Goal: Use online tool/utility: Utilize a website feature to perform a specific function

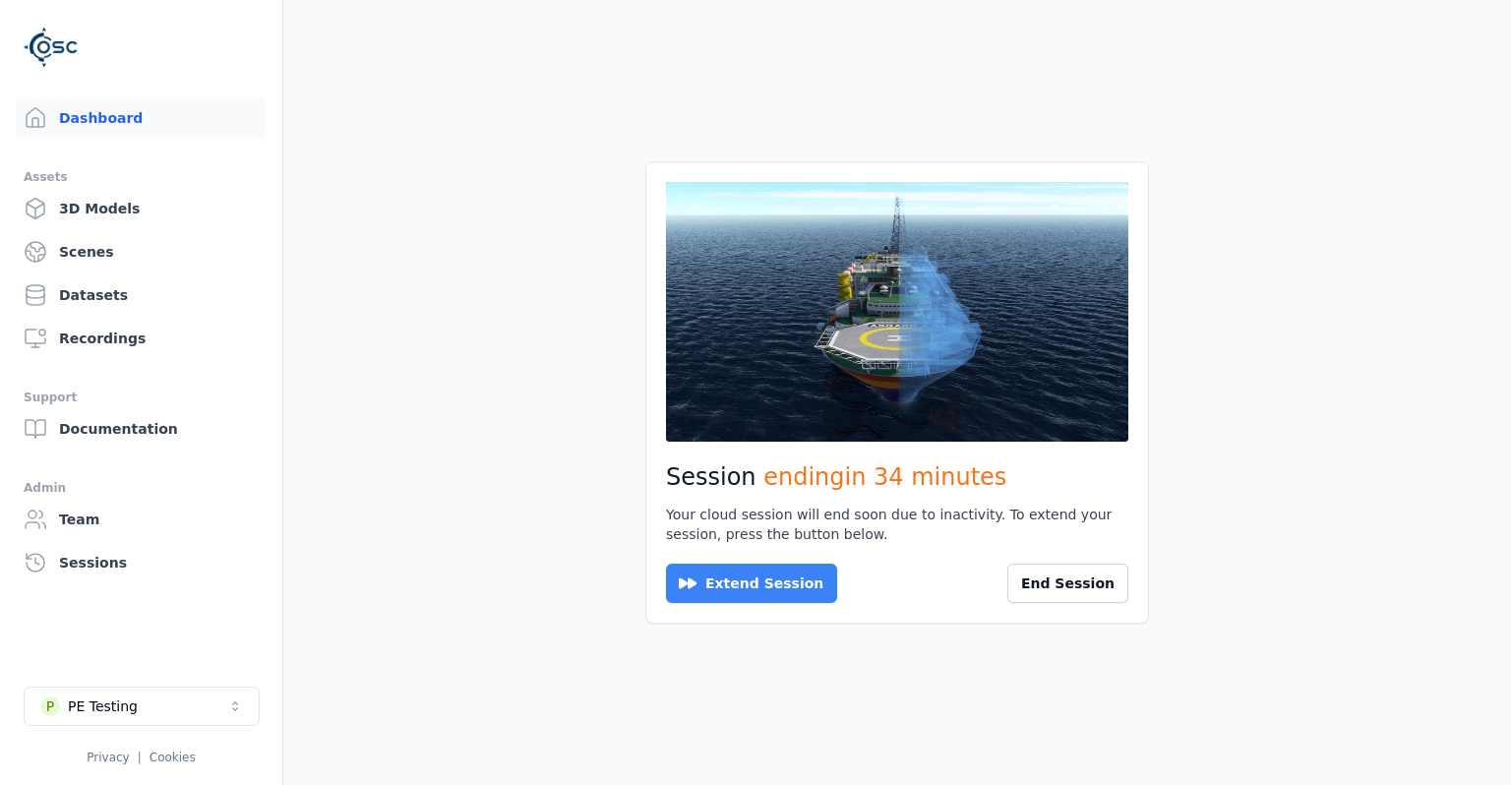
click at [778, 582] on button "Extend Session" at bounding box center [751, 583] width 171 height 39
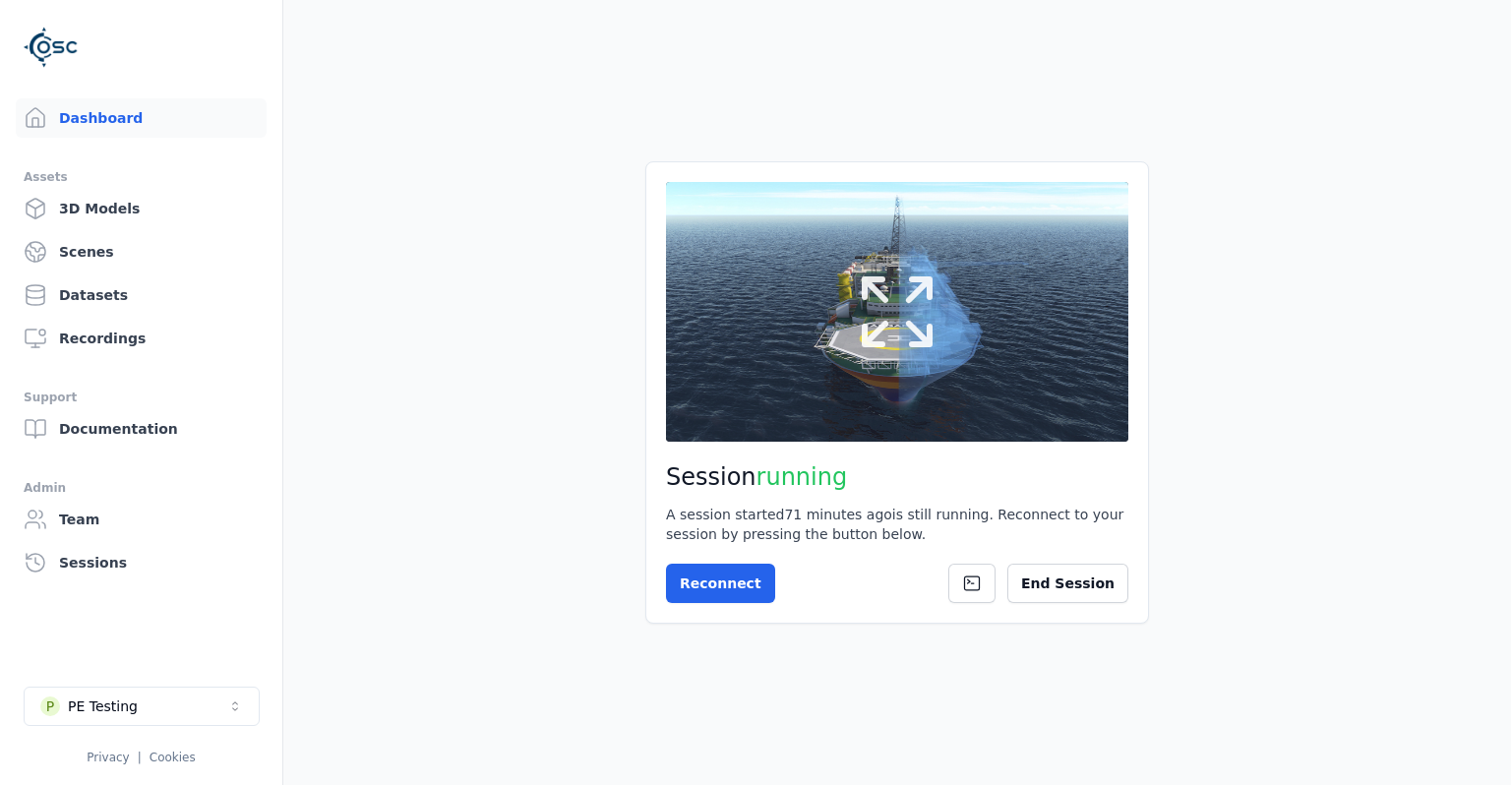
click at [793, 407] on button at bounding box center [897, 312] width 462 height 260
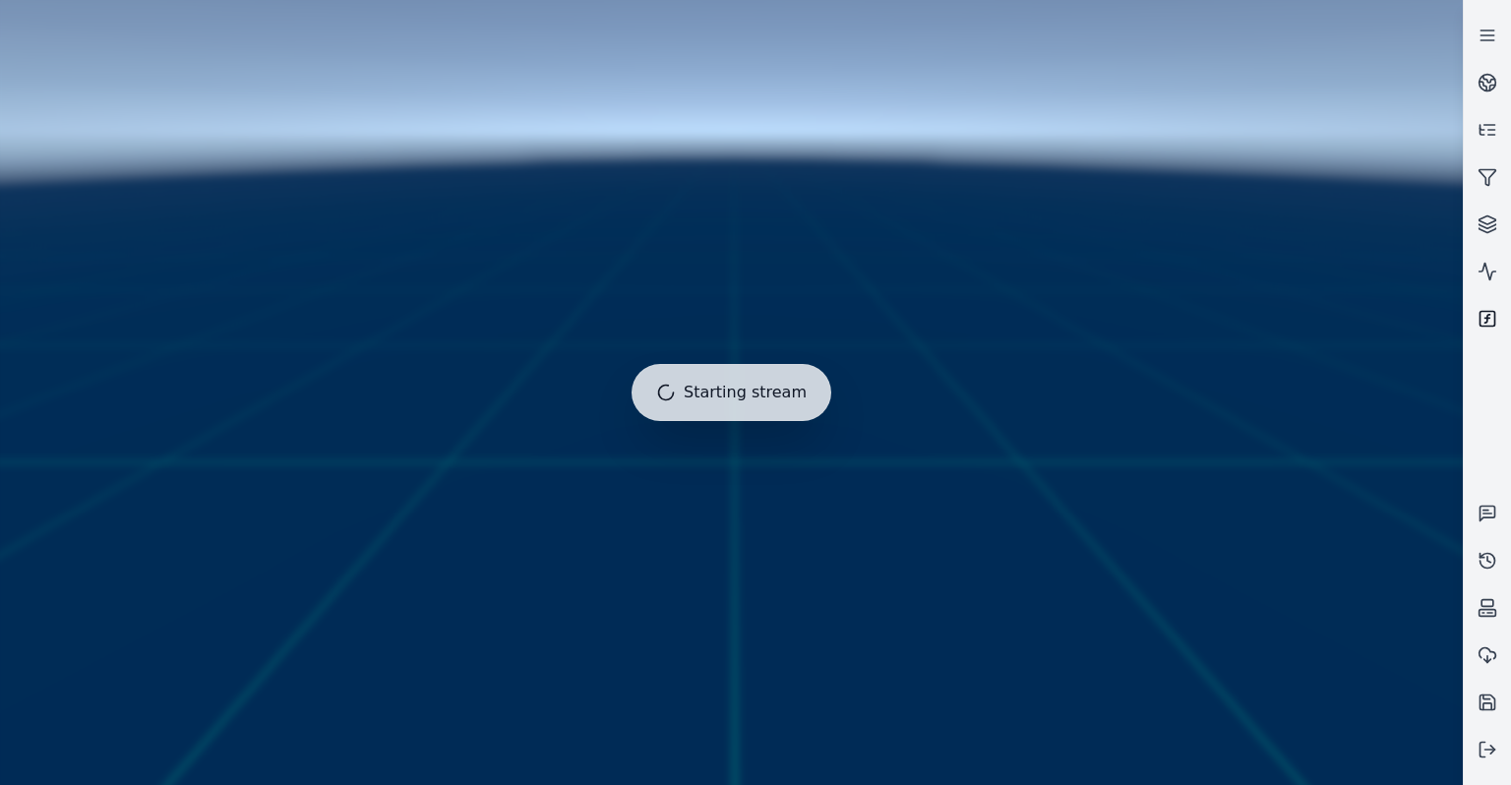
click at [1486, 323] on icon at bounding box center [1487, 319] width 5 height 8
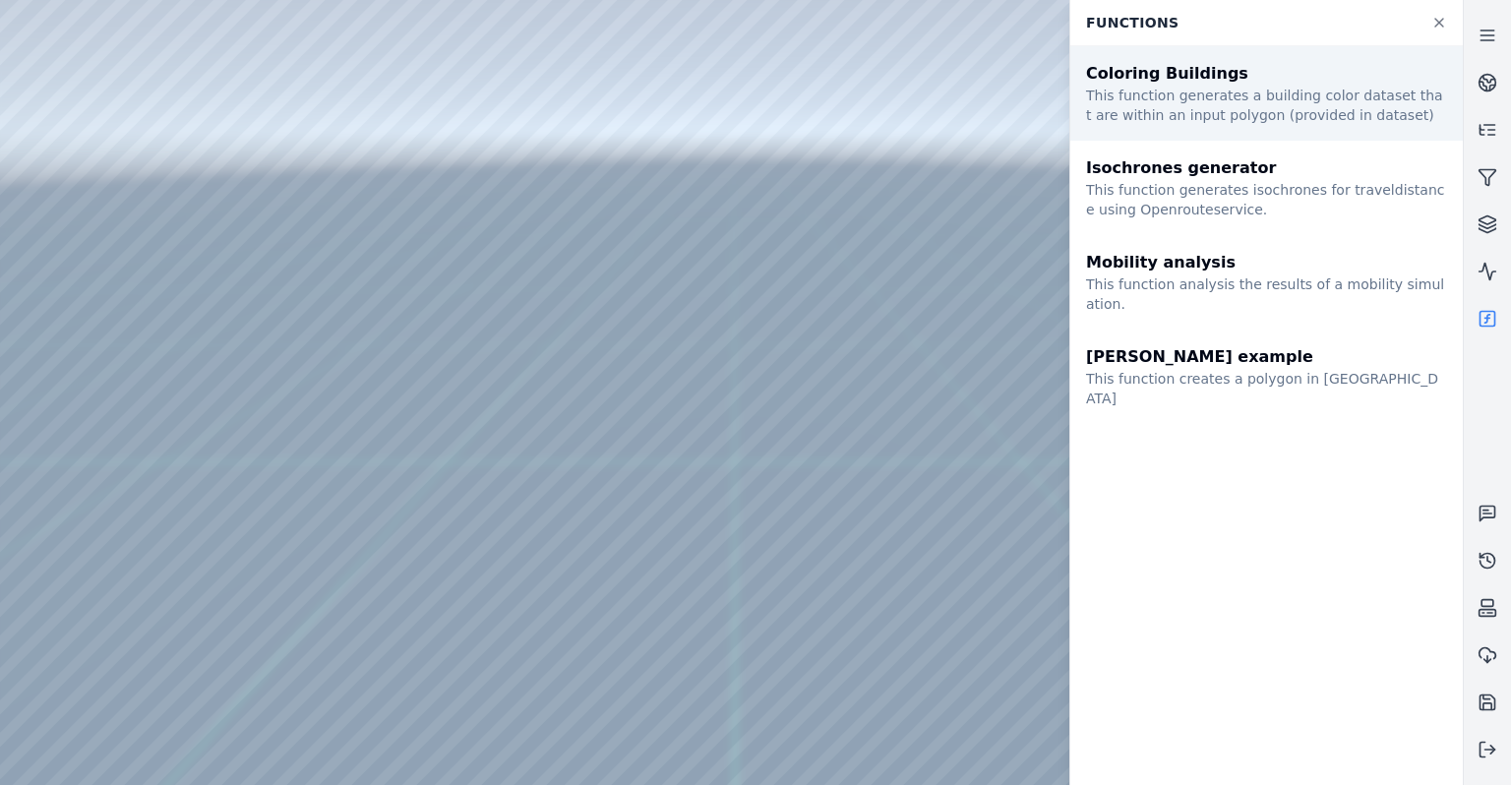
click at [1256, 101] on div "This function generates a building color dataset that are within an input polyg…" at bounding box center [1266, 105] width 361 height 39
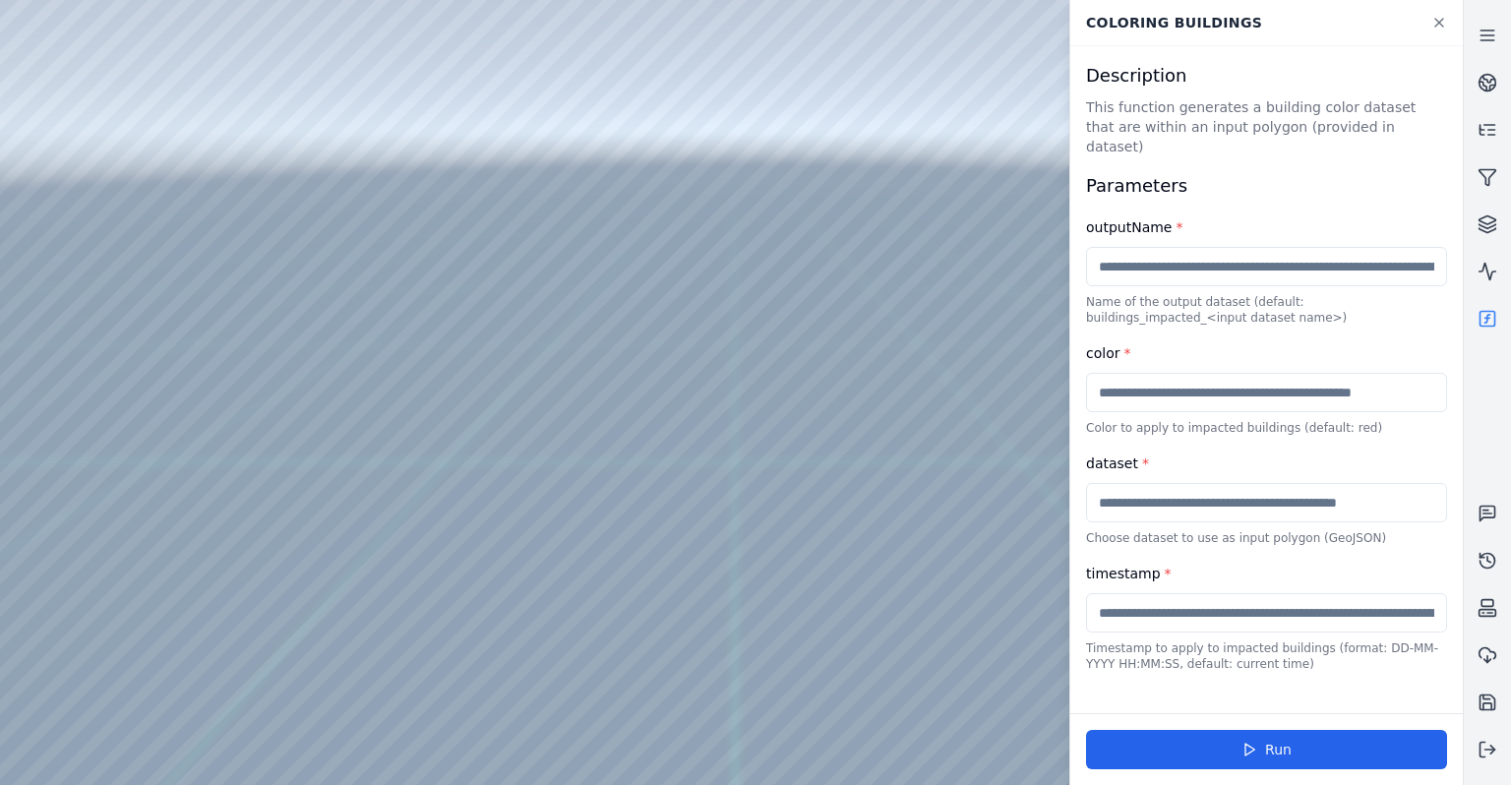
drag, startPoint x: 651, startPoint y: 348, endPoint x: 597, endPoint y: 362, distance: 55.8
click at [1503, 87] on link at bounding box center [1487, 82] width 47 height 47
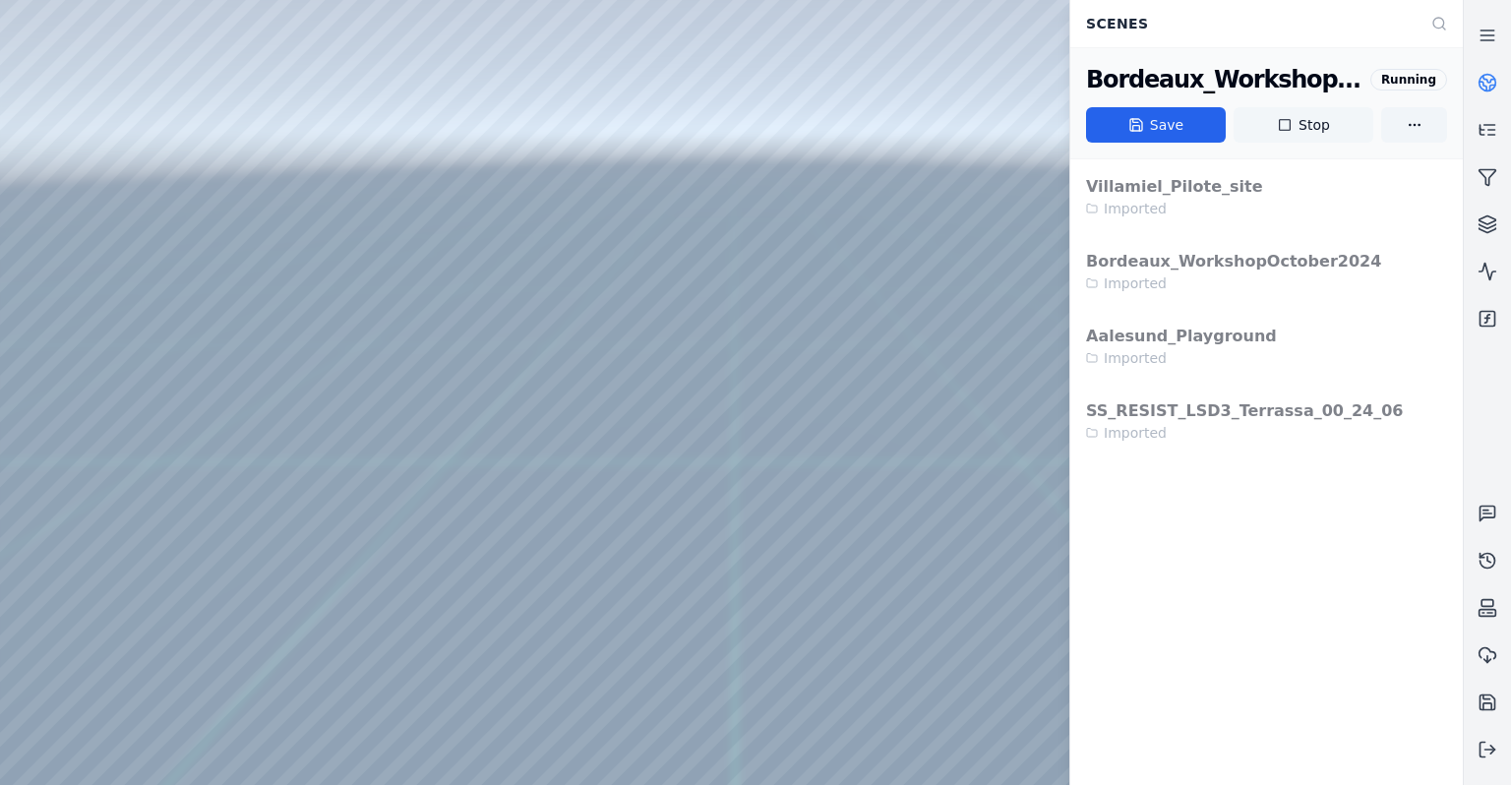
click at [1306, 134] on button "Stop" at bounding box center [1303, 124] width 140 height 35
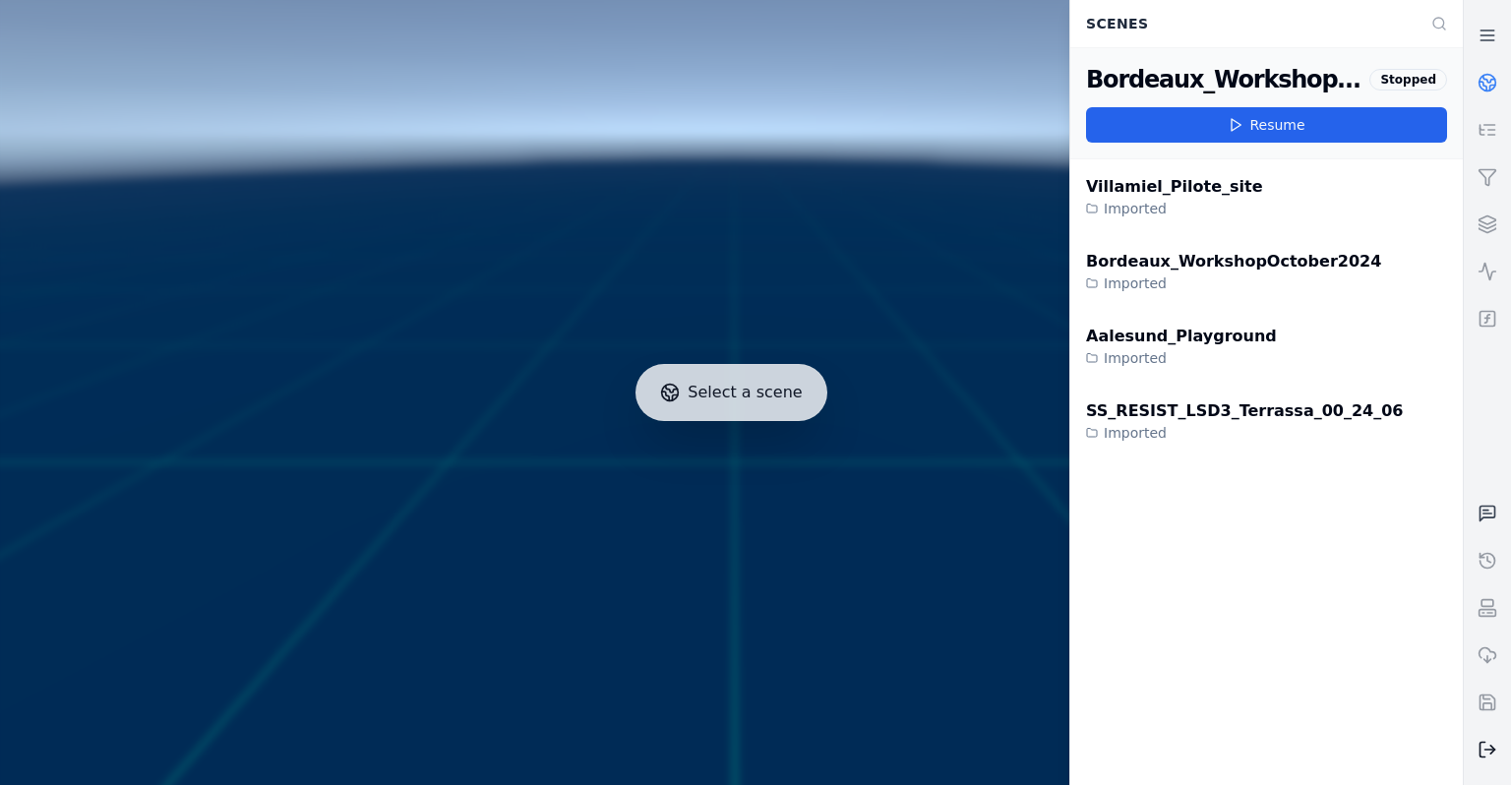
click at [1496, 756] on icon at bounding box center [1487, 750] width 20 height 20
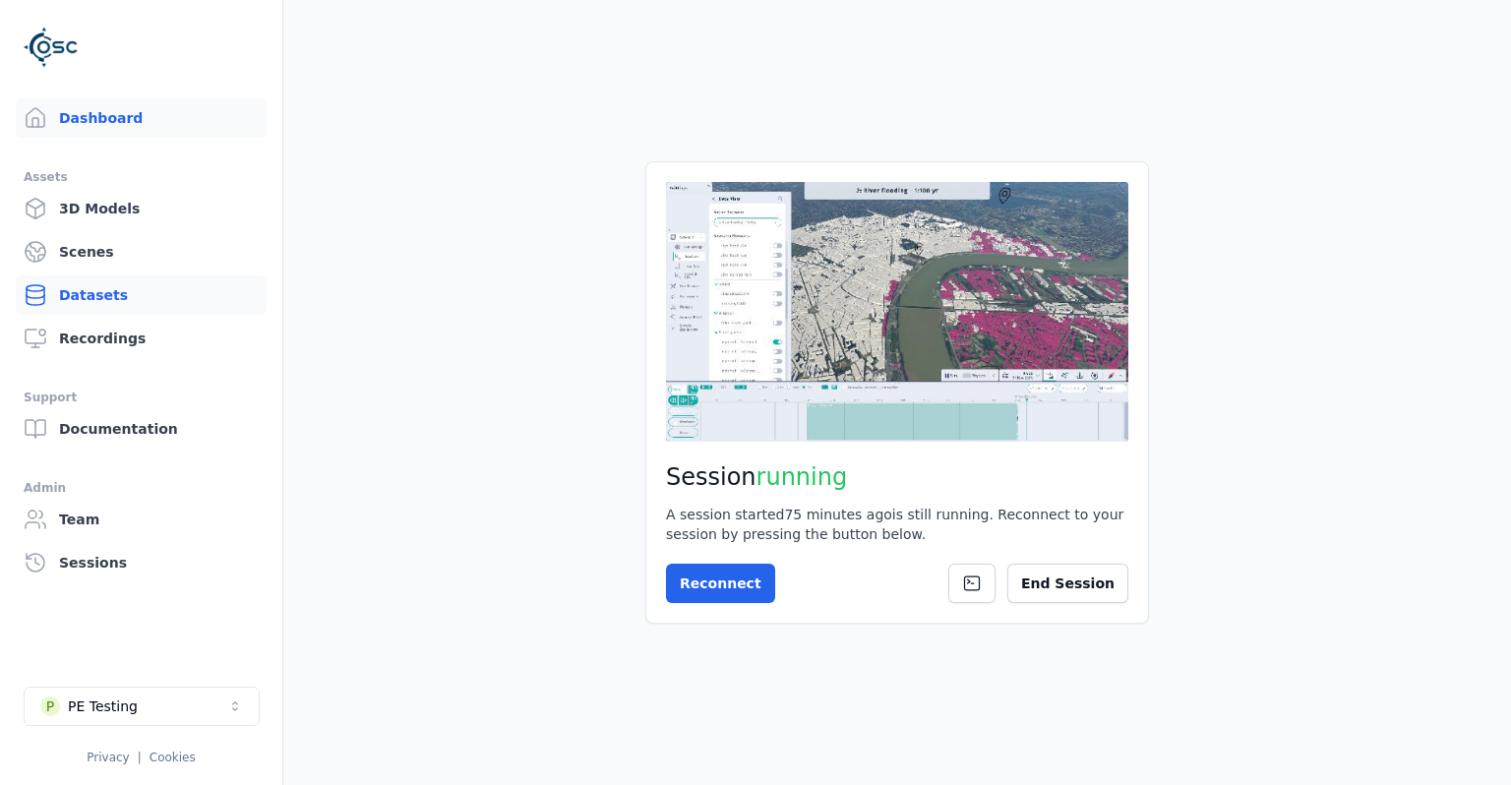
click at [100, 289] on link "Datasets" at bounding box center [141, 294] width 251 height 39
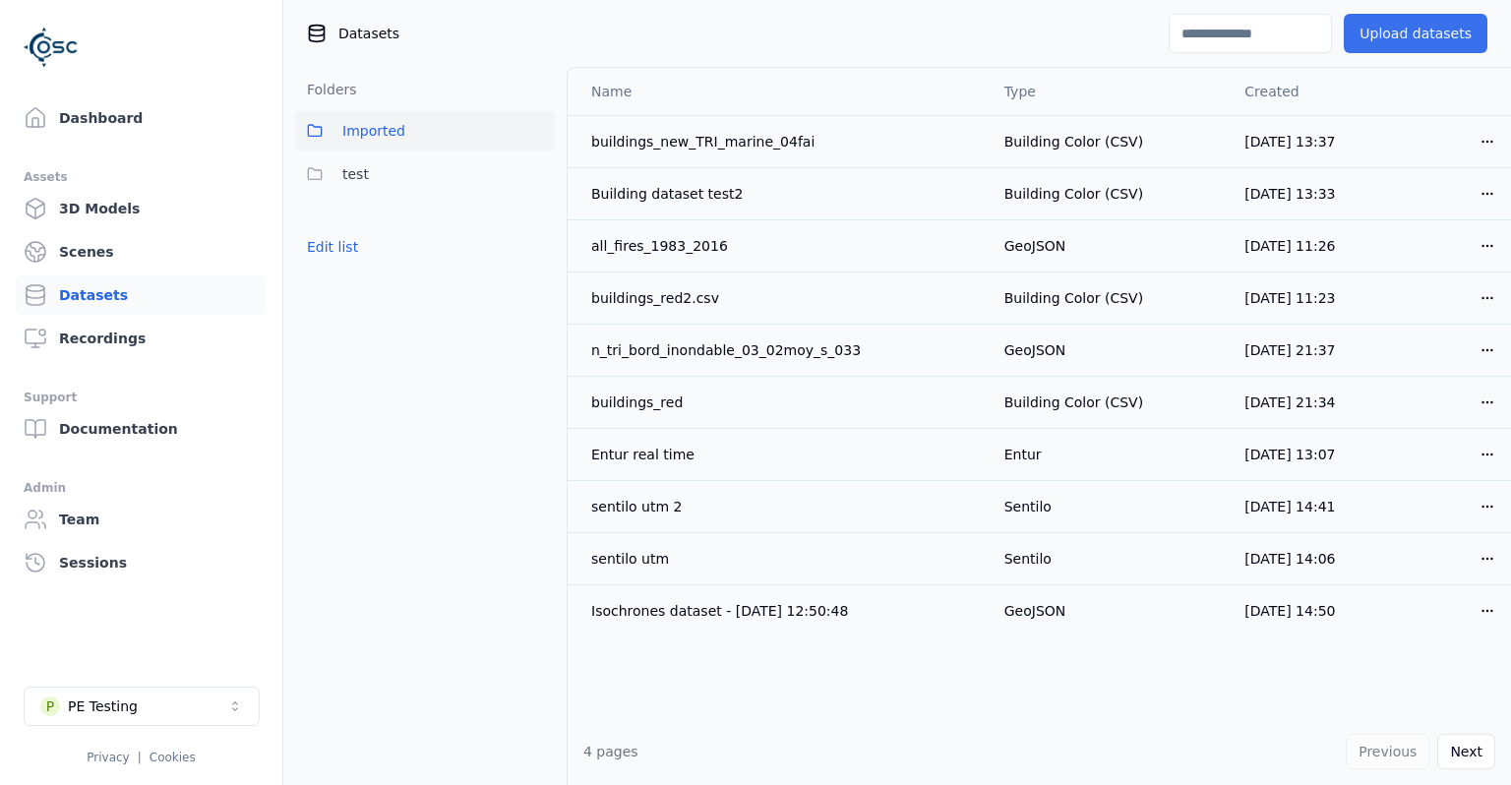
click at [1418, 30] on button "Upload datasets" at bounding box center [1416, 33] width 144 height 39
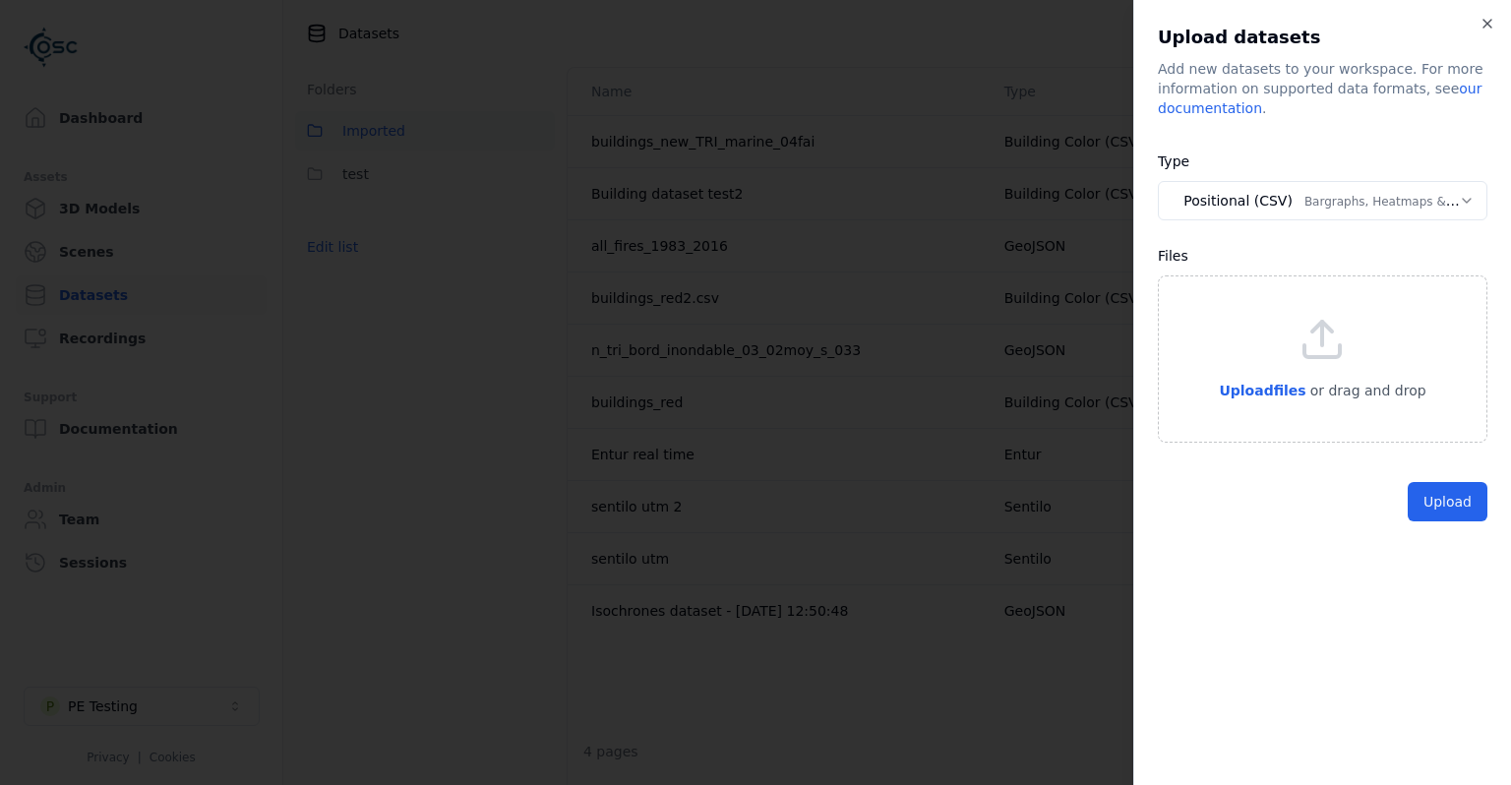
click at [1257, 214] on body "Support Dashboard Assets 3D Models Scenes Datasets Recordings Support Documenta…" at bounding box center [755, 392] width 1511 height 785
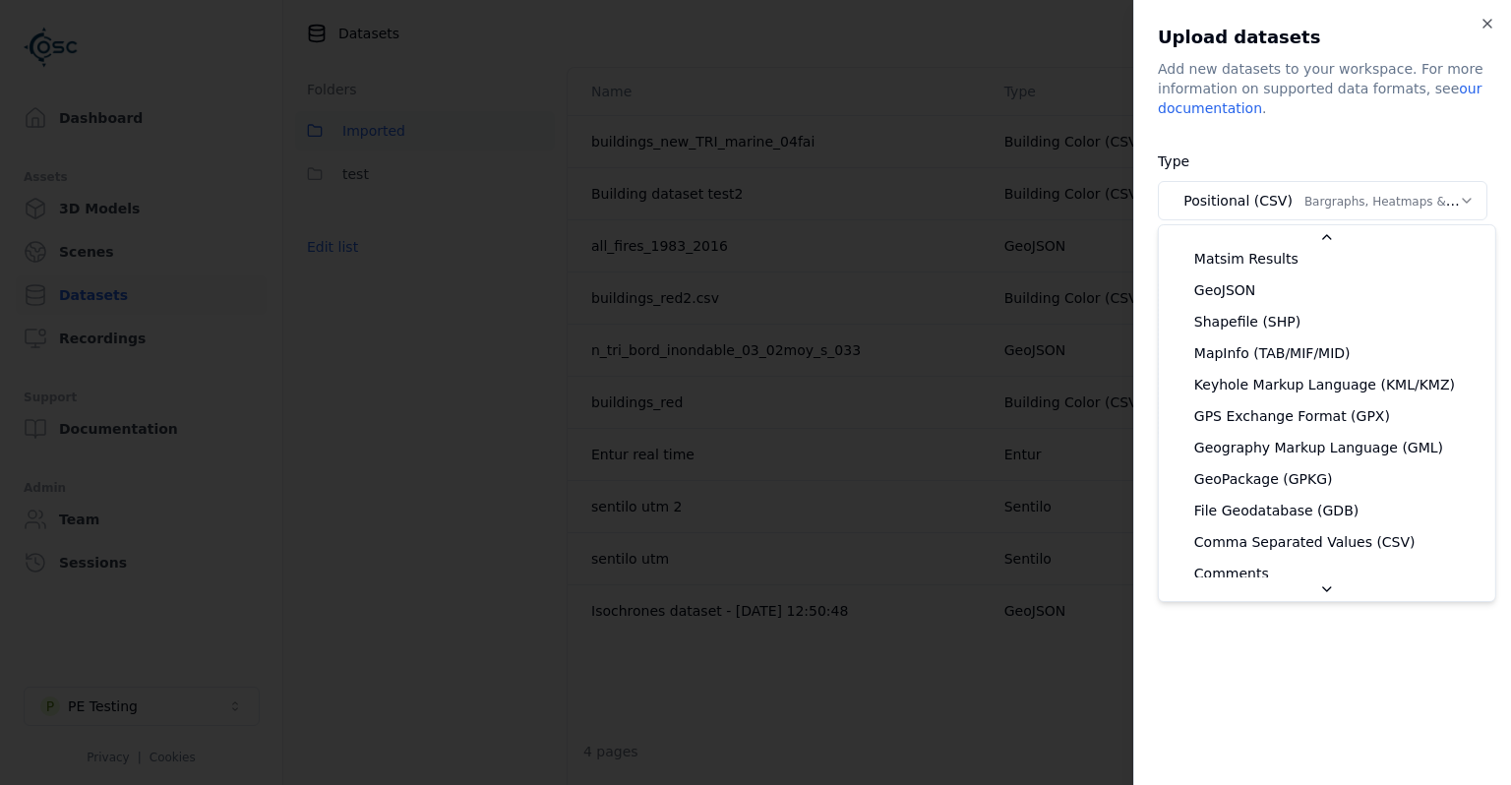
scroll to position [379, 0]
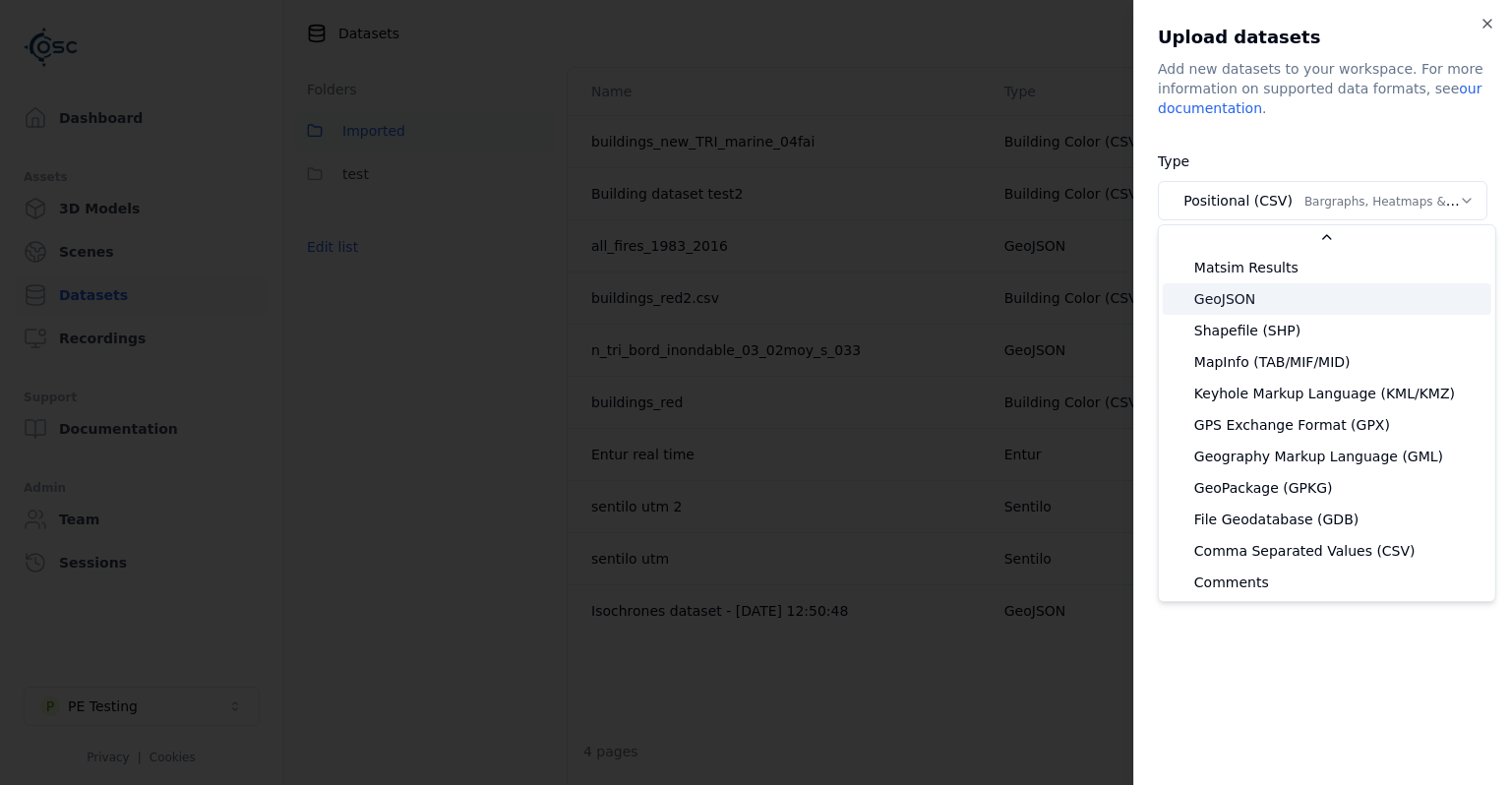
select select "*******"
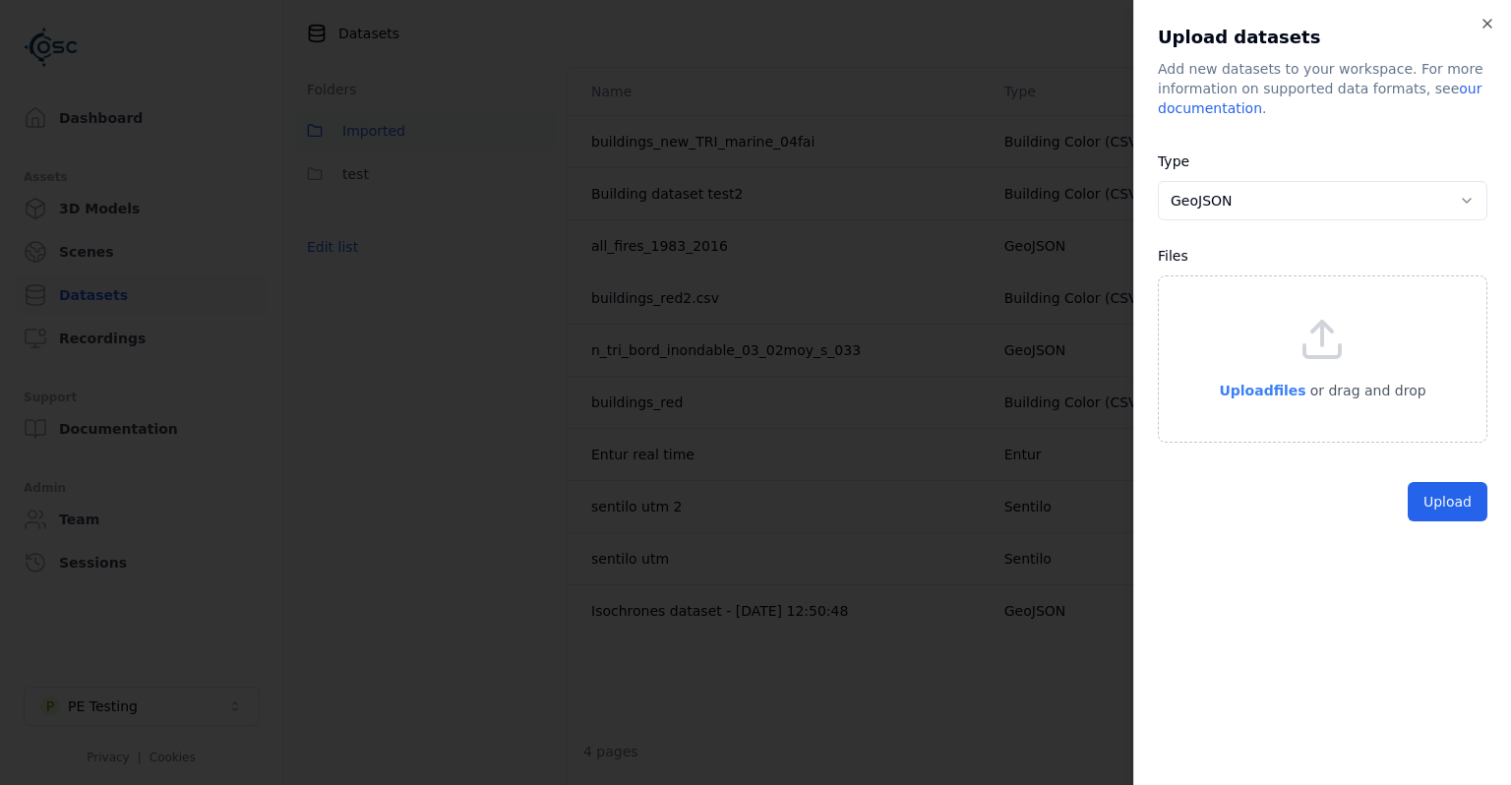
click at [1272, 388] on span "Upload files" at bounding box center [1262, 391] width 87 height 16
click at [1435, 547] on button "Upload" at bounding box center [1447, 546] width 80 height 39
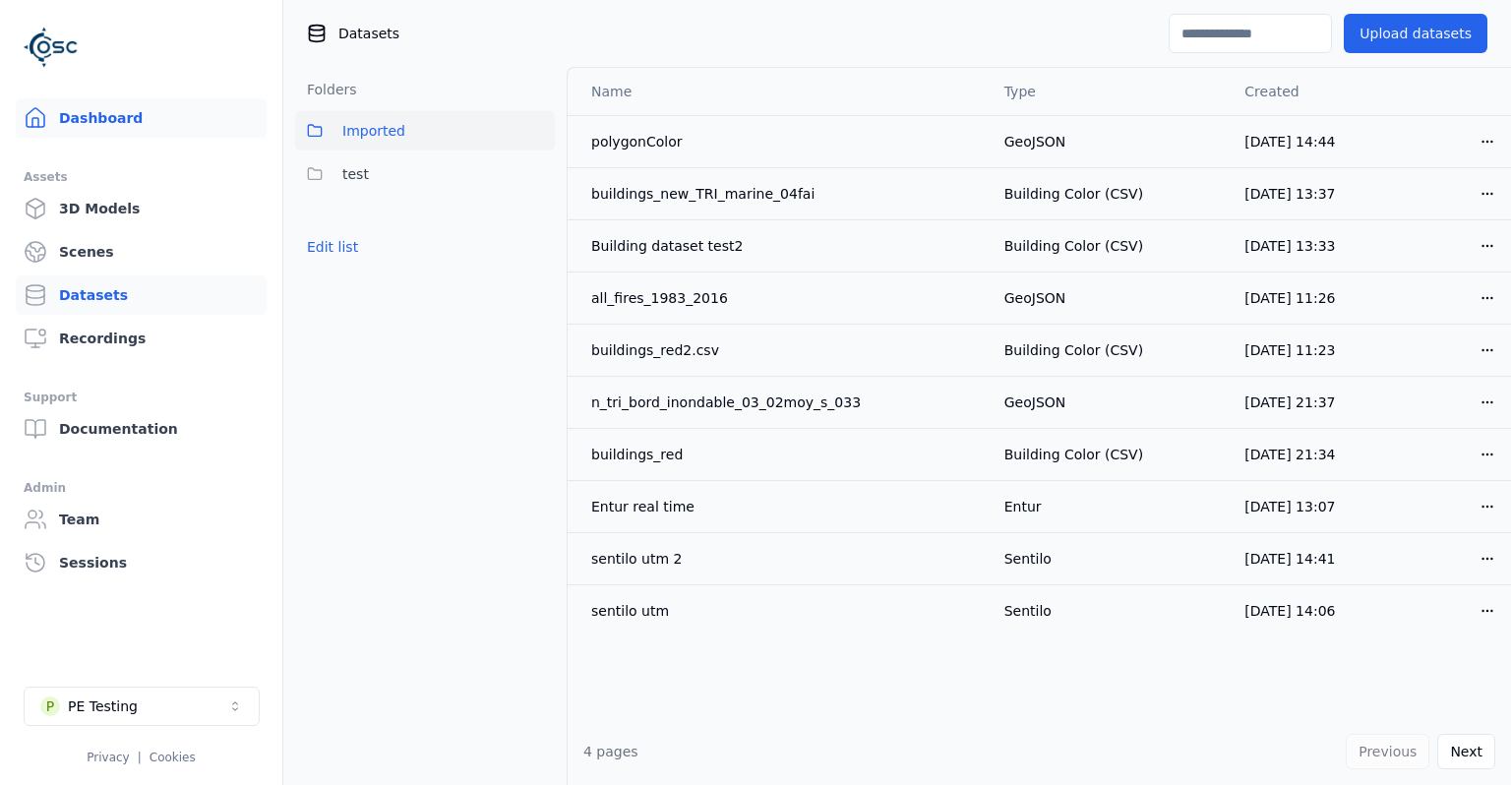
click at [61, 121] on link "Dashboard" at bounding box center [141, 117] width 251 height 39
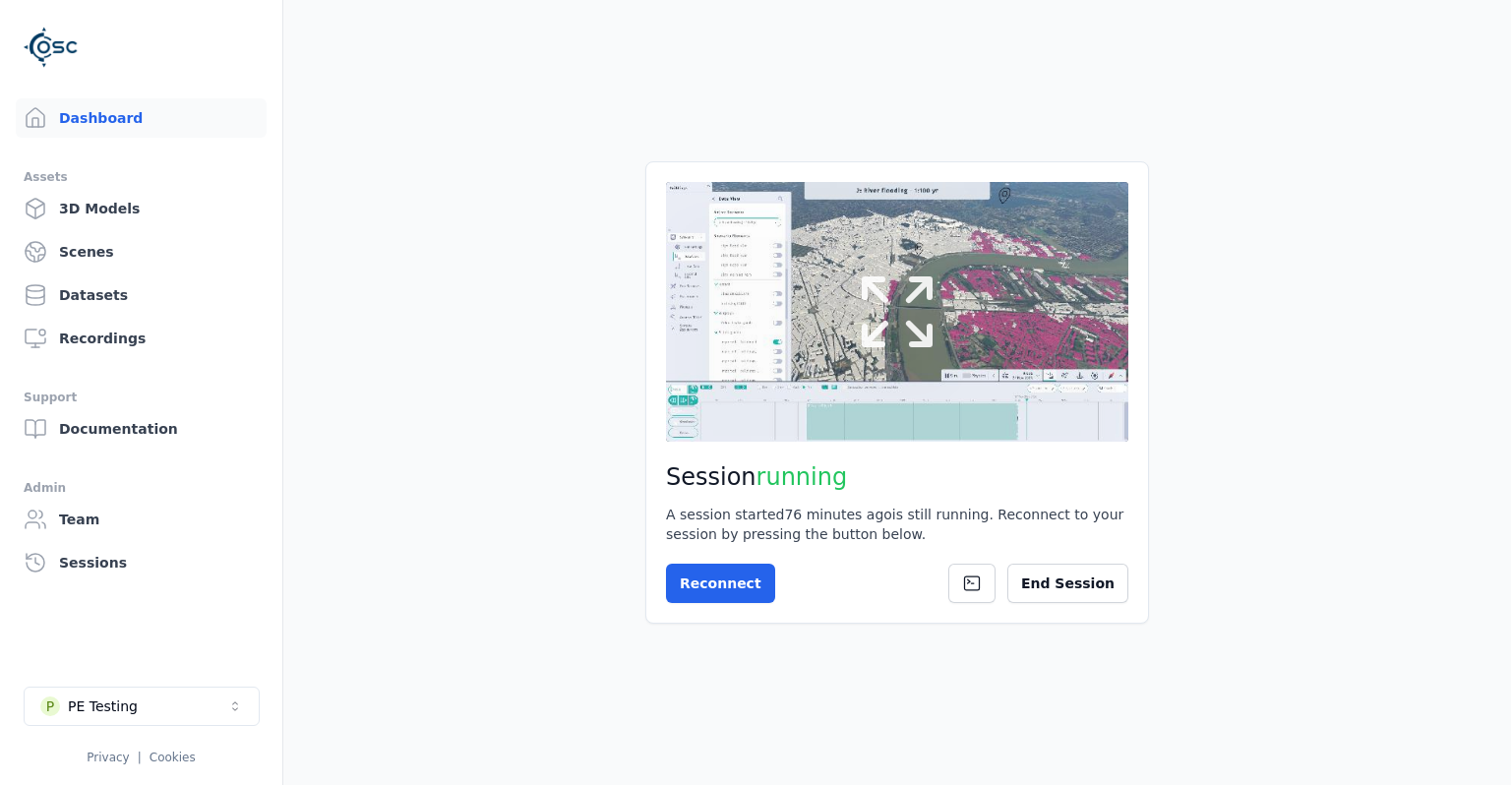
click at [923, 348] on icon at bounding box center [897, 312] width 94 height 94
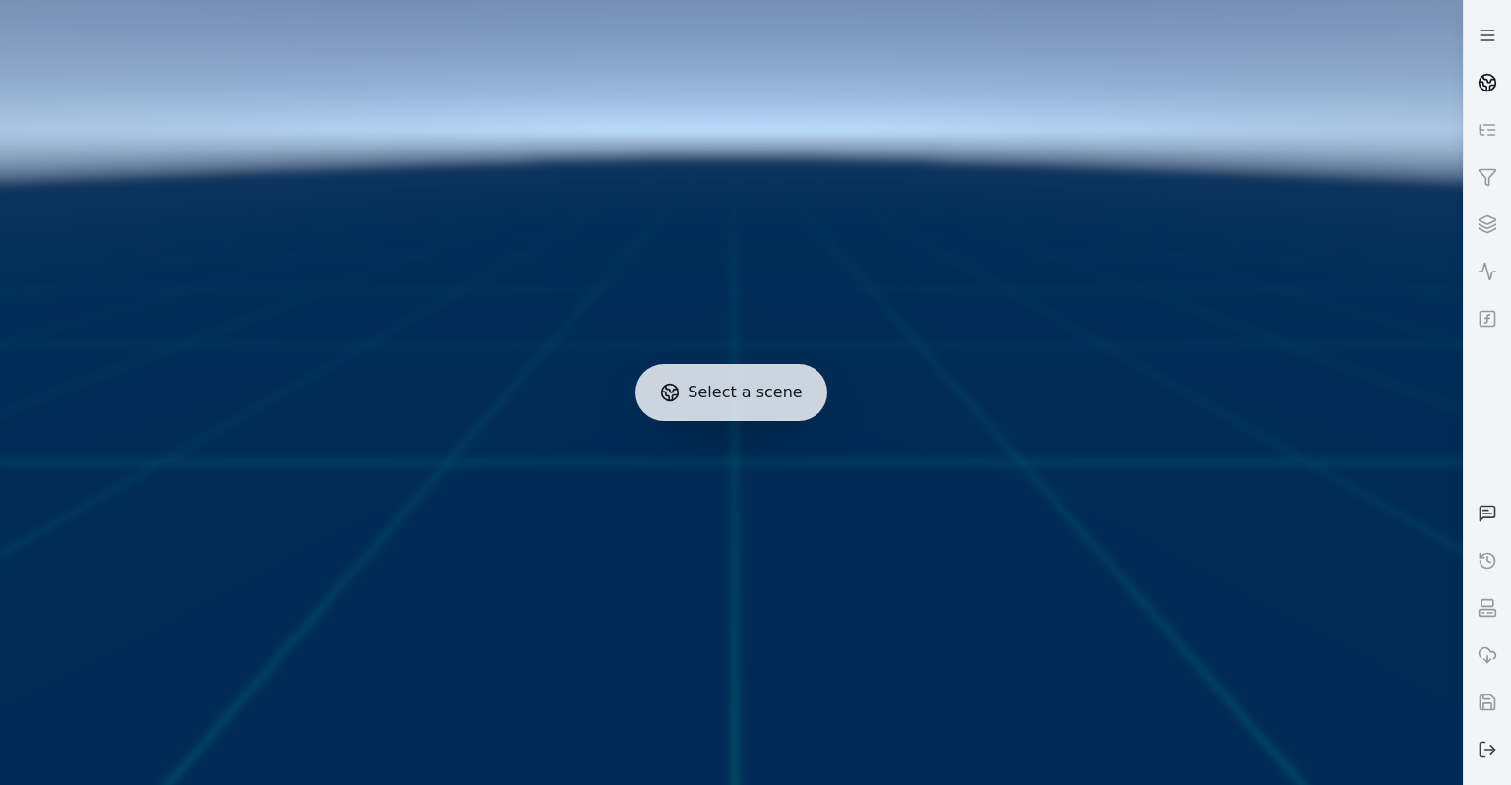
click at [1492, 89] on icon at bounding box center [1487, 83] width 20 height 20
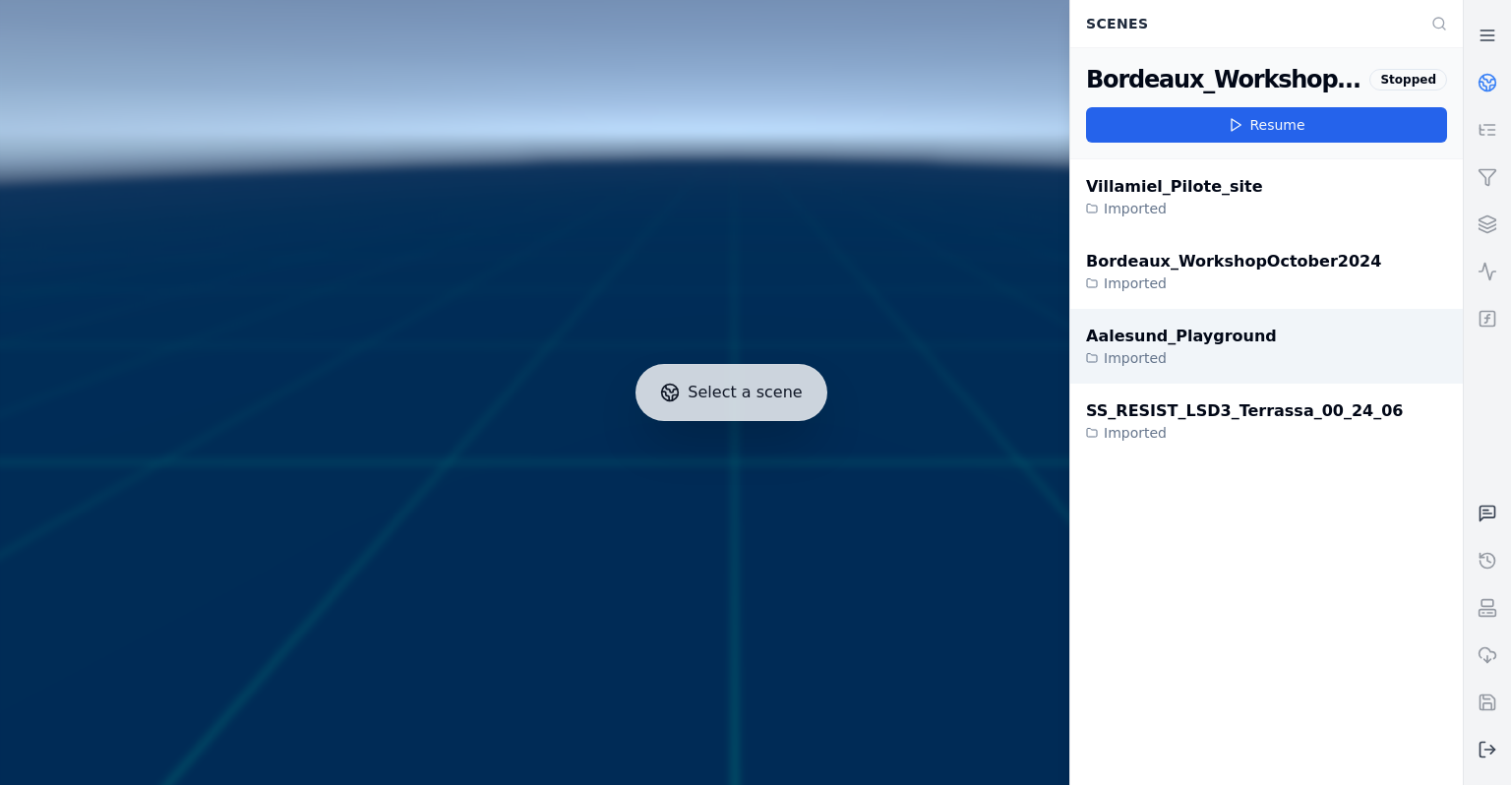
click at [1241, 340] on div "Aalesund_Playground Imported" at bounding box center [1266, 346] width 392 height 75
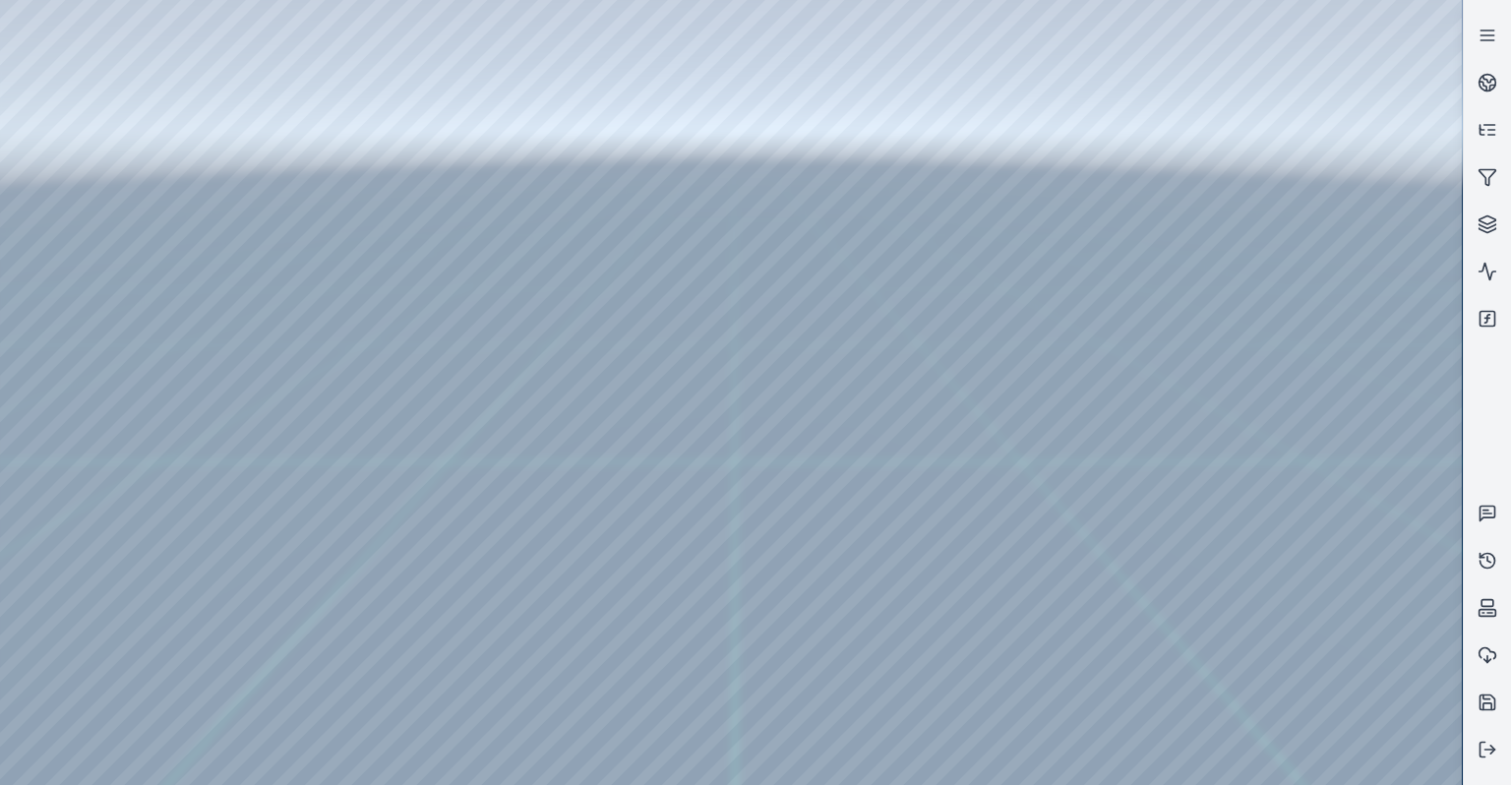
click at [354, 683] on div at bounding box center [731, 392] width 1462 height 785
drag, startPoint x: 780, startPoint y: 438, endPoint x: 864, endPoint y: 543, distance: 134.4
click at [350, 659] on div at bounding box center [731, 392] width 1462 height 785
click at [352, 629] on div at bounding box center [731, 392] width 1462 height 785
drag, startPoint x: 568, startPoint y: 607, endPoint x: 596, endPoint y: 573, distance: 44.0
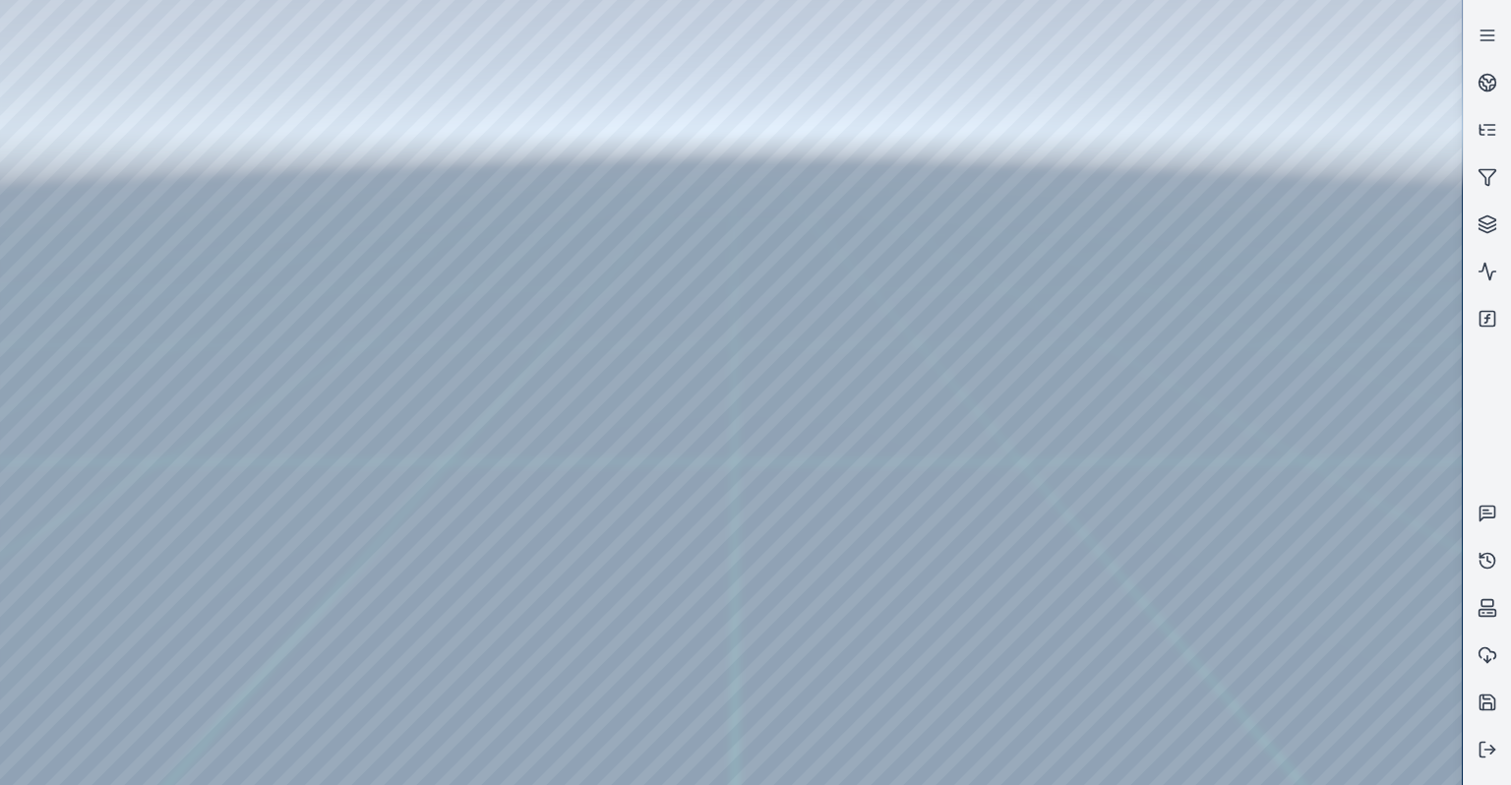
click at [343, 634] on div at bounding box center [731, 392] width 1462 height 785
click at [354, 650] on div at bounding box center [731, 392] width 1462 height 785
click at [1510, 749] on button at bounding box center [1487, 749] width 47 height 47
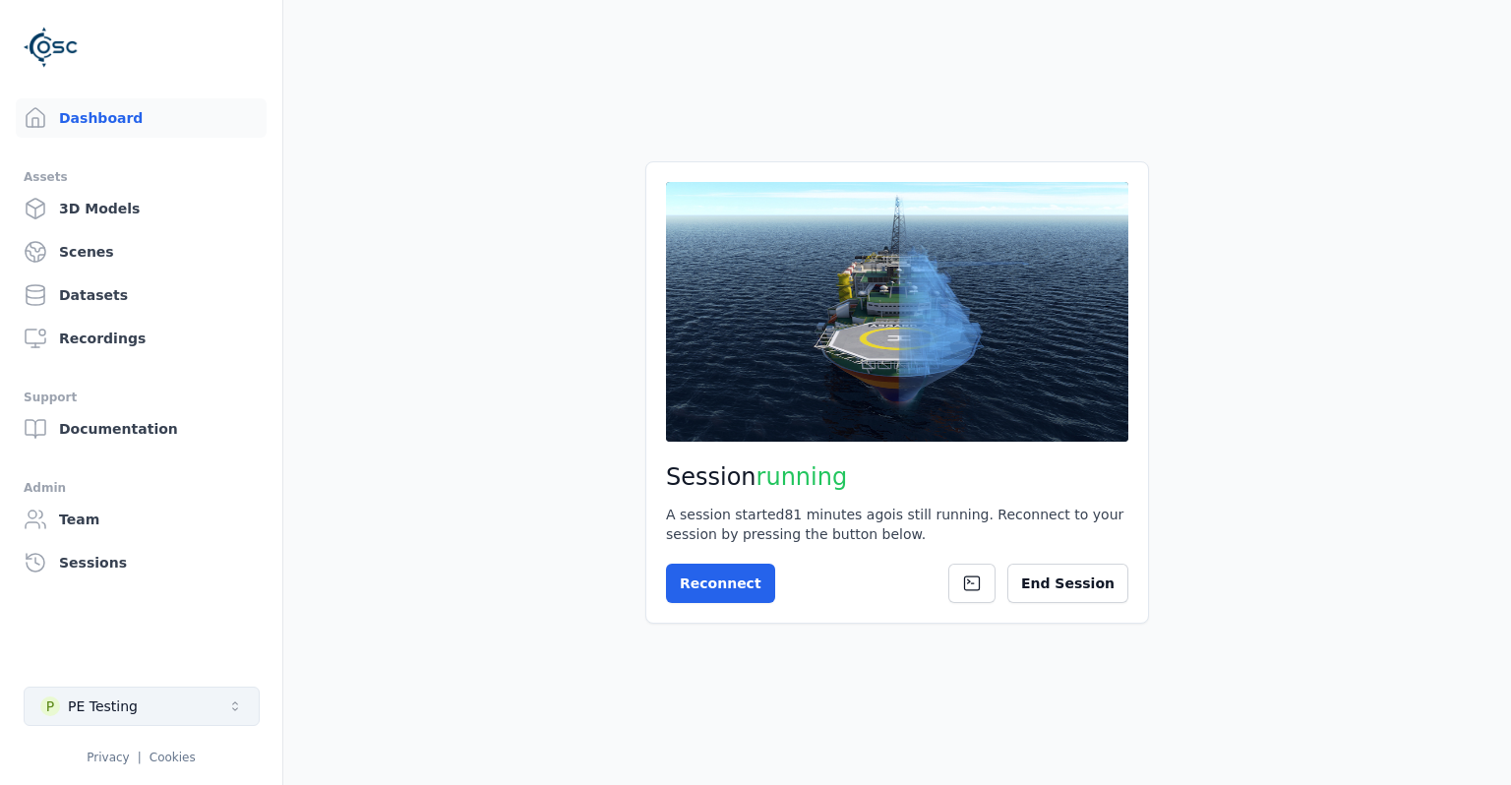
click at [172, 716] on button "P PE Testing" at bounding box center [142, 706] width 236 height 39
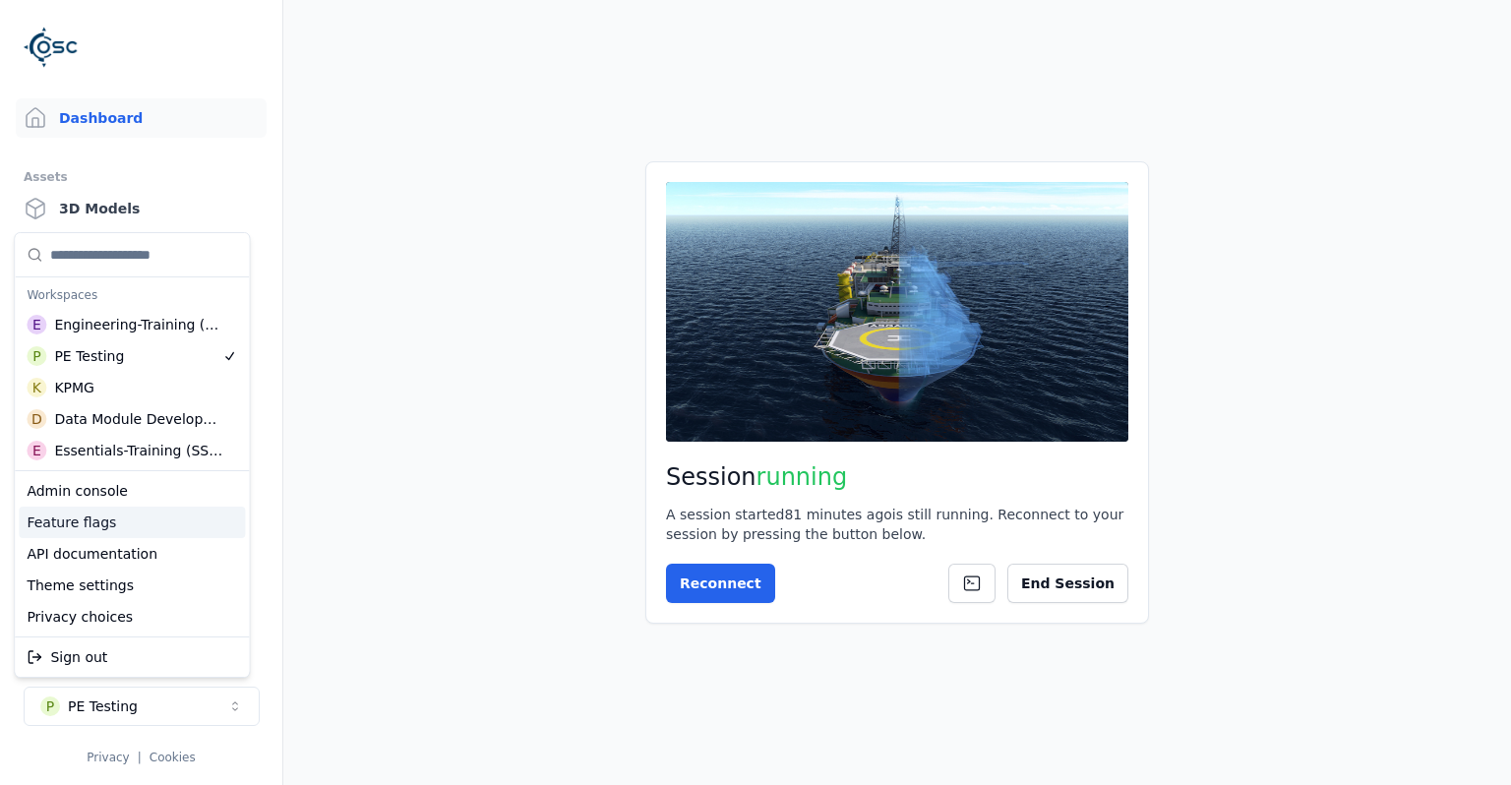
click at [122, 522] on div "Feature flags" at bounding box center [132, 522] width 226 height 31
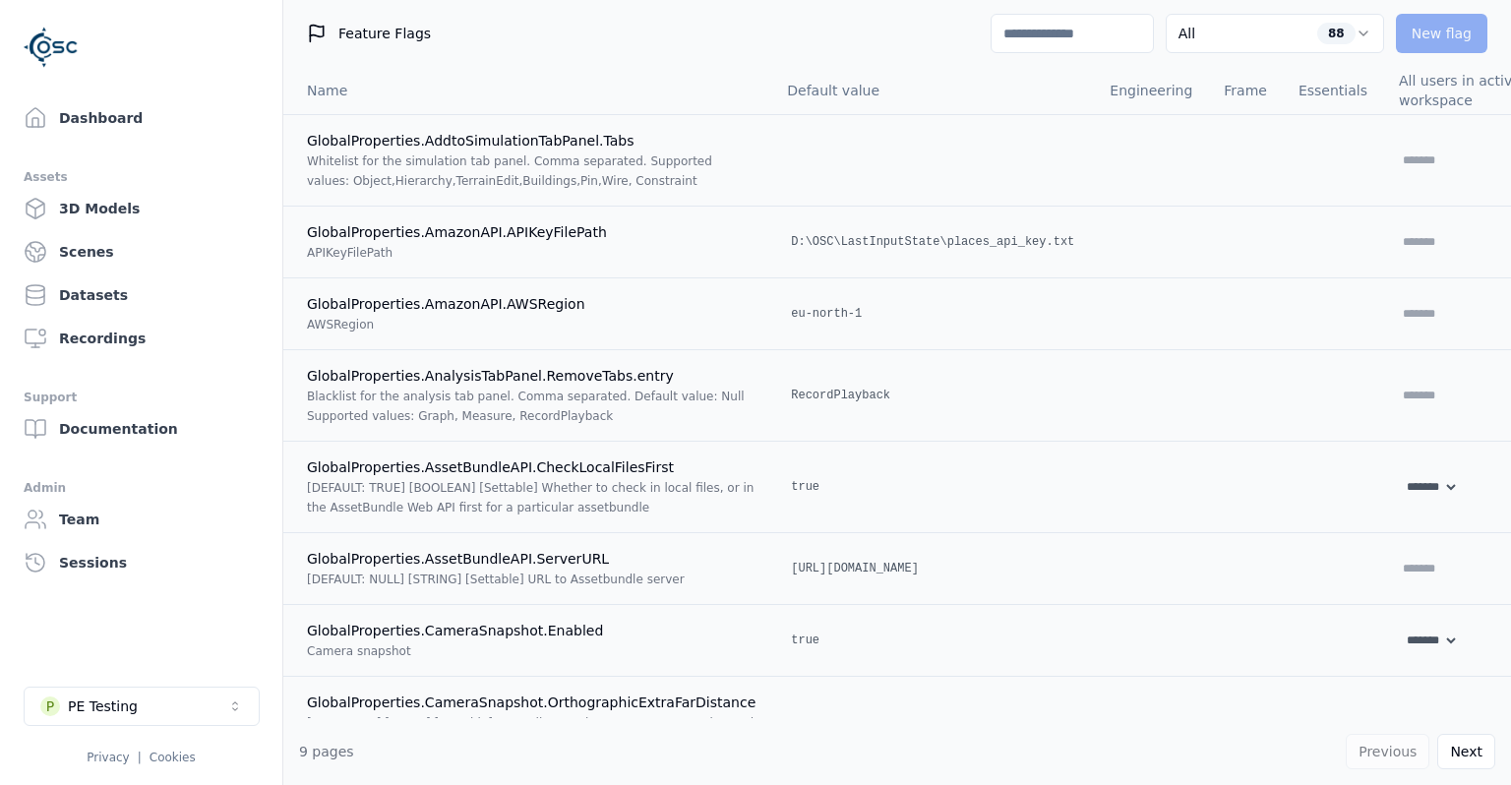
click at [1098, 43] on input at bounding box center [1071, 33] width 163 height 39
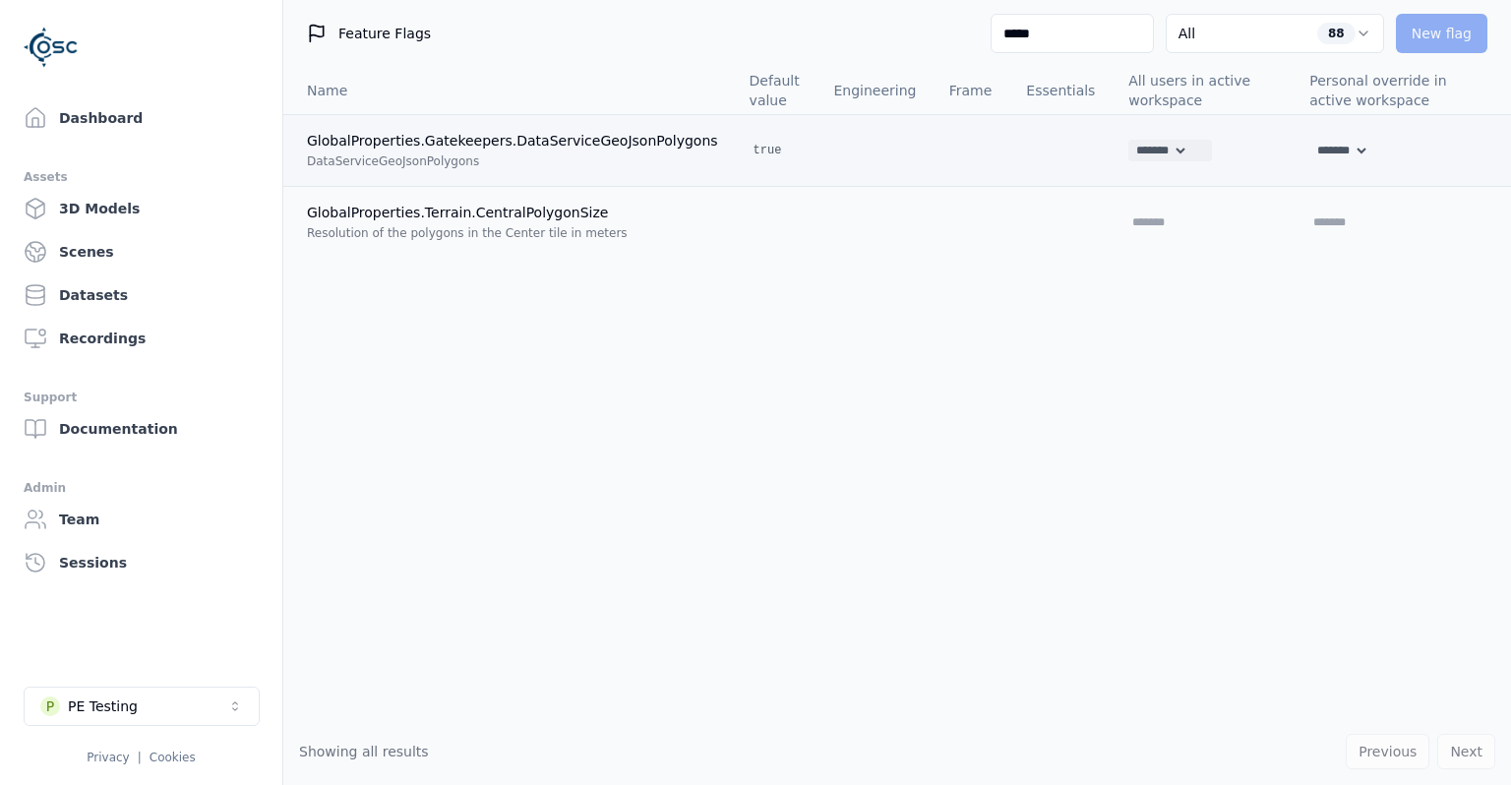
type input "*****"
click at [1128, 140] on select "******* **** *****" at bounding box center [1158, 151] width 60 height 22
select select "*****"
click option "*****" at bounding box center [0, 0] width 0 height 0
click at [1195, 152] on icon at bounding box center [1200, 150] width 11 height 7
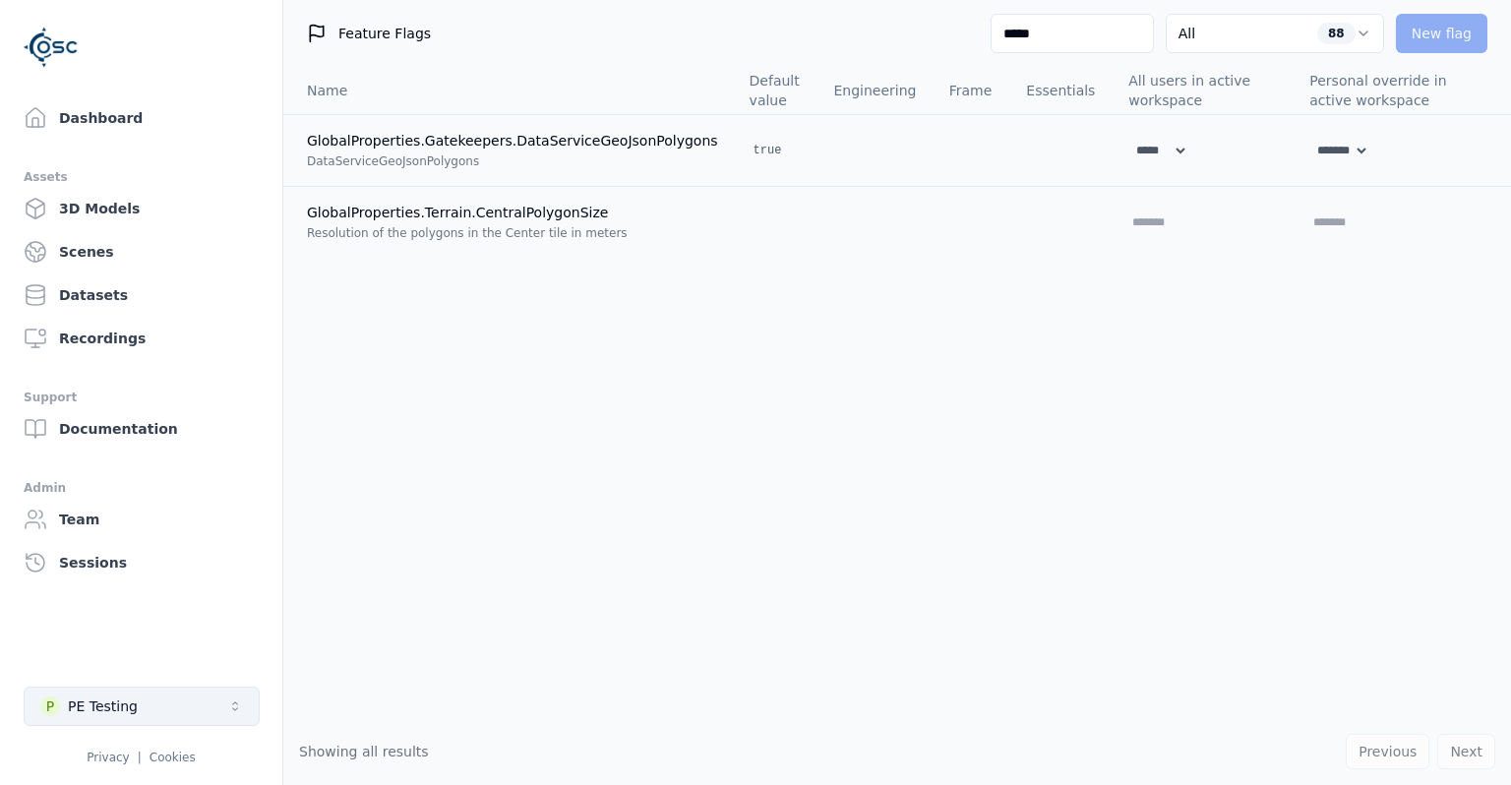
click at [150, 712] on button "P PE Testing" at bounding box center [142, 706] width 236 height 39
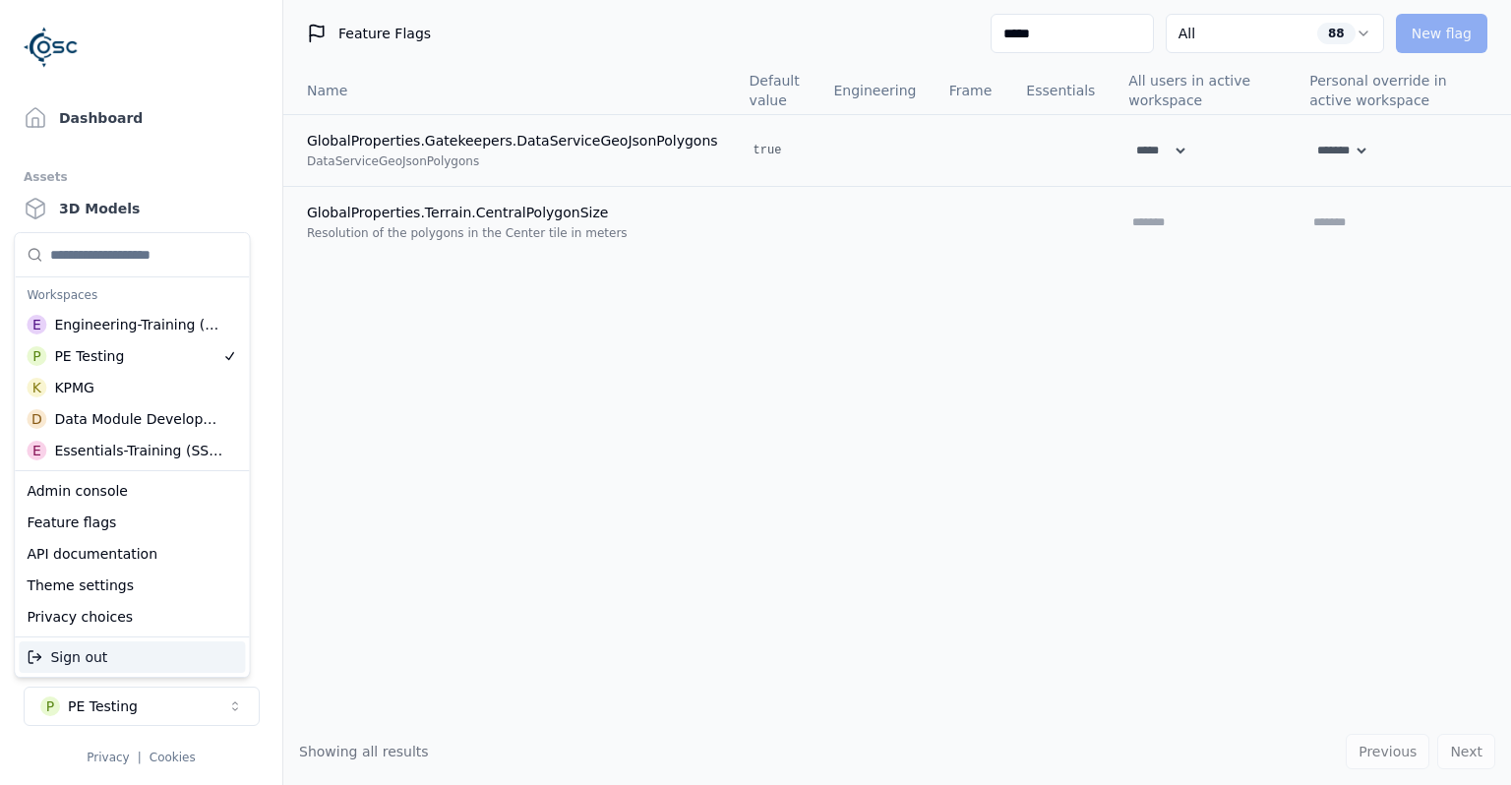
click at [146, 133] on html "Support Dashboard Assets 3D Models Scenes Datasets Recordings Support Documenta…" at bounding box center [755, 392] width 1511 height 785
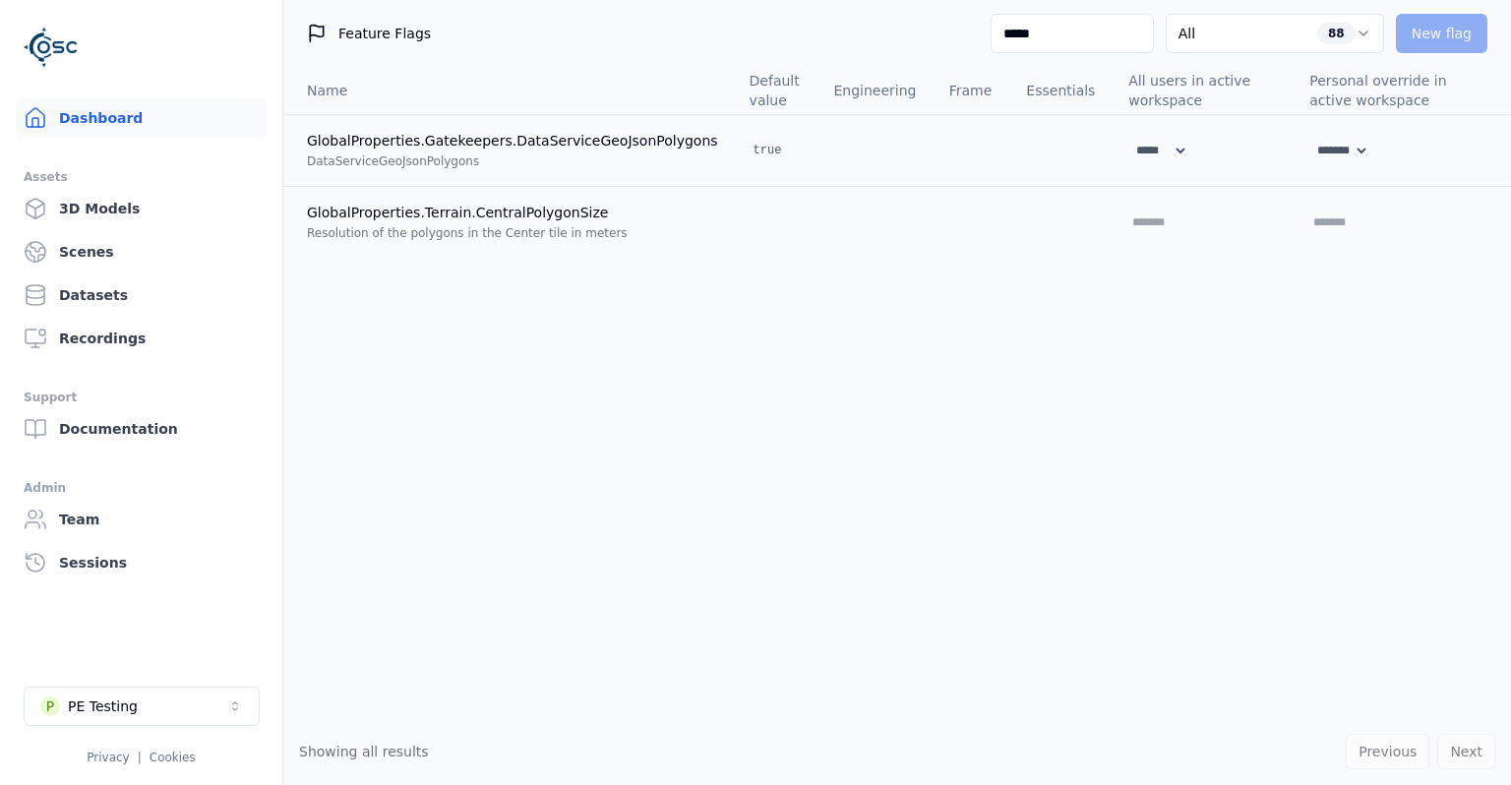
click at [148, 124] on link "Dashboard" at bounding box center [141, 117] width 251 height 39
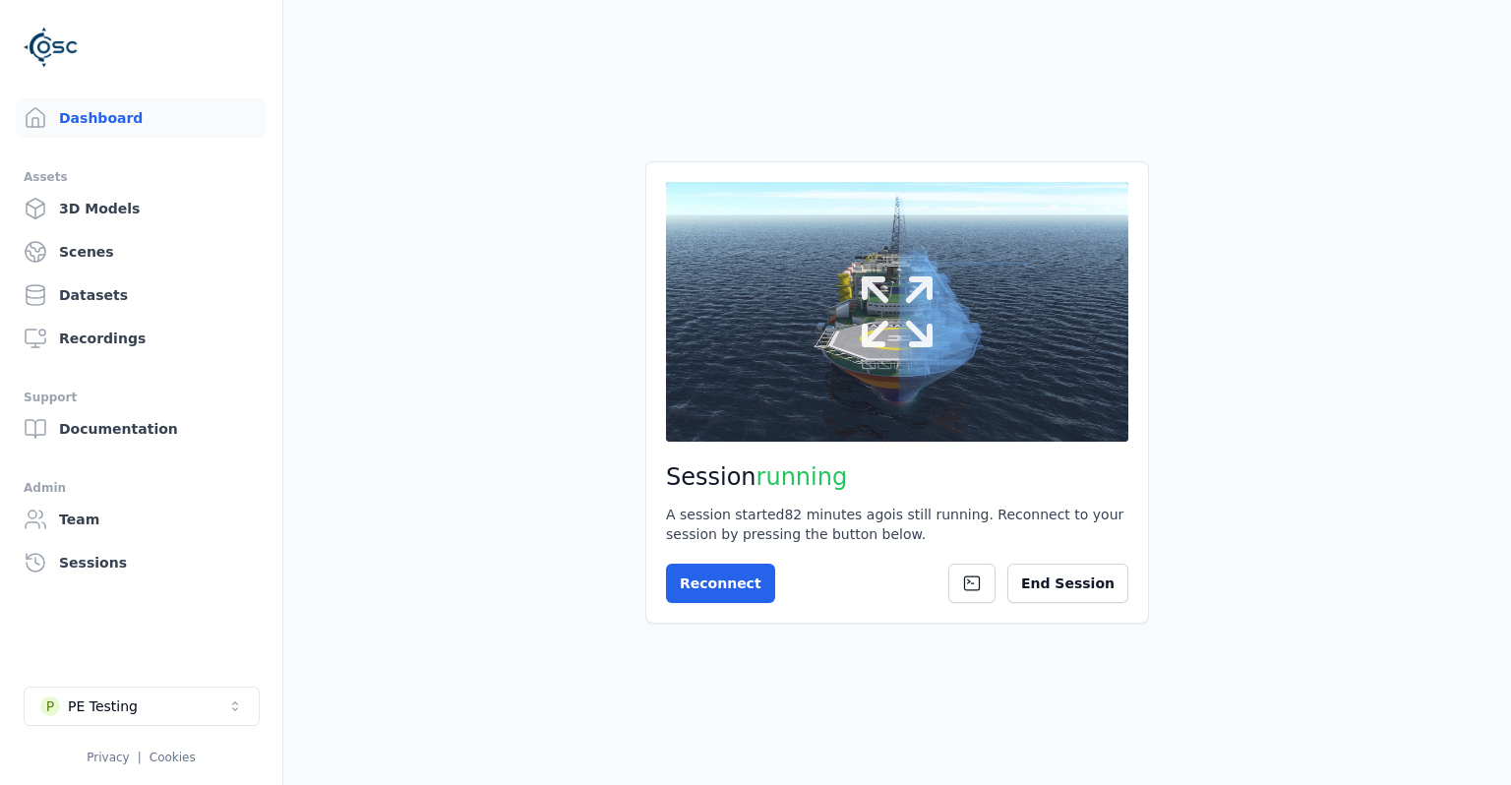
click at [825, 359] on button at bounding box center [897, 312] width 462 height 260
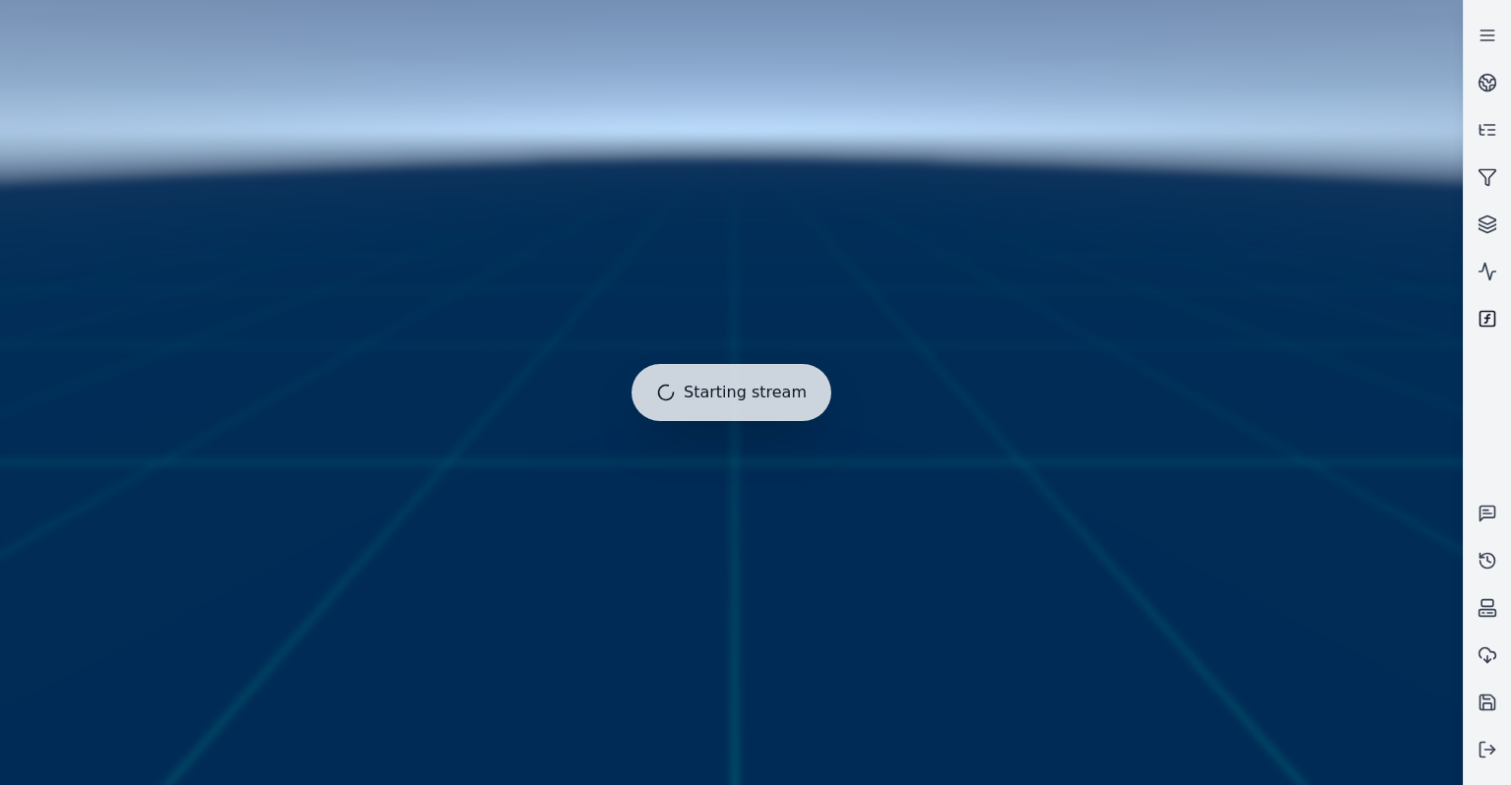
click at [1486, 318] on icon at bounding box center [1487, 318] width 5 height 0
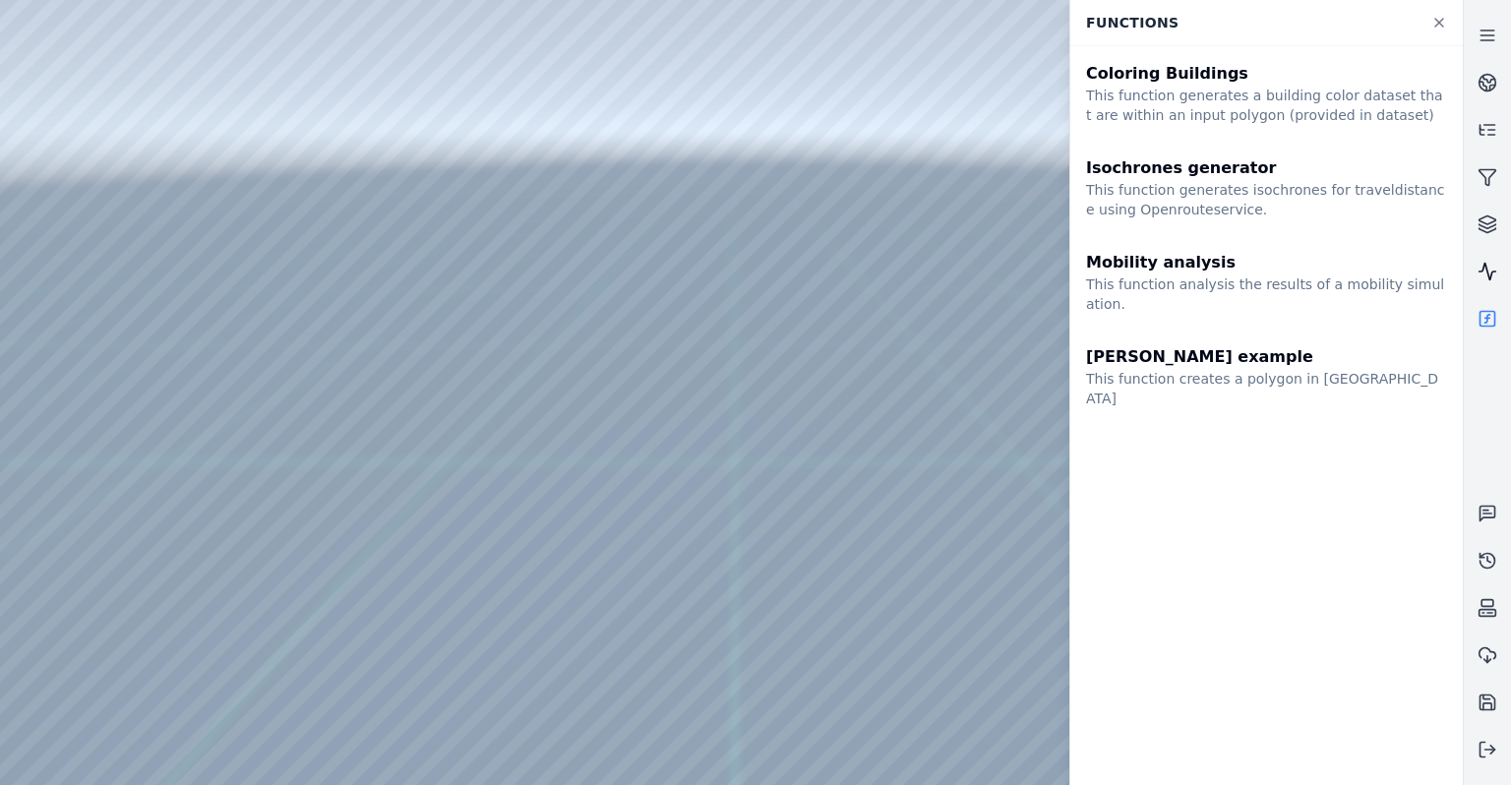
click at [1485, 258] on link at bounding box center [1487, 271] width 47 height 47
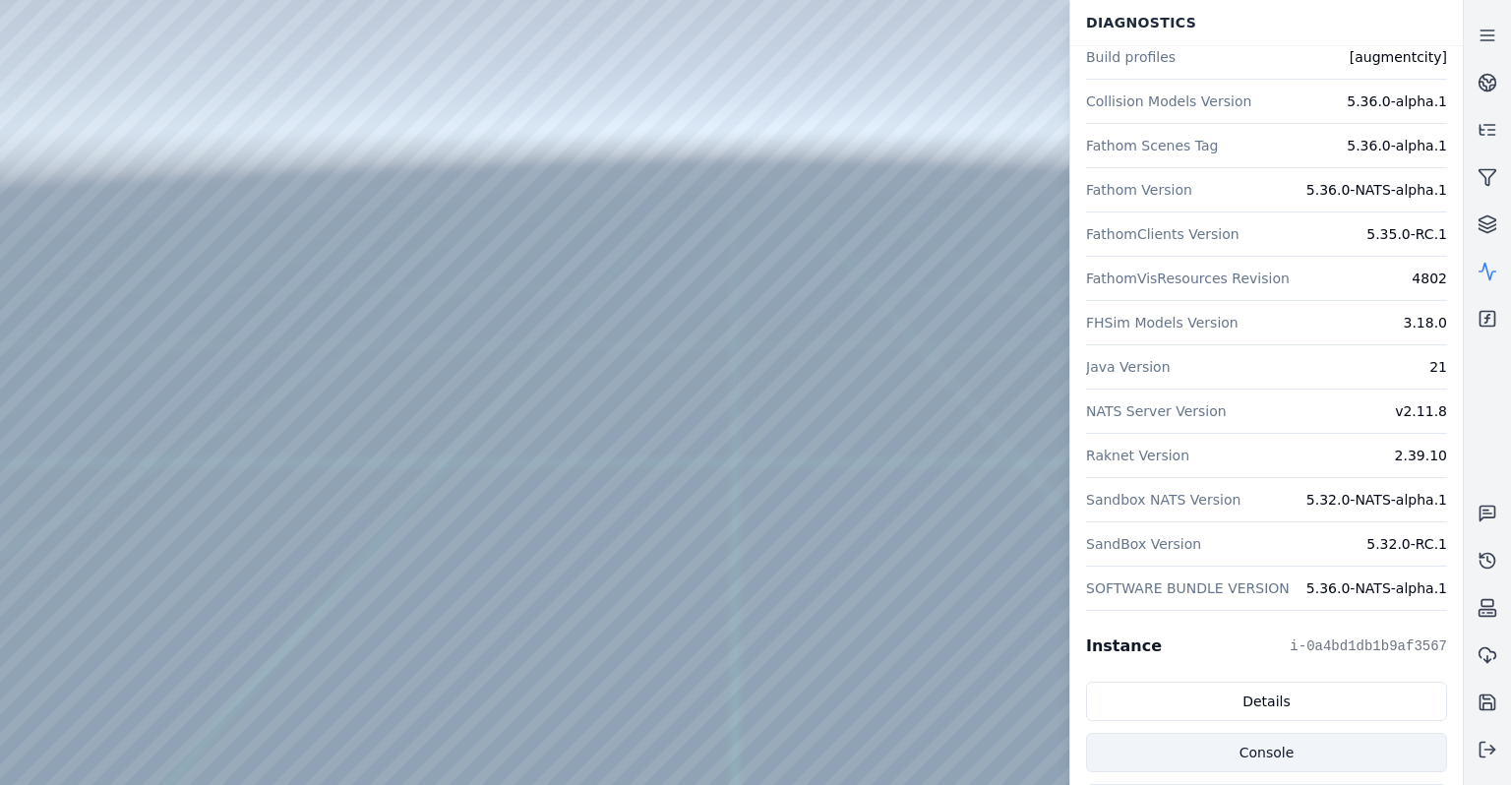
scroll to position [127, 0]
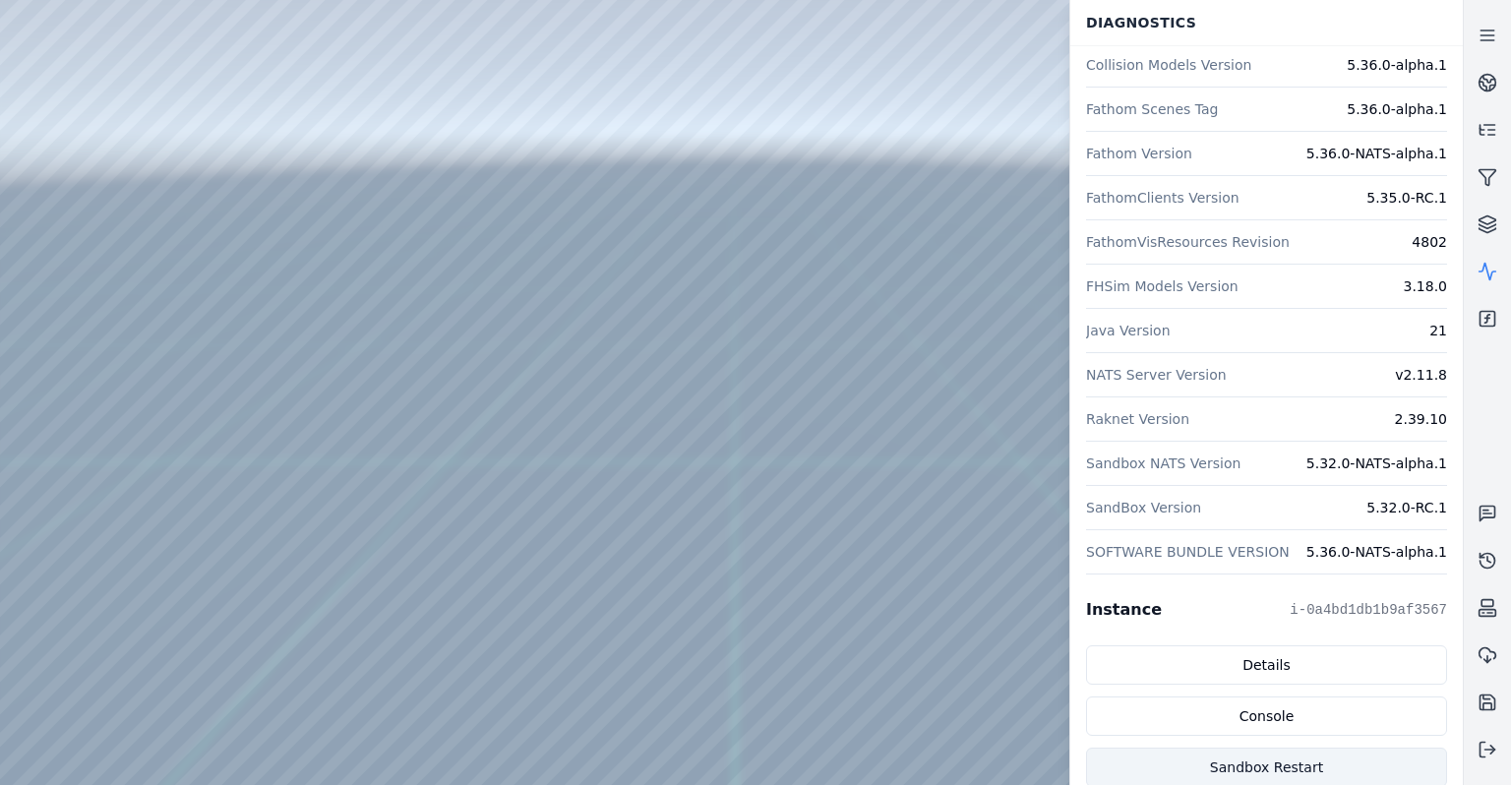
click at [1237, 757] on button "Sandbox Restart" at bounding box center [1266, 767] width 361 height 39
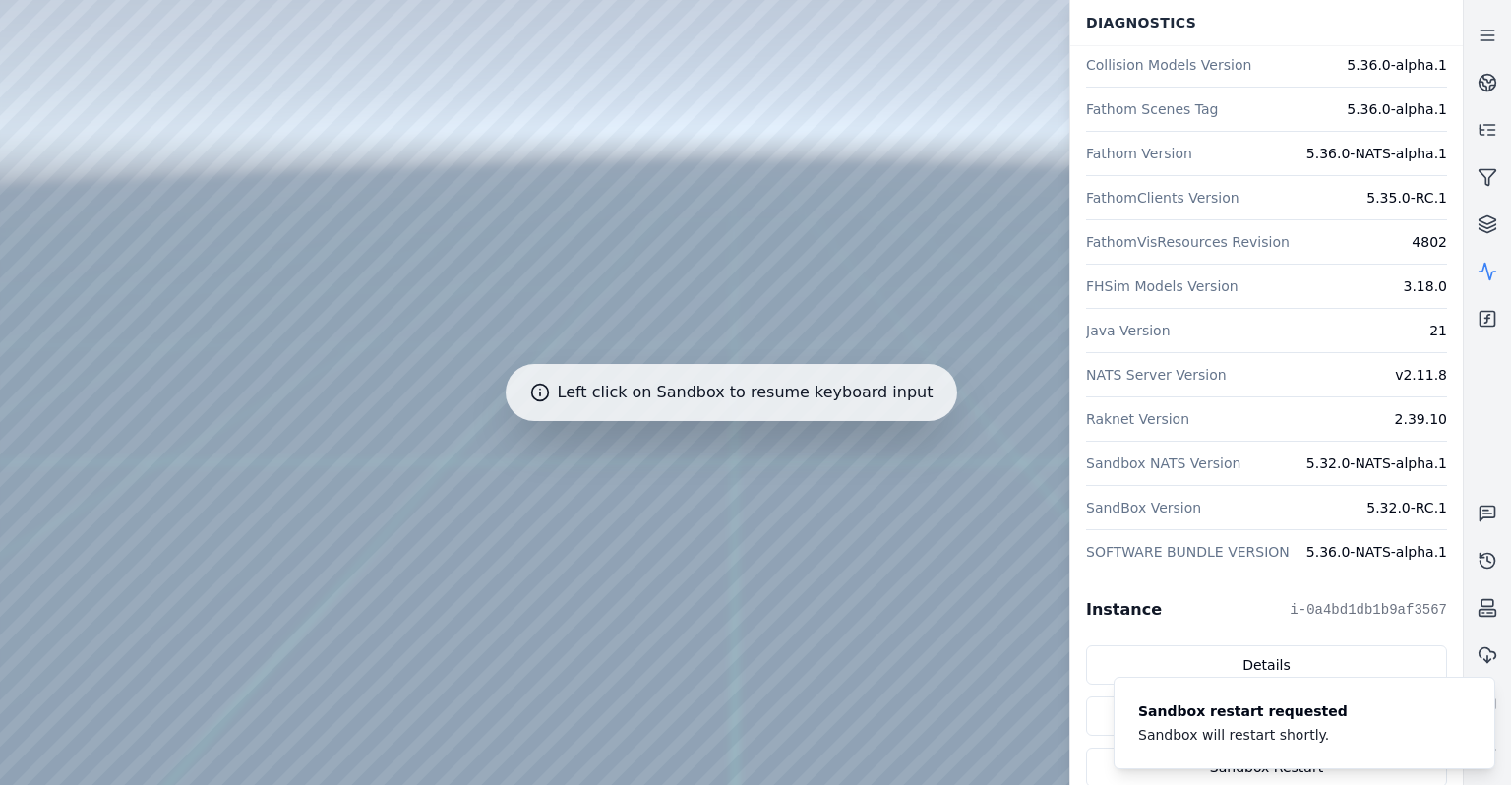
drag, startPoint x: 808, startPoint y: 368, endPoint x: 614, endPoint y: 416, distance: 200.6
click at [669, 275] on div at bounding box center [731, 392] width 1462 height 785
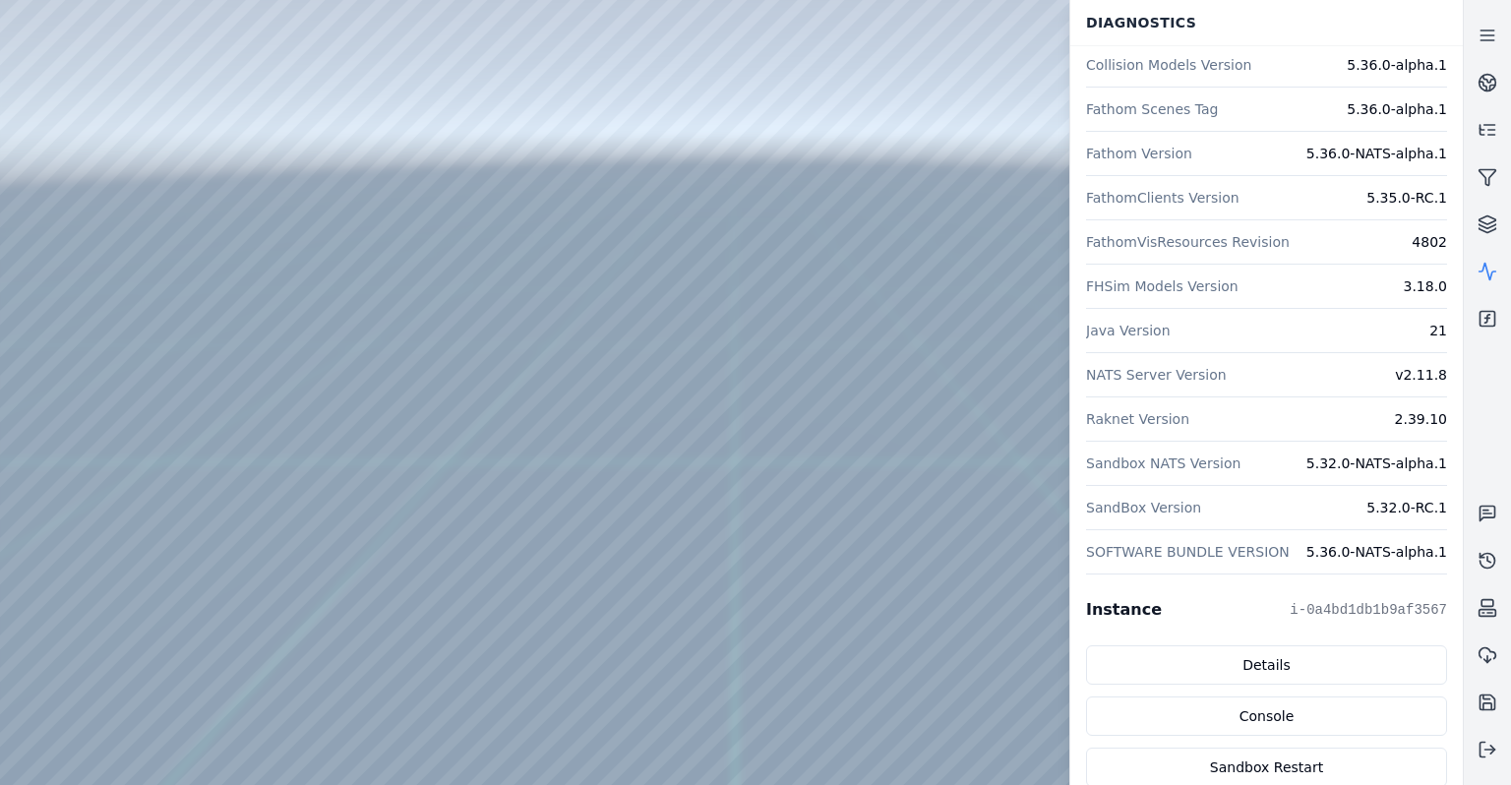
drag, startPoint x: 670, startPoint y: 274, endPoint x: 823, endPoint y: 484, distance: 259.7
click at [59, 199] on div at bounding box center [731, 392] width 1462 height 785
click at [60, 170] on div at bounding box center [731, 392] width 1462 height 785
click at [70, 232] on div at bounding box center [731, 392] width 1462 height 785
click at [354, 661] on div at bounding box center [731, 392] width 1462 height 785
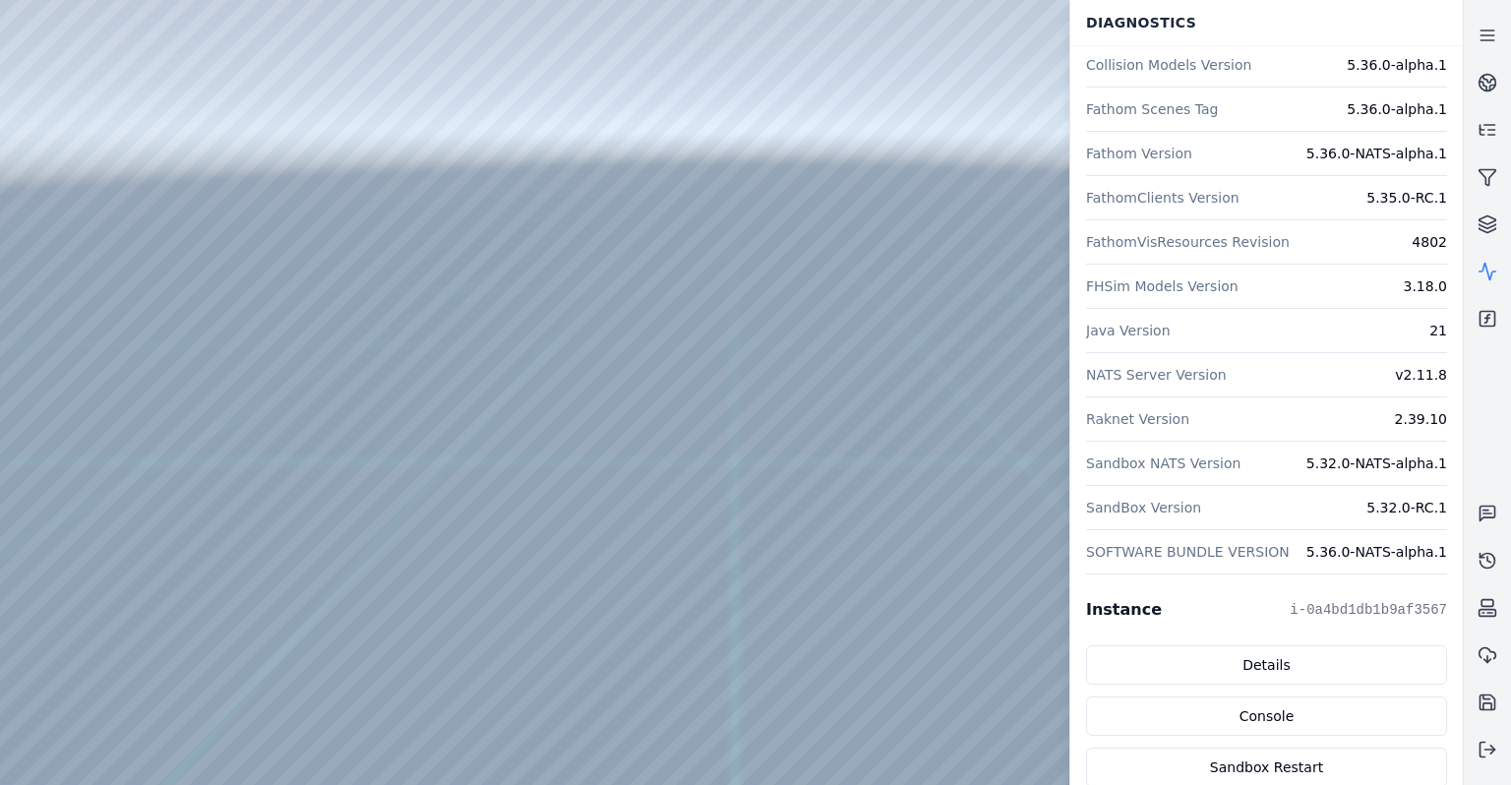
click at [356, 687] on div at bounding box center [731, 392] width 1462 height 785
click at [350, 688] on div at bounding box center [731, 392] width 1462 height 785
drag, startPoint x: 642, startPoint y: 574, endPoint x: 671, endPoint y: 557, distance: 33.6
drag, startPoint x: 770, startPoint y: 525, endPoint x: 818, endPoint y: 544, distance: 51.7
click at [701, 549] on div at bounding box center [731, 392] width 1462 height 785
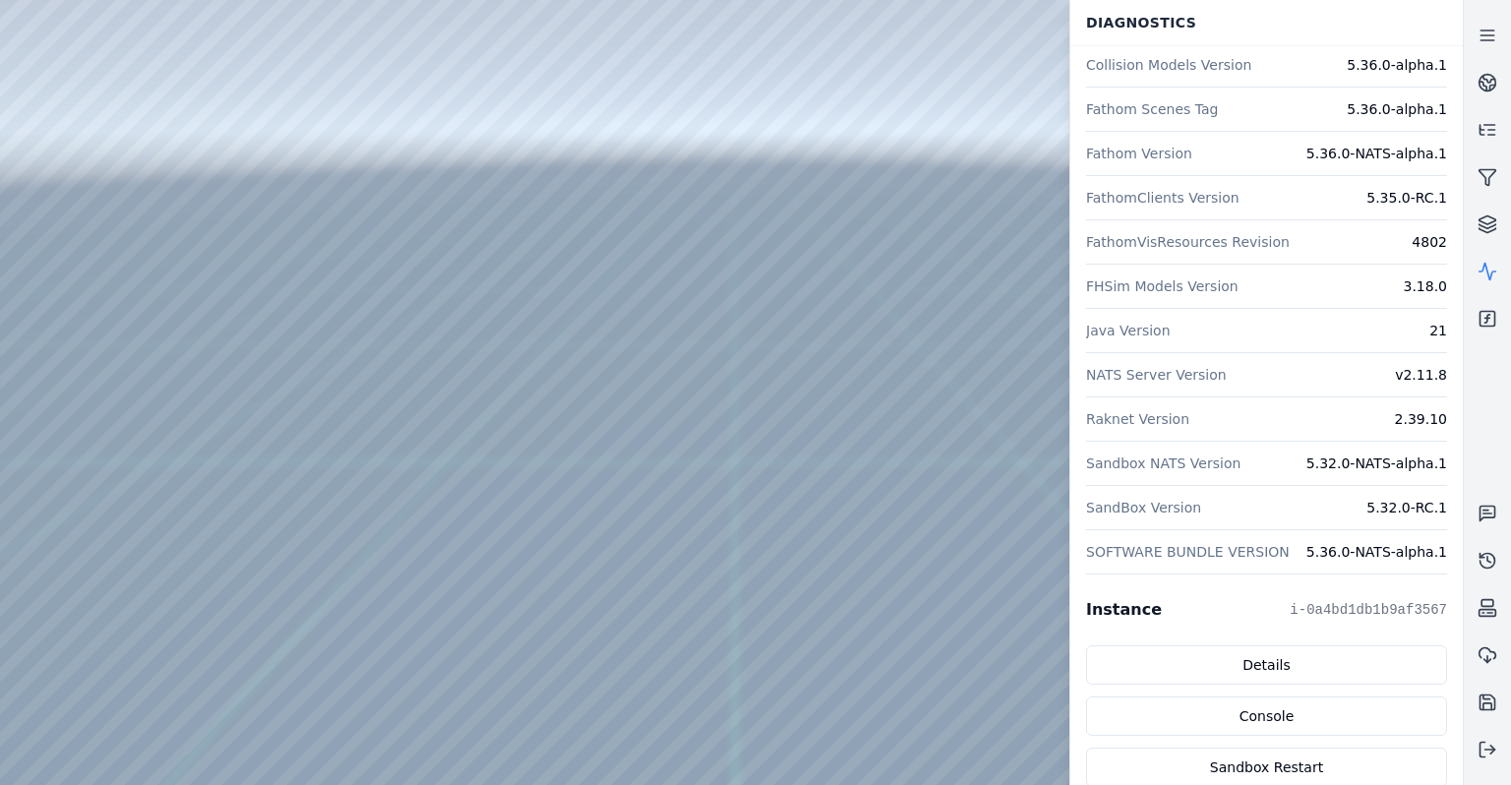
drag, startPoint x: 701, startPoint y: 549, endPoint x: 757, endPoint y: 535, distance: 57.7
drag, startPoint x: 643, startPoint y: 372, endPoint x: 752, endPoint y: 179, distance: 221.5
click at [155, 57] on div at bounding box center [731, 392] width 1462 height 785
click at [29, 223] on div at bounding box center [731, 392] width 1462 height 785
click at [314, 687] on div at bounding box center [731, 392] width 1462 height 785
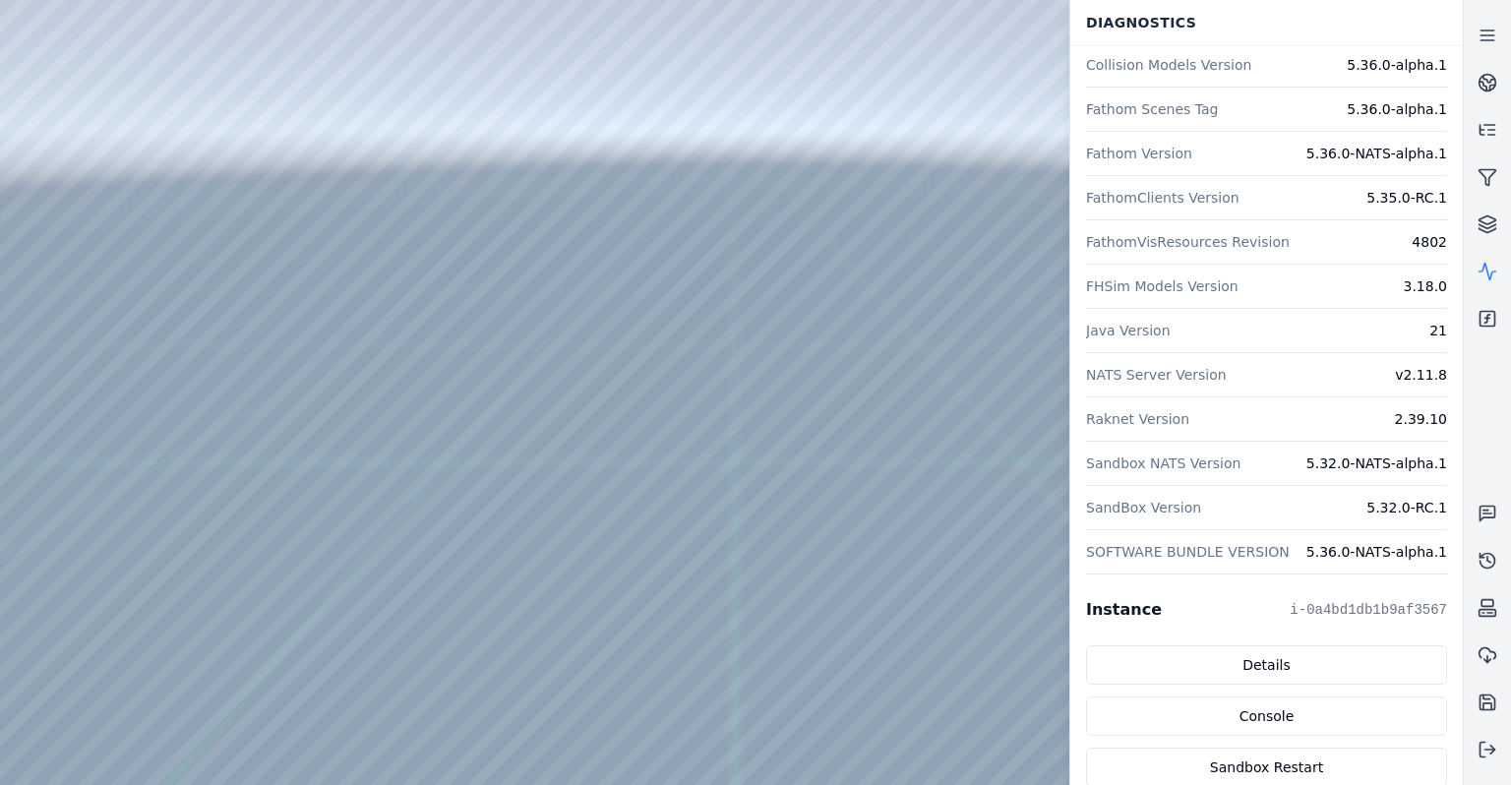
click at [317, 702] on div at bounding box center [731, 392] width 1462 height 785
click at [605, 315] on div at bounding box center [731, 392] width 1462 height 785
drag, startPoint x: 616, startPoint y: 315, endPoint x: 637, endPoint y: 317, distance: 21.7
click at [637, 317] on div at bounding box center [731, 392] width 1462 height 785
click at [584, 382] on div at bounding box center [731, 392] width 1462 height 785
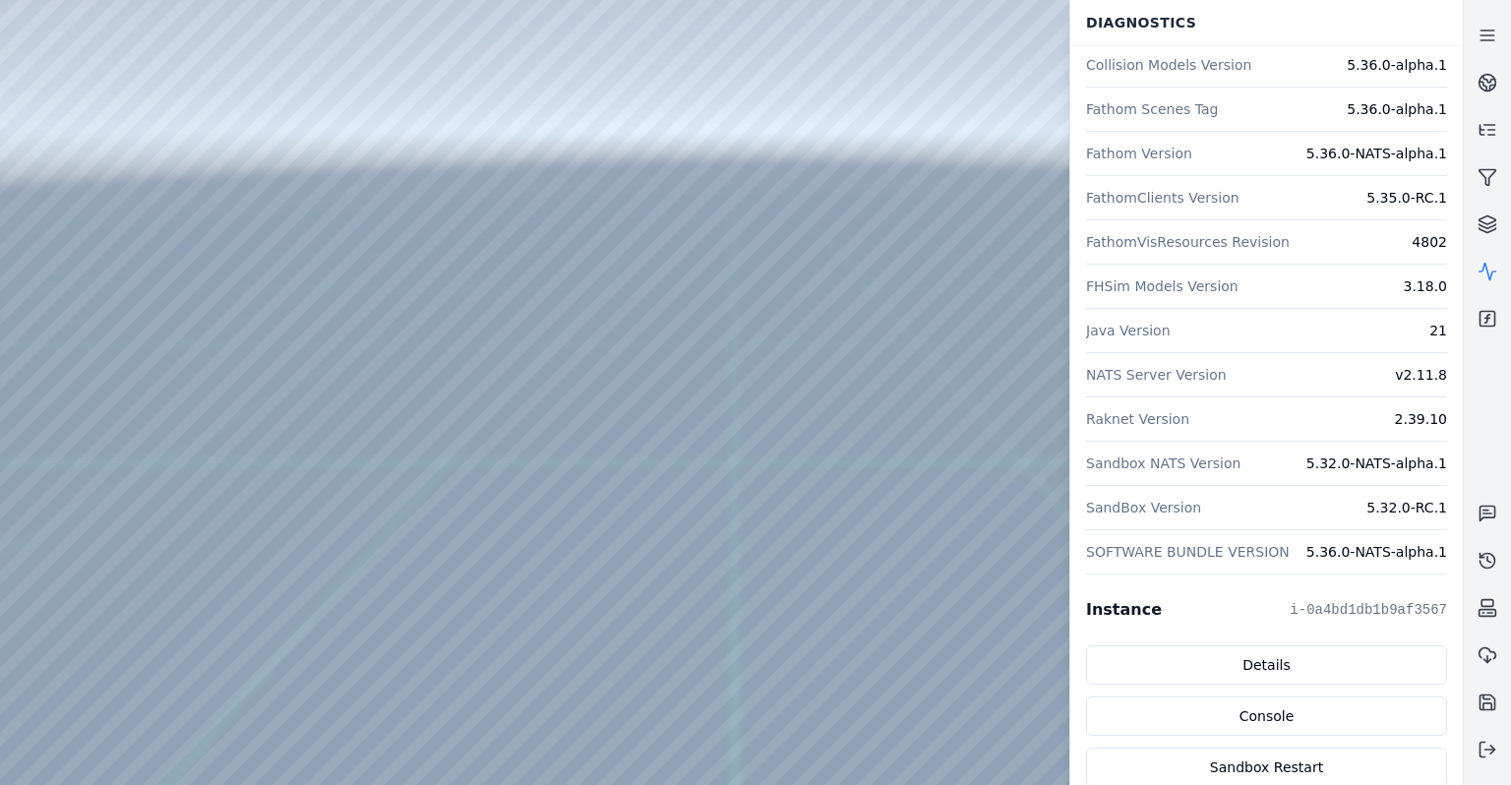
click at [553, 373] on div at bounding box center [731, 392] width 1462 height 785
click at [565, 373] on div at bounding box center [731, 392] width 1462 height 785
click at [637, 189] on div at bounding box center [731, 392] width 1462 height 785
click at [140, 50] on div at bounding box center [731, 392] width 1462 height 785
click at [805, 534] on div at bounding box center [731, 392] width 1462 height 785
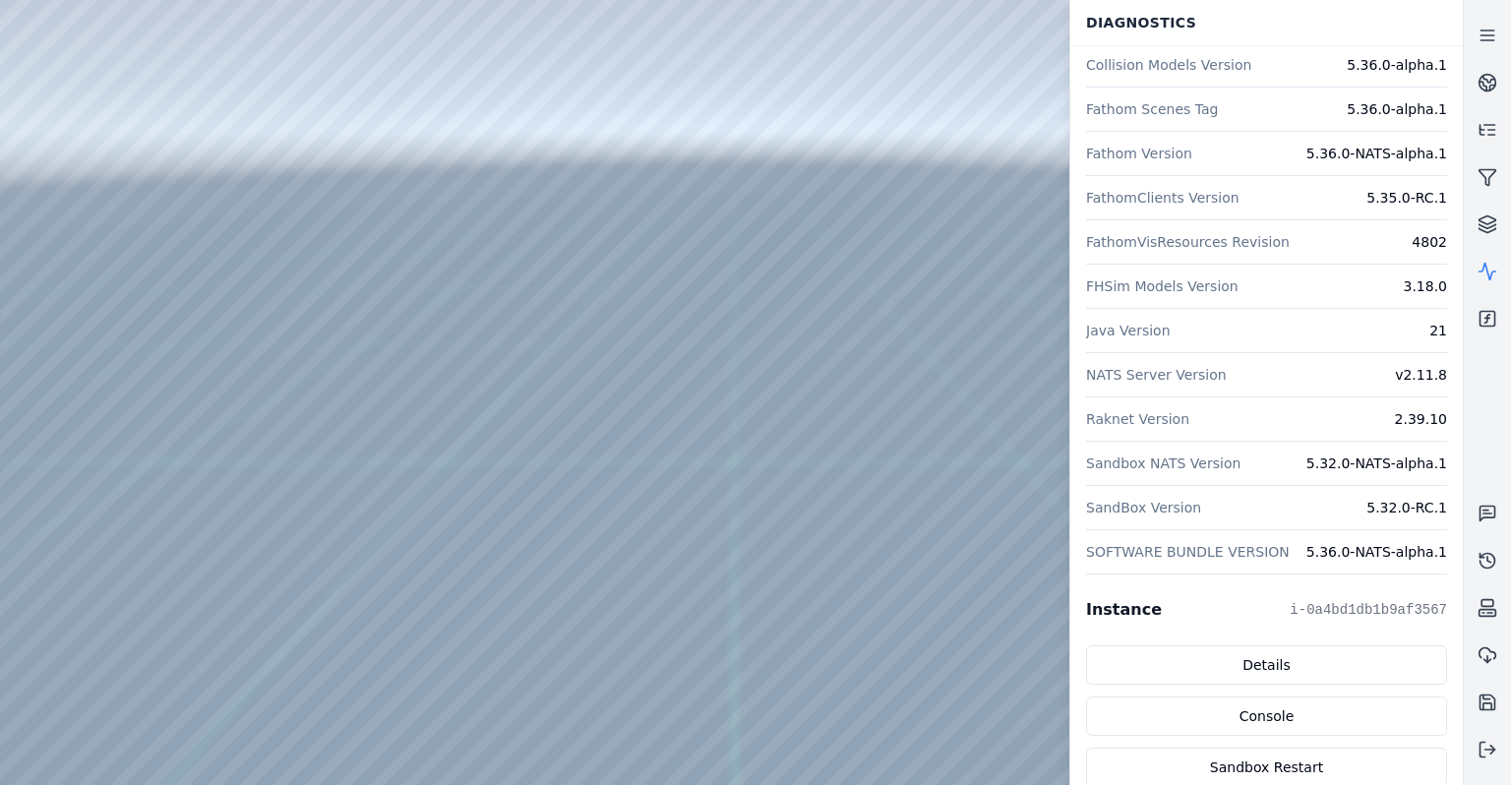
click at [801, 532] on div at bounding box center [731, 392] width 1462 height 785
click at [791, 540] on div at bounding box center [731, 392] width 1462 height 785
click at [252, 138] on div at bounding box center [731, 392] width 1462 height 785
click at [1490, 269] on icon at bounding box center [1487, 272] width 20 height 20
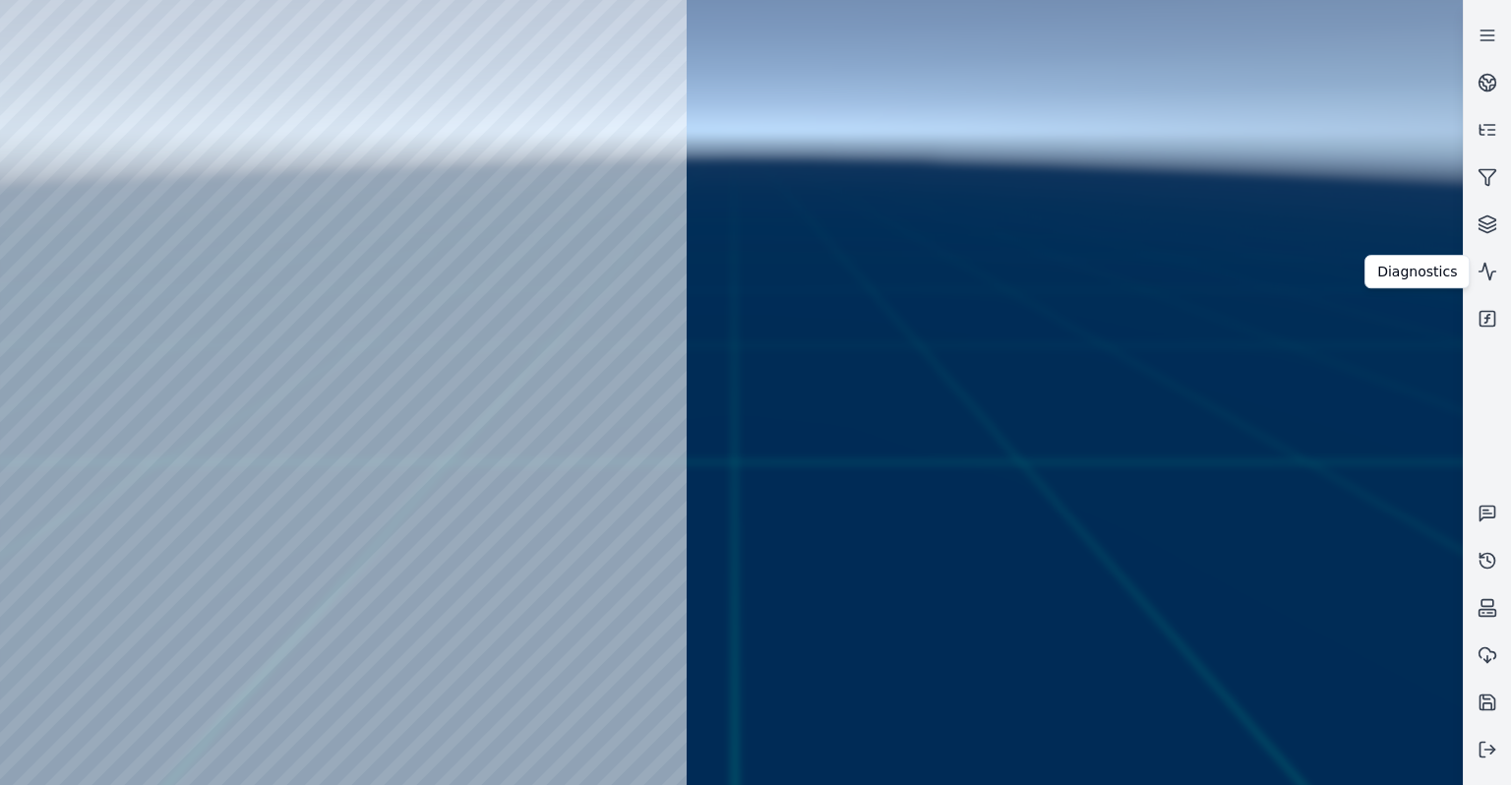
click at [849, 160] on div at bounding box center [731, 392] width 1462 height 785
click at [621, 167] on div at bounding box center [731, 392] width 1462 height 785
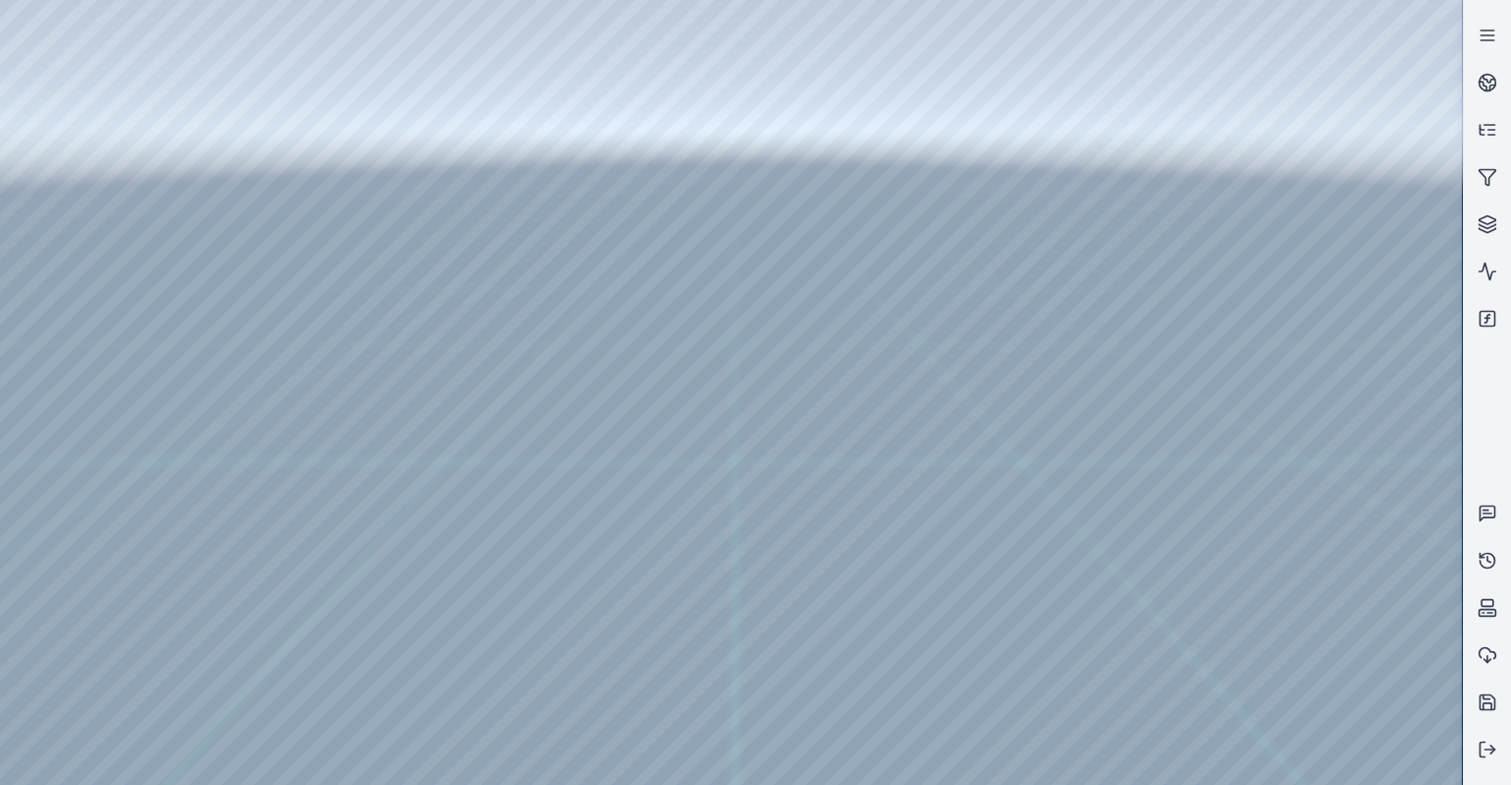
click at [19, 42] on div at bounding box center [731, 392] width 1462 height 785
click at [73, 219] on div at bounding box center [731, 392] width 1462 height 785
click at [359, 684] on div at bounding box center [731, 392] width 1462 height 785
click at [355, 687] on div at bounding box center [731, 392] width 1462 height 785
click at [344, 689] on div at bounding box center [731, 392] width 1462 height 785
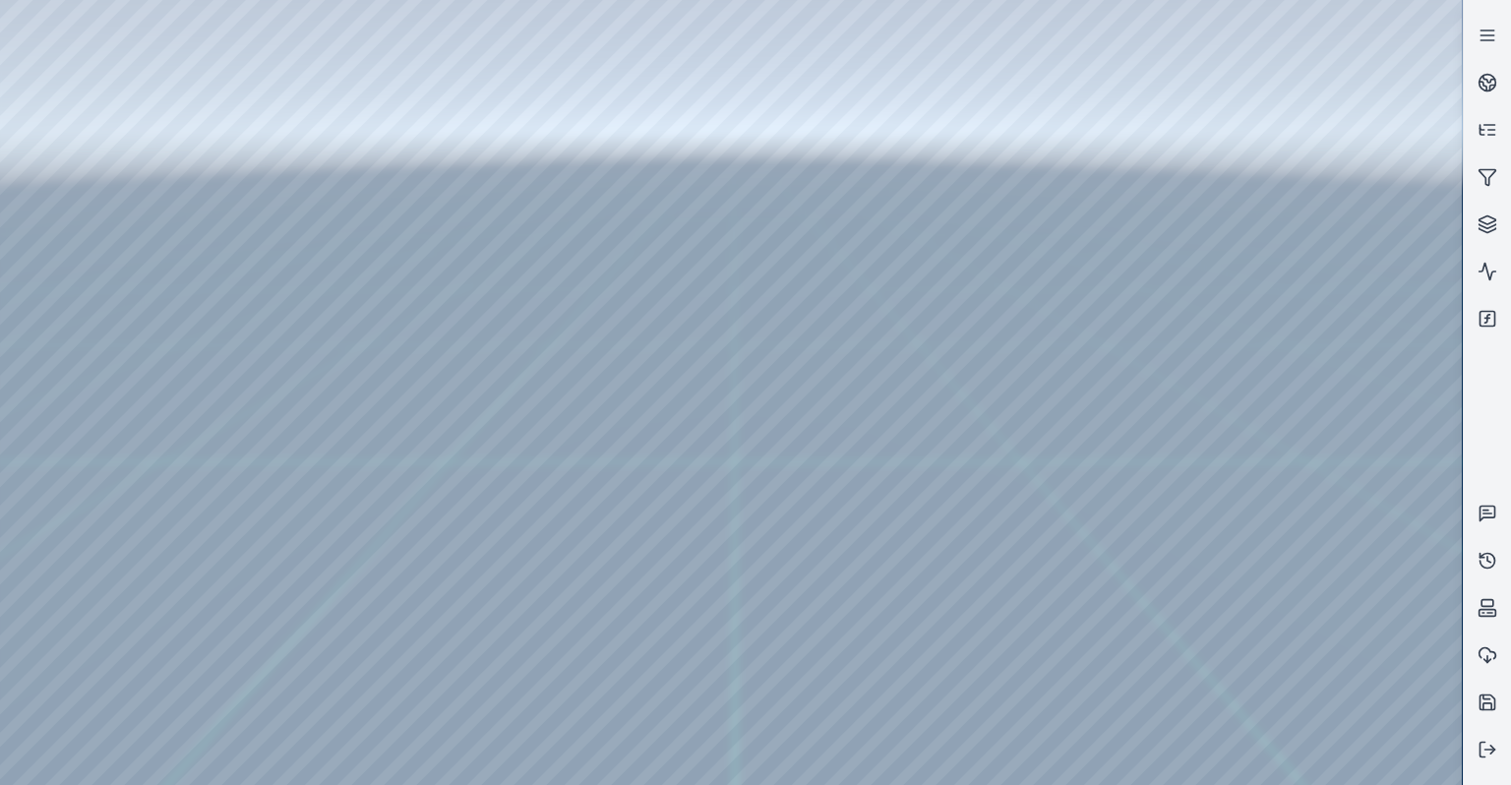
click at [355, 690] on div at bounding box center [731, 392] width 1462 height 785
drag, startPoint x: 1442, startPoint y: 739, endPoint x: 1441, endPoint y: 758, distance: 19.7
click at [1442, 757] on div at bounding box center [731, 392] width 1462 height 785
click at [353, 426] on div at bounding box center [731, 392] width 1462 height 785
click at [354, 426] on div at bounding box center [731, 392] width 1462 height 785
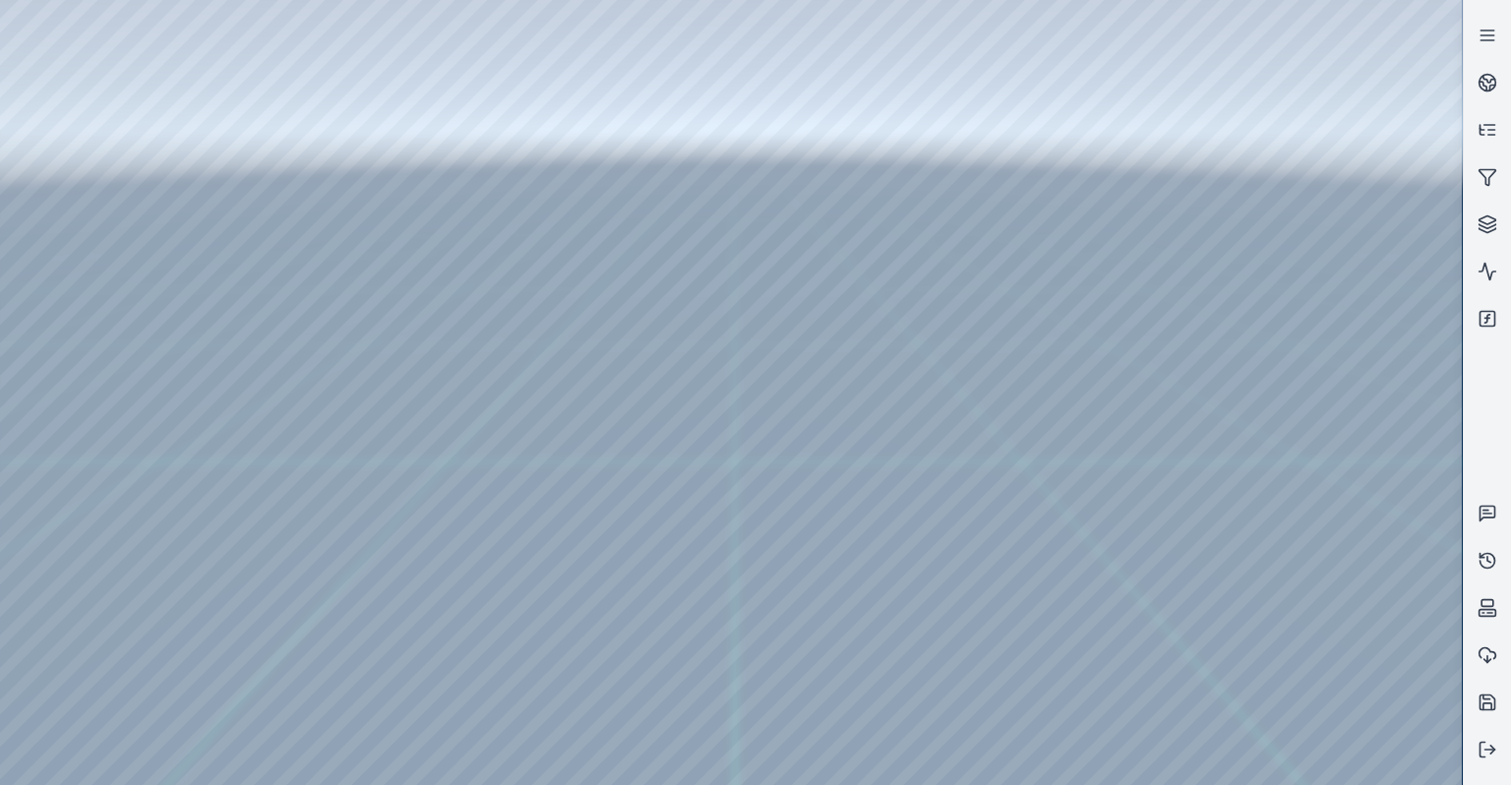
click at [354, 486] on div at bounding box center [731, 392] width 1462 height 785
click at [354, 483] on div at bounding box center [731, 392] width 1462 height 785
click at [351, 538] on div at bounding box center [731, 392] width 1462 height 785
click at [350, 513] on div at bounding box center [731, 392] width 1462 height 785
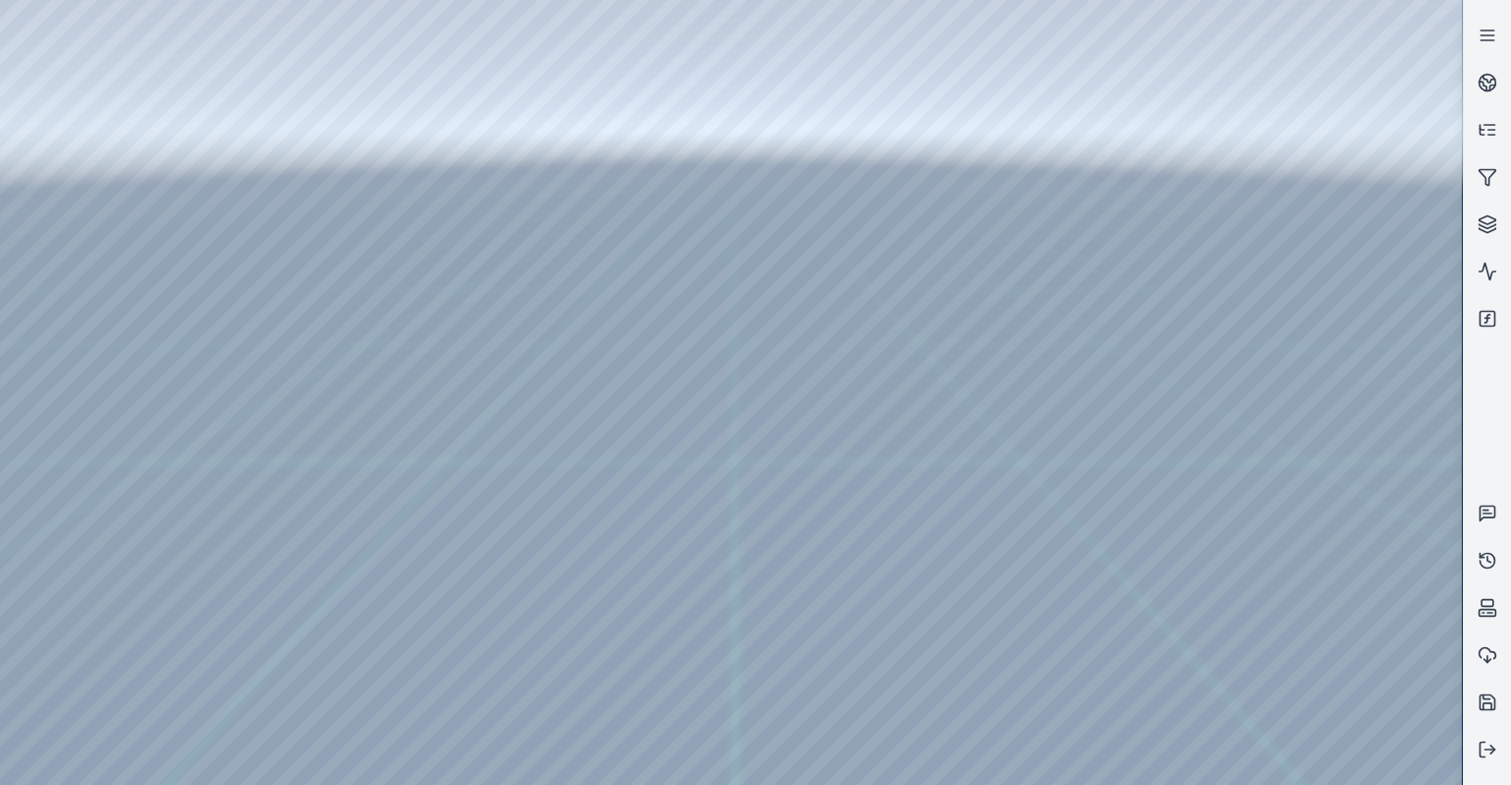
click at [350, 513] on div at bounding box center [731, 392] width 1462 height 785
click at [355, 687] on div at bounding box center [731, 392] width 1462 height 785
click at [353, 687] on div at bounding box center [731, 392] width 1462 height 785
click at [350, 652] on div at bounding box center [731, 392] width 1462 height 785
click at [352, 679] on div at bounding box center [731, 392] width 1462 height 785
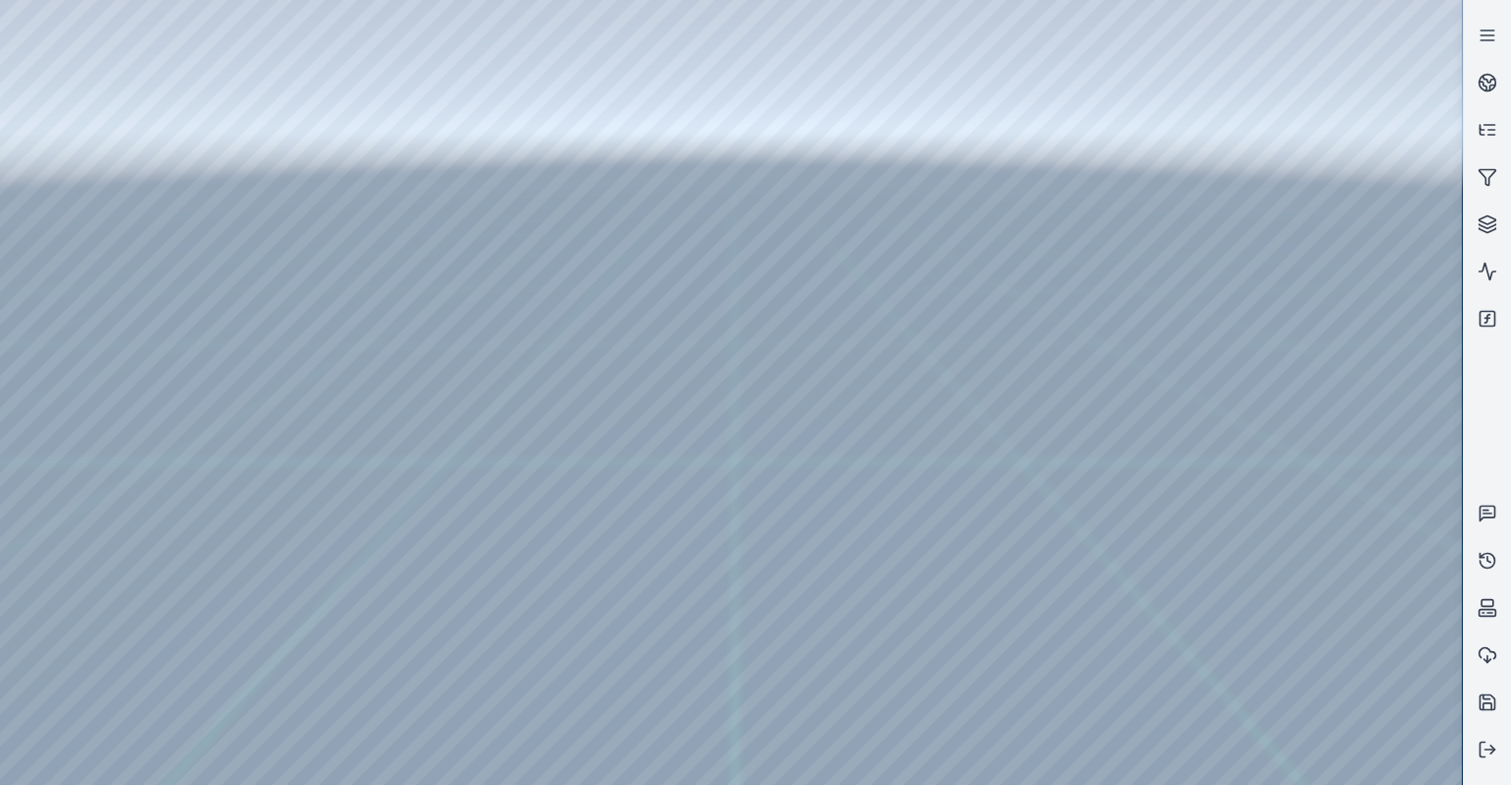
click at [352, 683] on div at bounding box center [731, 392] width 1462 height 785
click at [351, 663] on div at bounding box center [731, 392] width 1462 height 785
click at [1481, 752] on icon at bounding box center [1487, 750] width 20 height 20
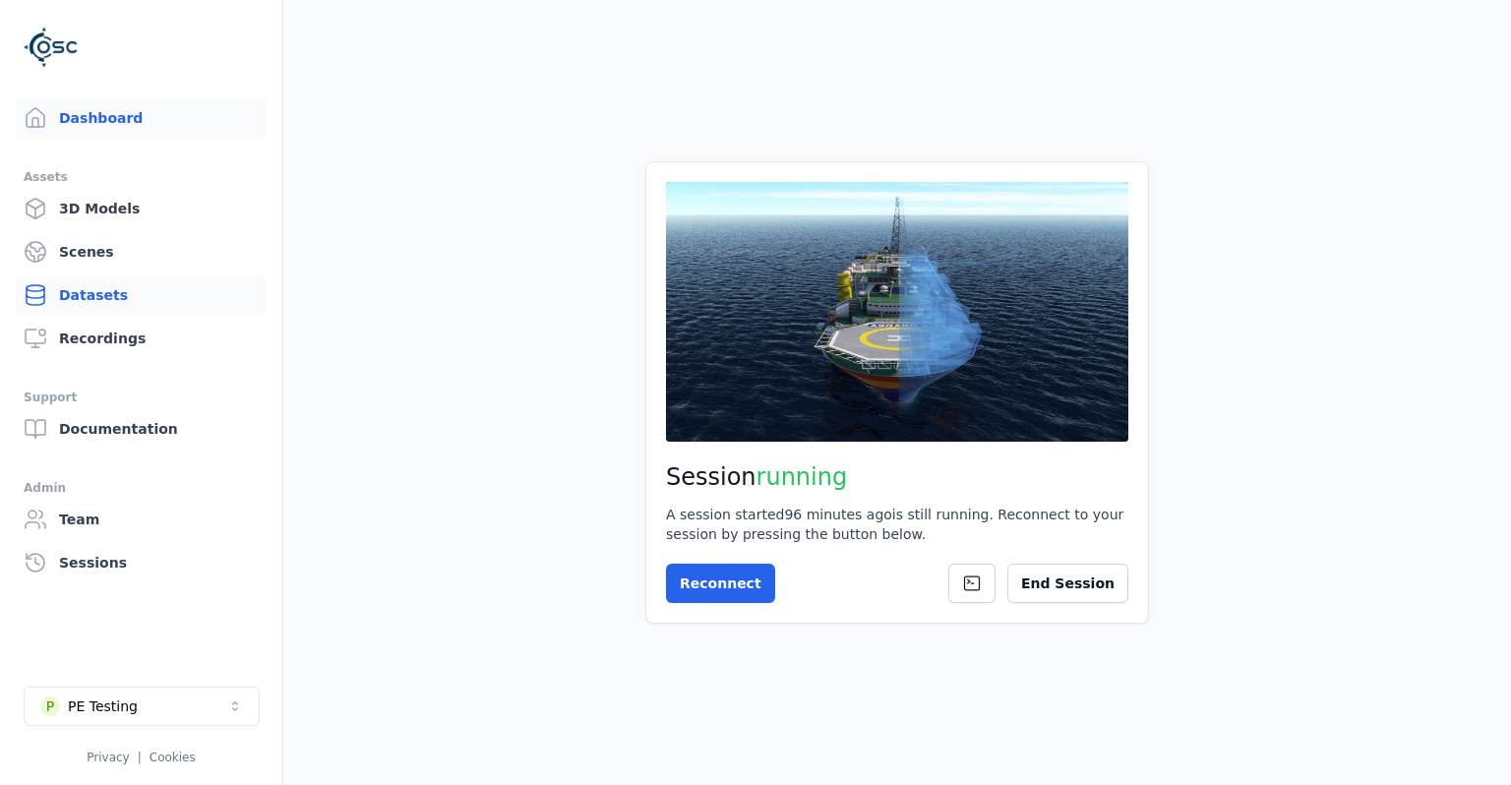
click at [102, 276] on link "Datasets" at bounding box center [141, 294] width 251 height 39
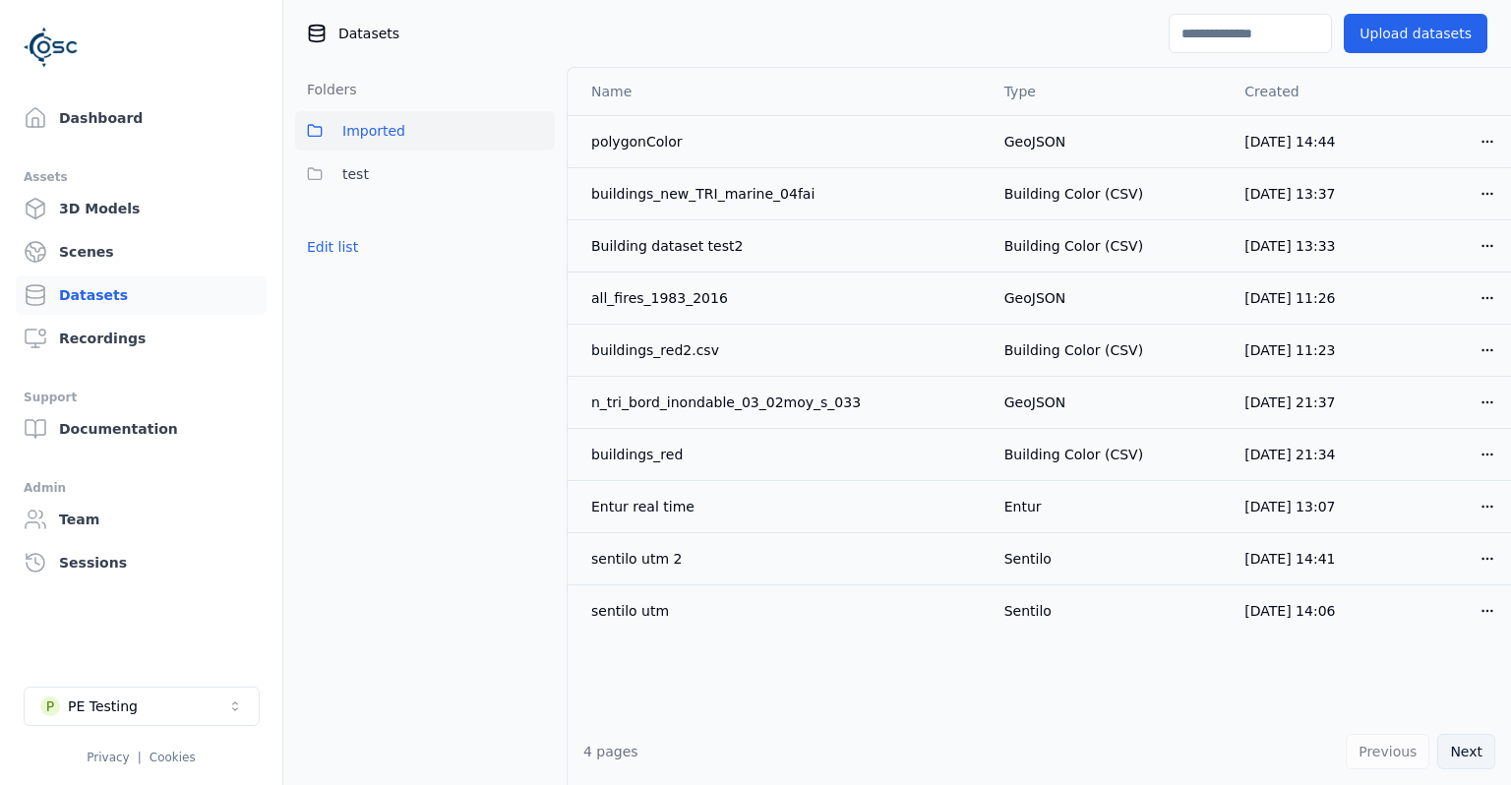
click at [1466, 747] on button "Next" at bounding box center [1466, 751] width 58 height 35
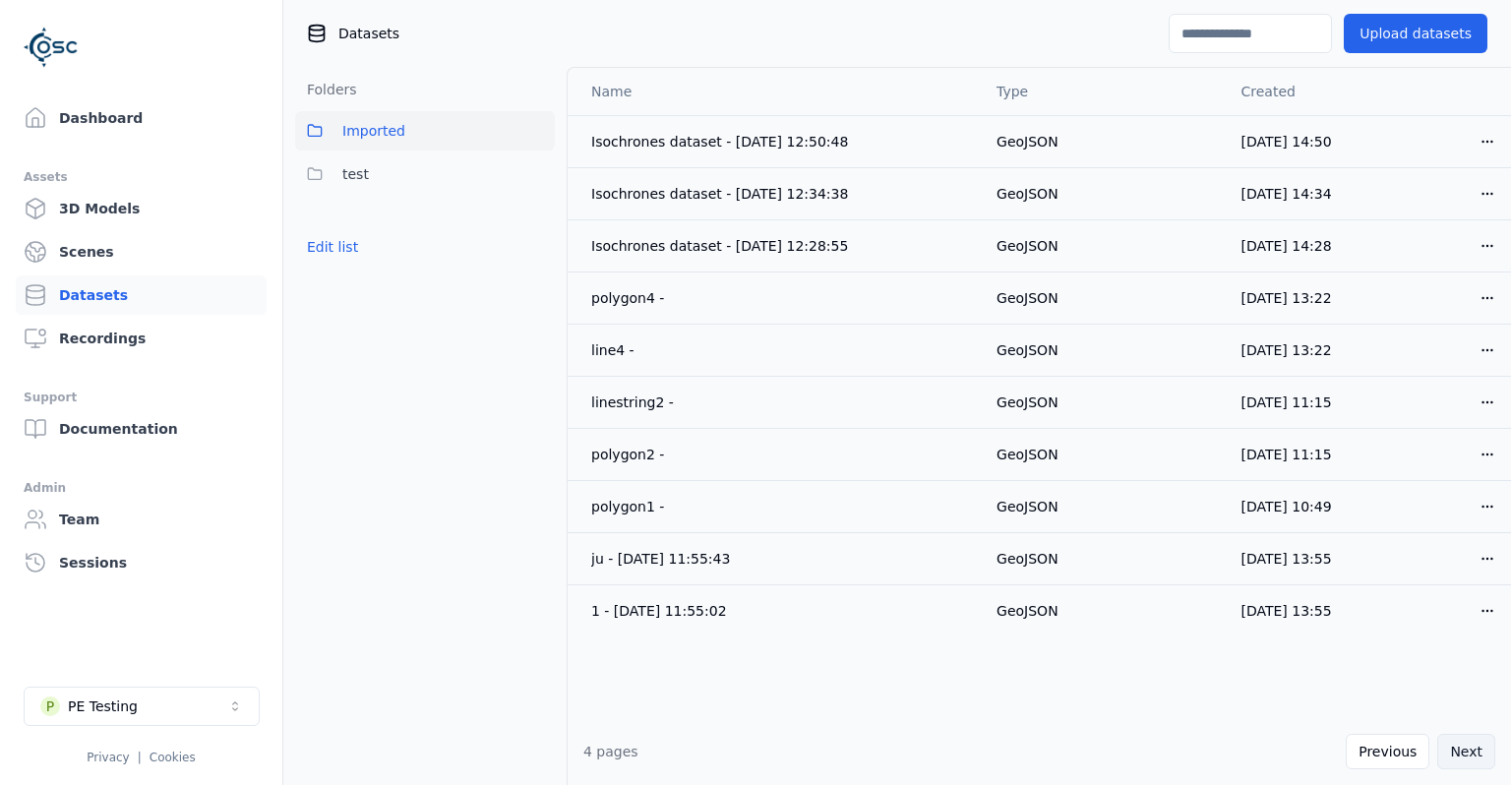
click at [1466, 747] on button "Next" at bounding box center [1466, 751] width 58 height 35
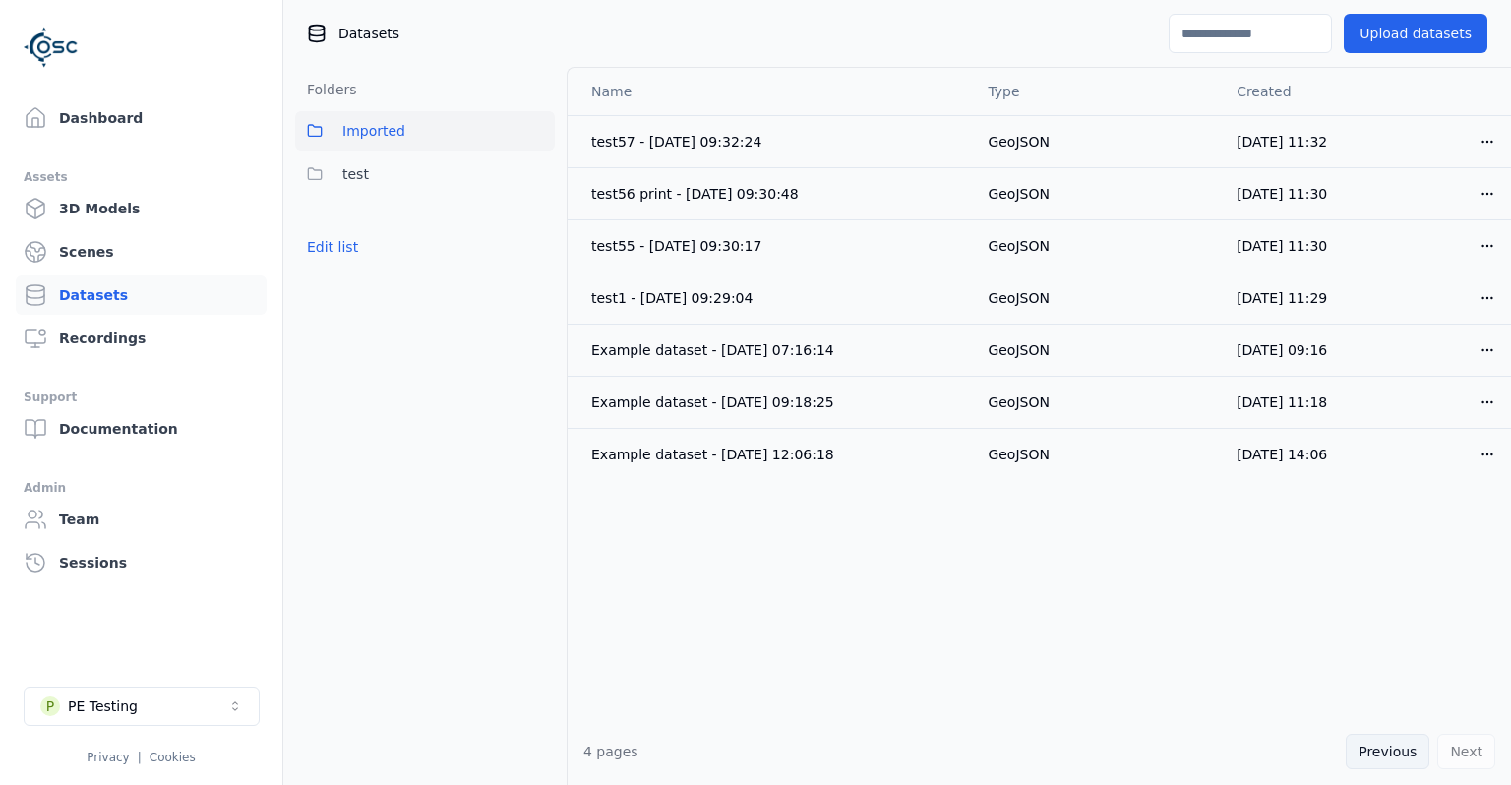
click at [1392, 745] on button "Previous" at bounding box center [1388, 751] width 84 height 35
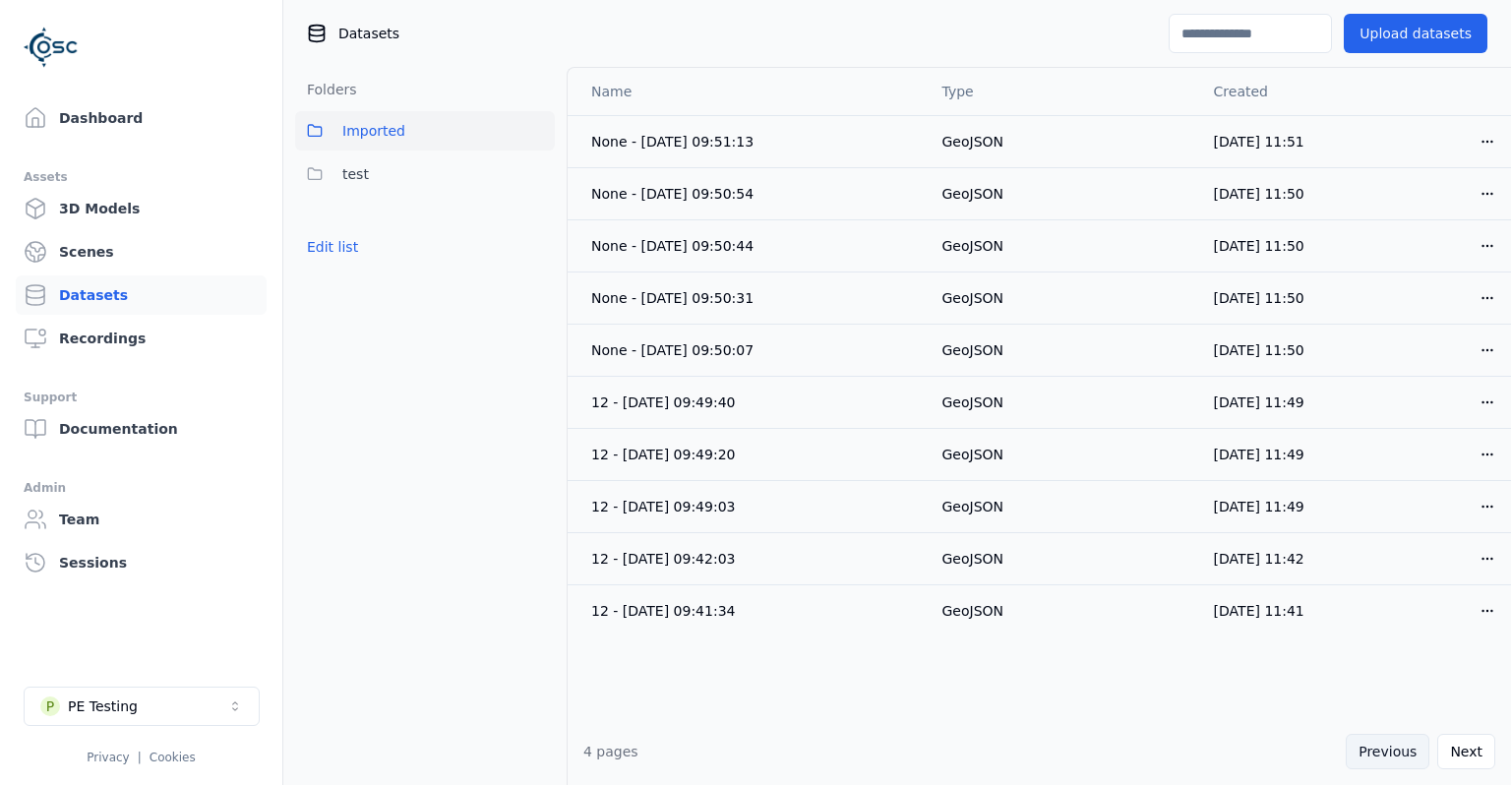
click at [1392, 745] on button "Previous" at bounding box center [1388, 751] width 84 height 35
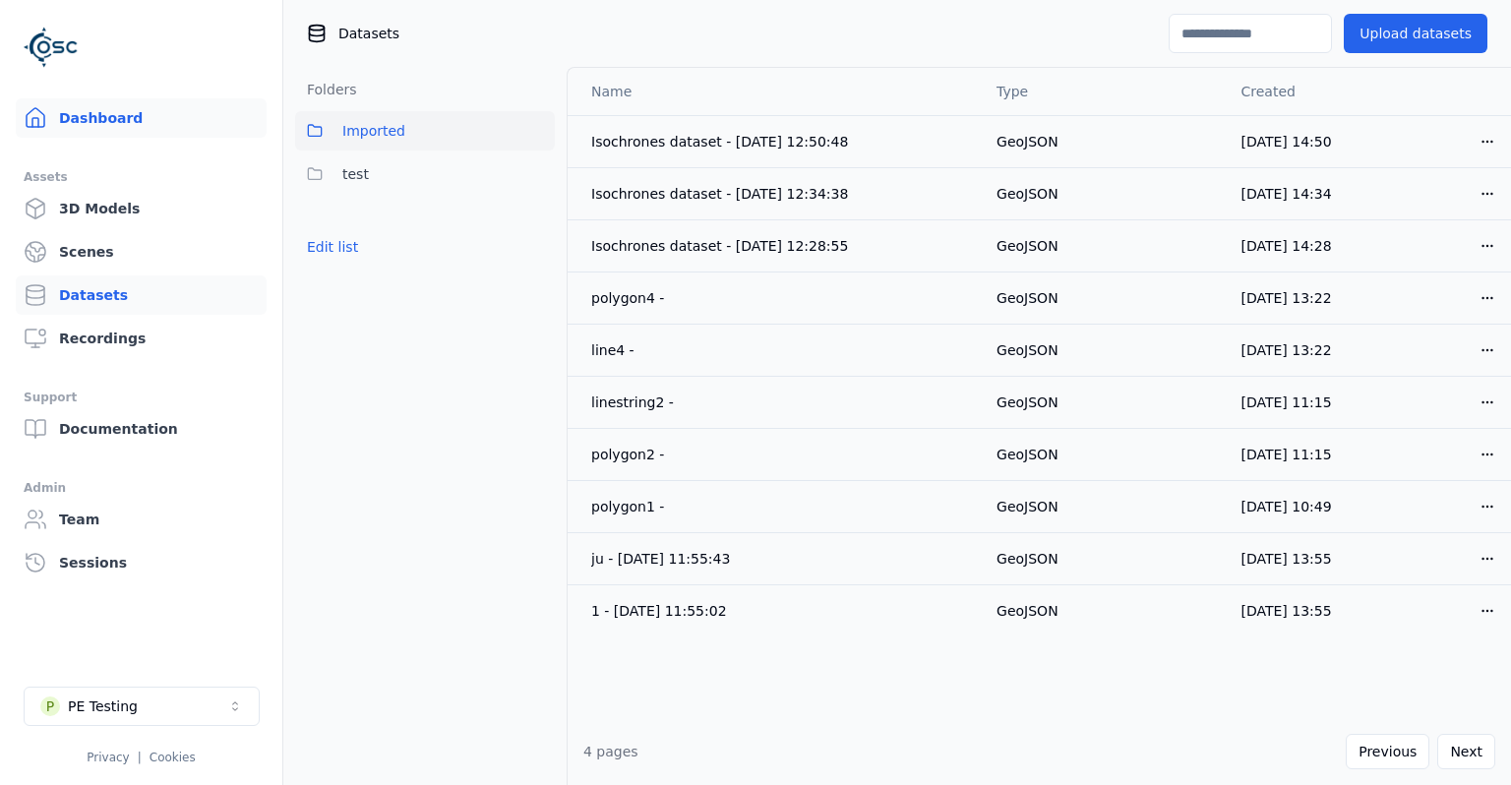
click at [94, 117] on link "Dashboard" at bounding box center [141, 117] width 251 height 39
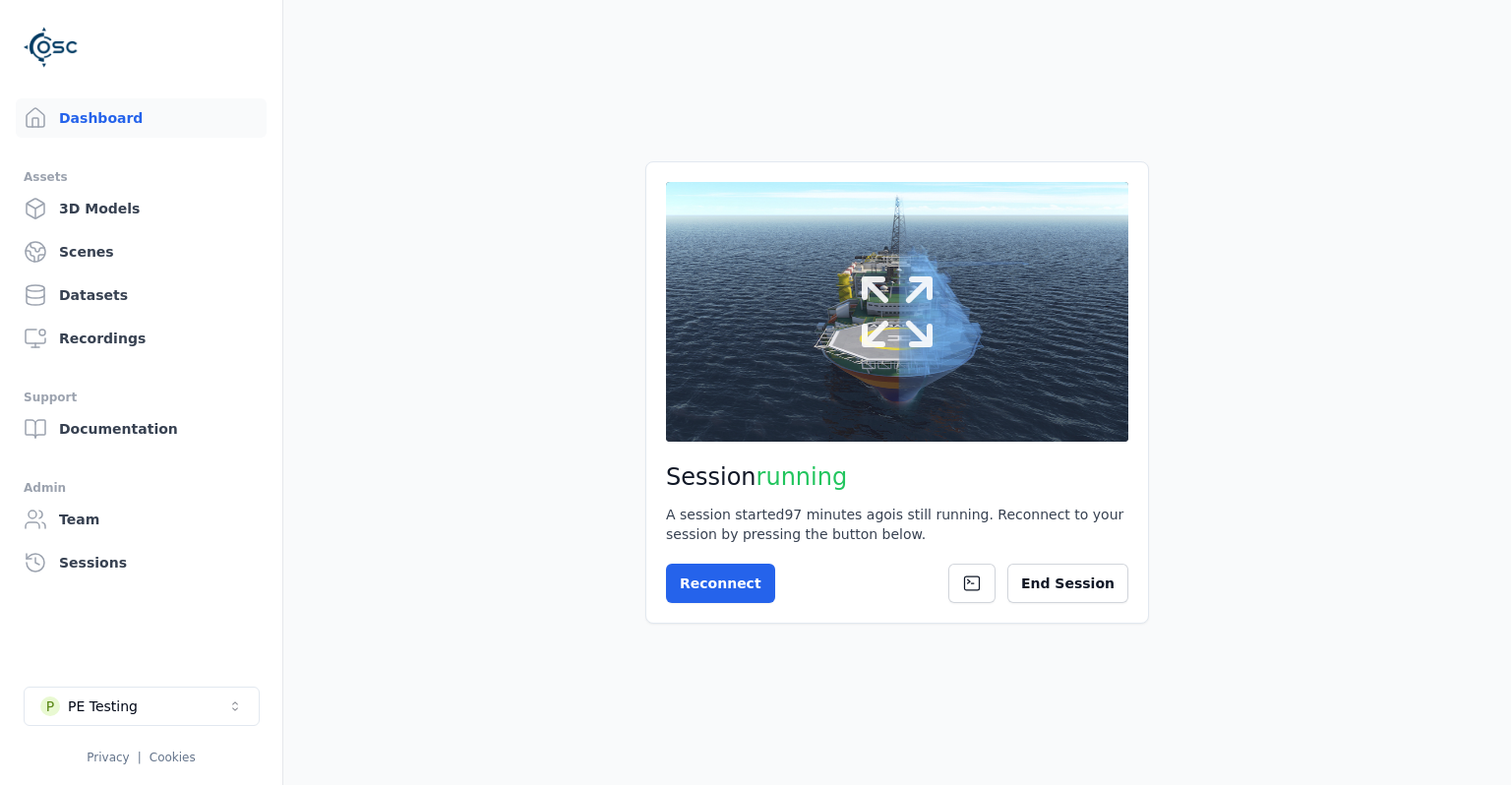
click at [848, 407] on button at bounding box center [897, 312] width 462 height 260
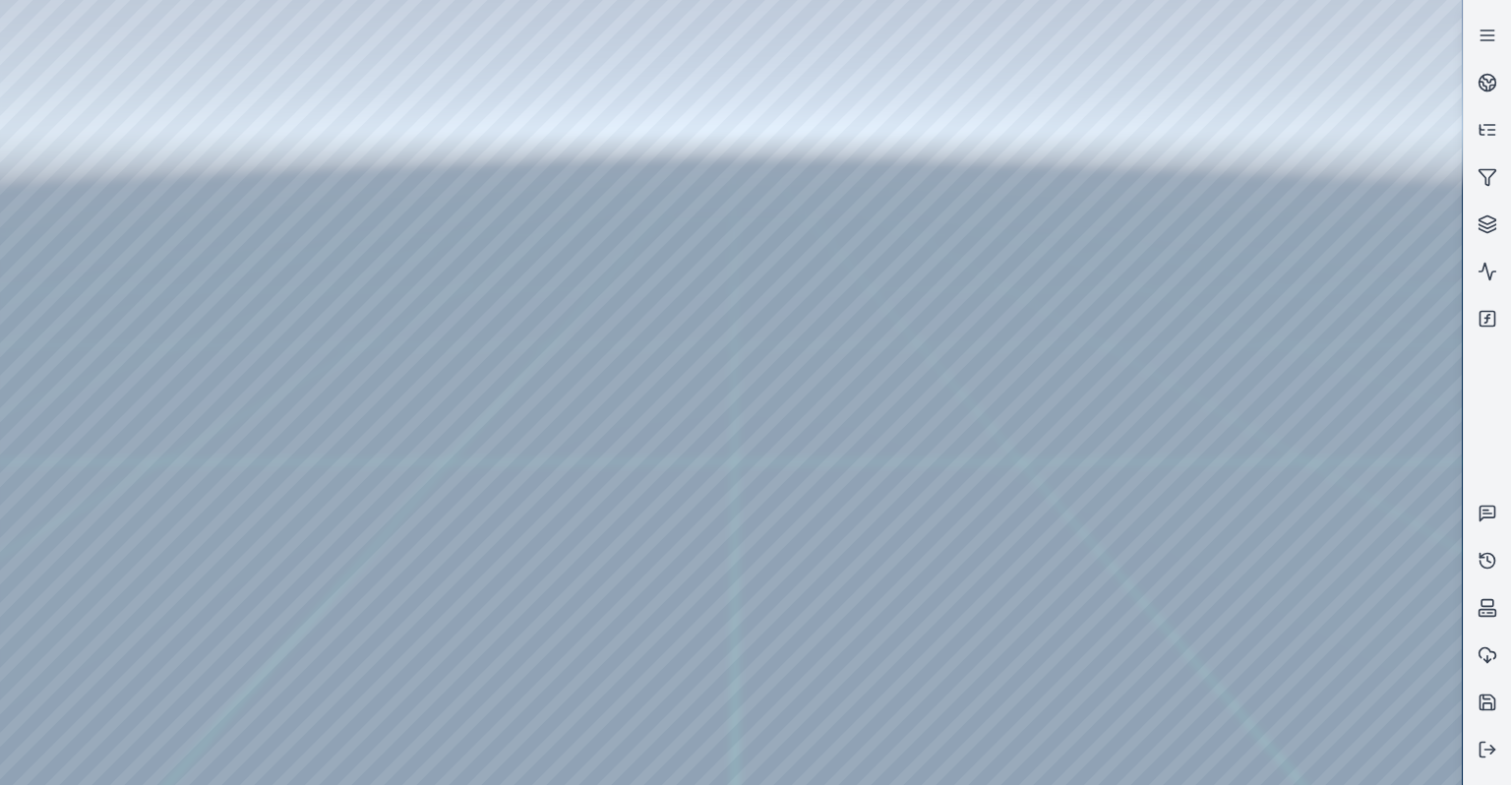
click at [354, 483] on div at bounding box center [731, 392] width 1462 height 785
click at [1485, 767] on button at bounding box center [1487, 749] width 47 height 47
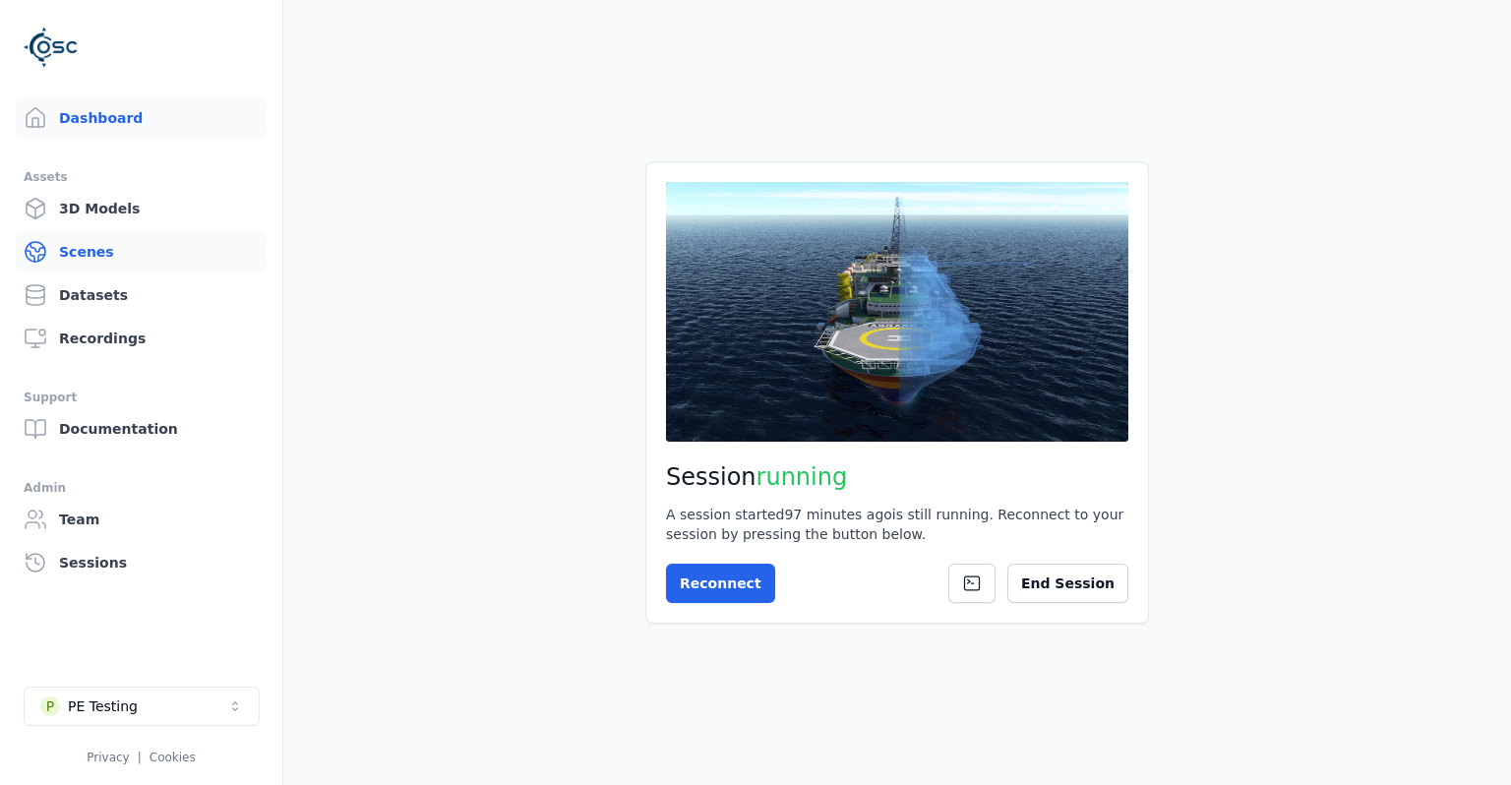
click at [85, 234] on link "Scenes" at bounding box center [141, 251] width 251 height 39
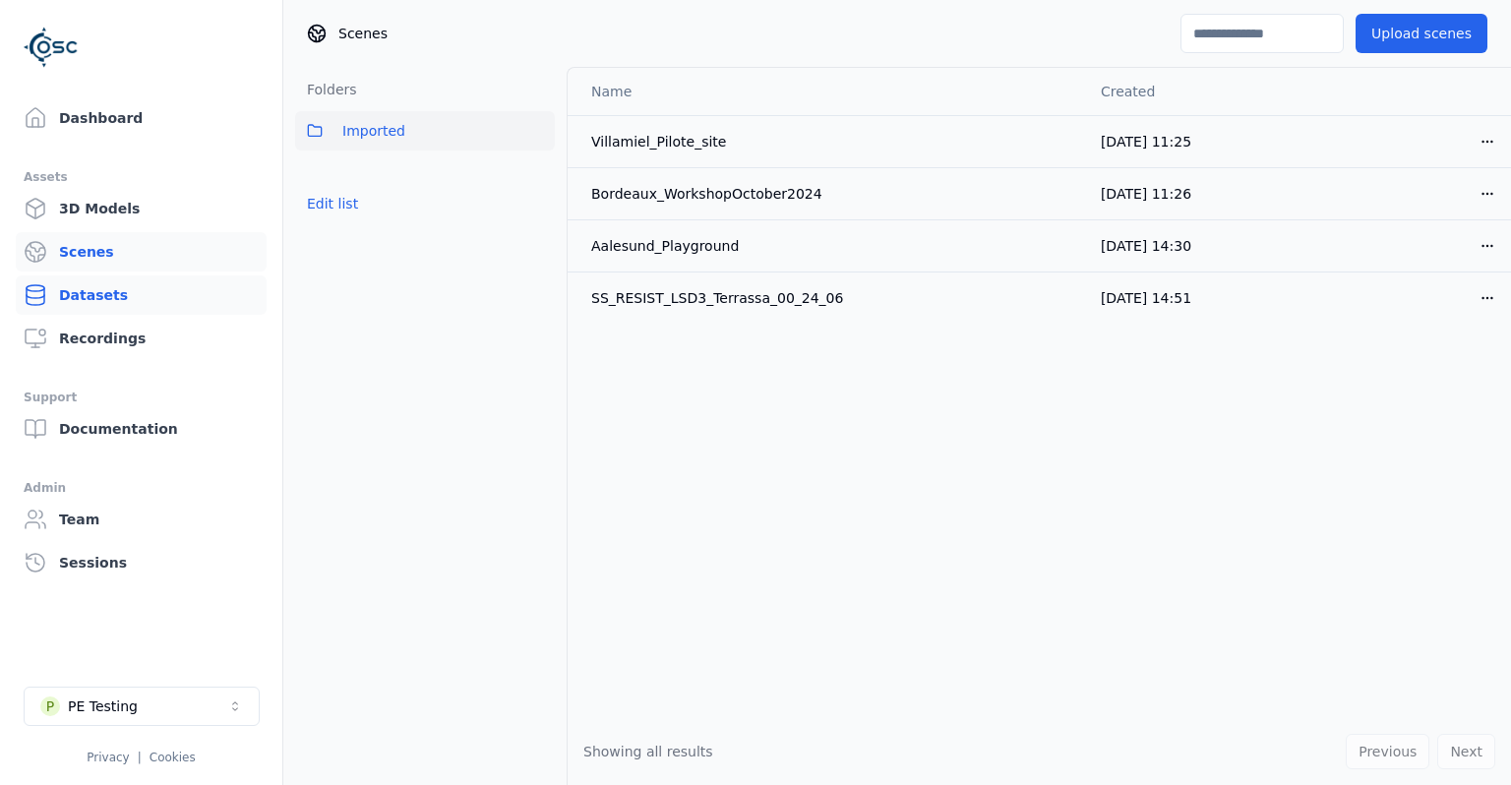
click at [112, 298] on link "Datasets" at bounding box center [141, 294] width 251 height 39
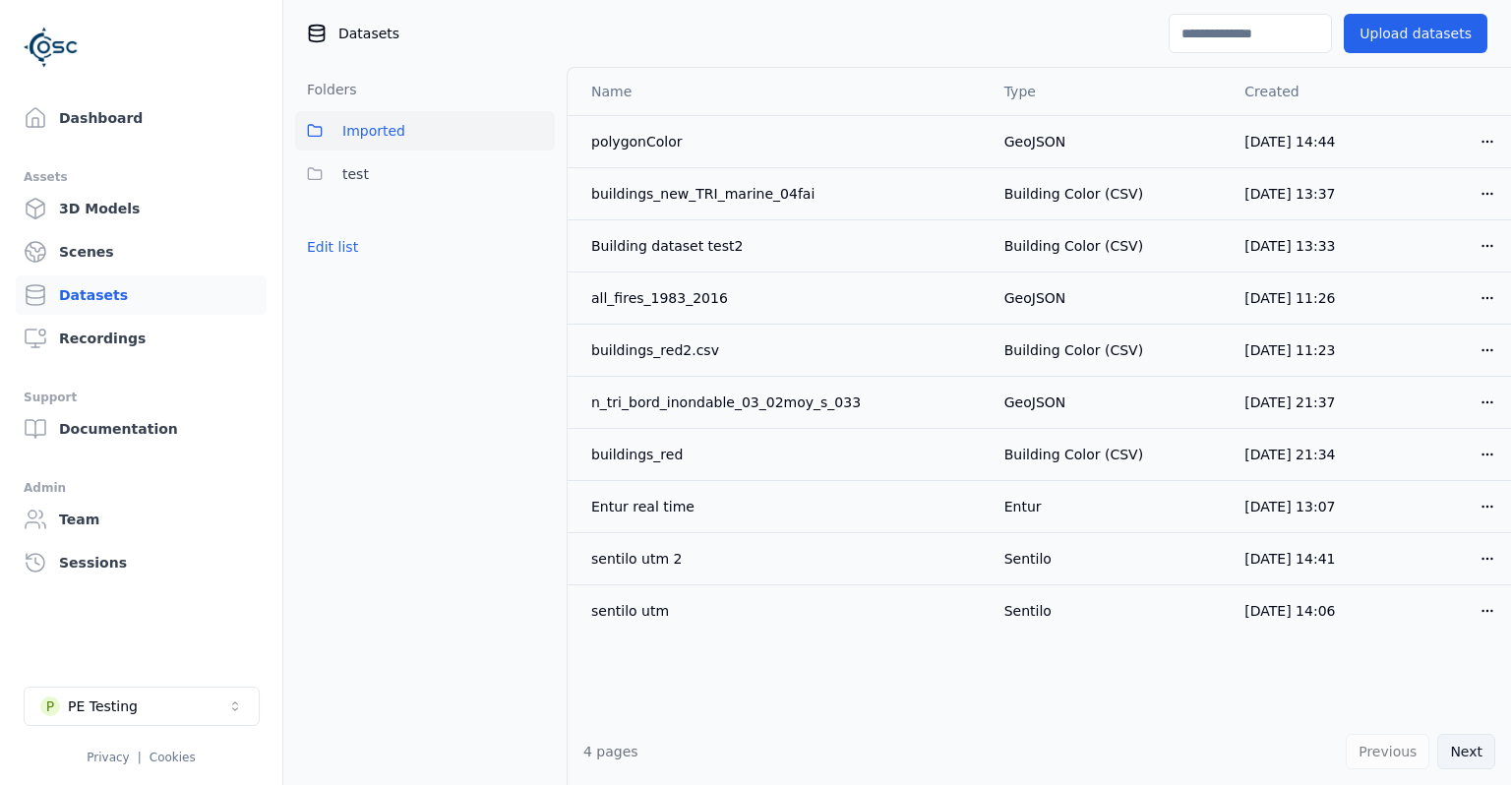
click at [1456, 748] on button "Next" at bounding box center [1466, 751] width 58 height 35
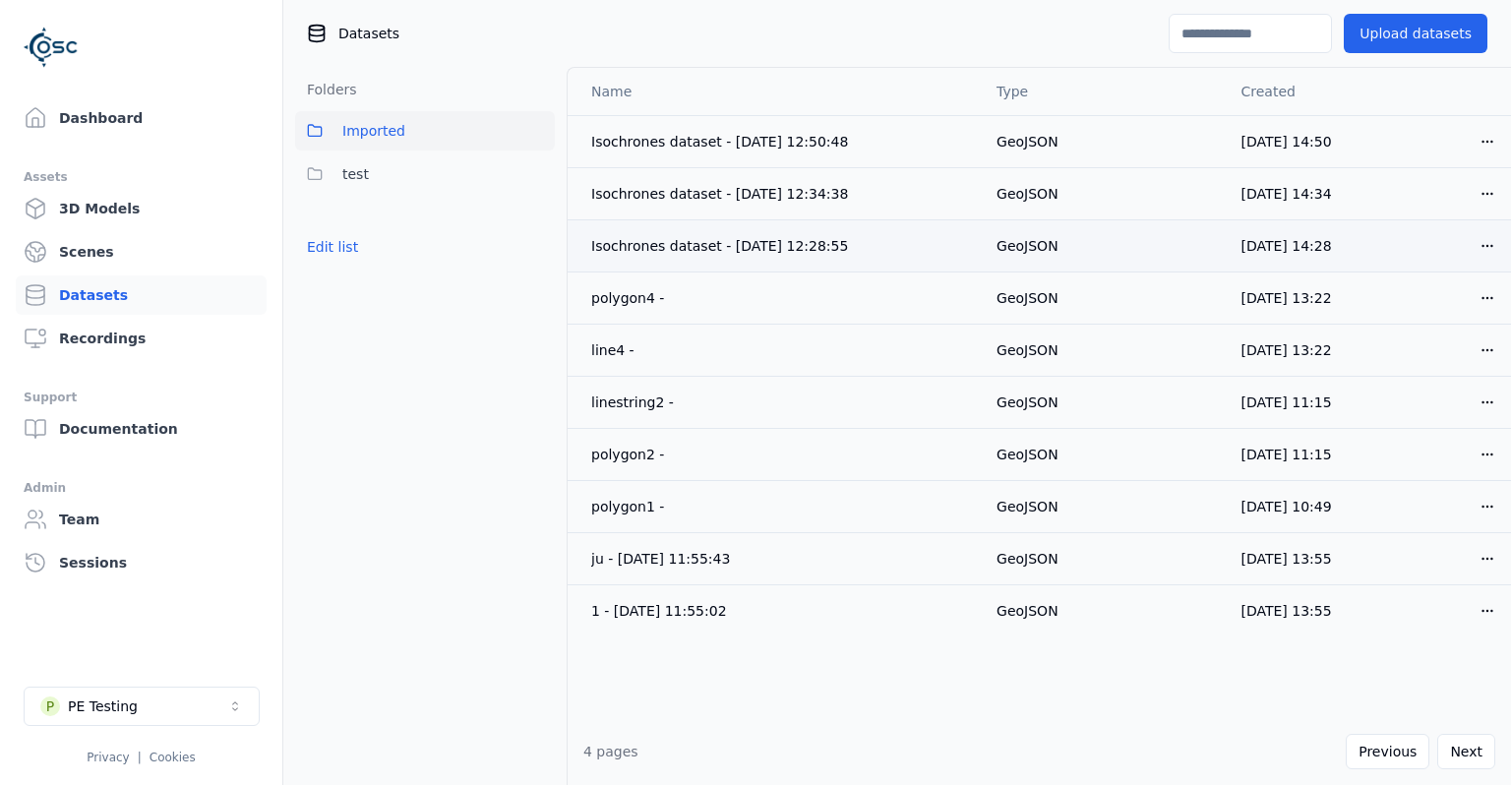
click at [1492, 246] on html "Support Dashboard Assets 3D Models Scenes Datasets Recordings Support Documenta…" at bounding box center [755, 392] width 1511 height 785
click at [1413, 380] on div "Download" at bounding box center [1444, 383] width 116 height 31
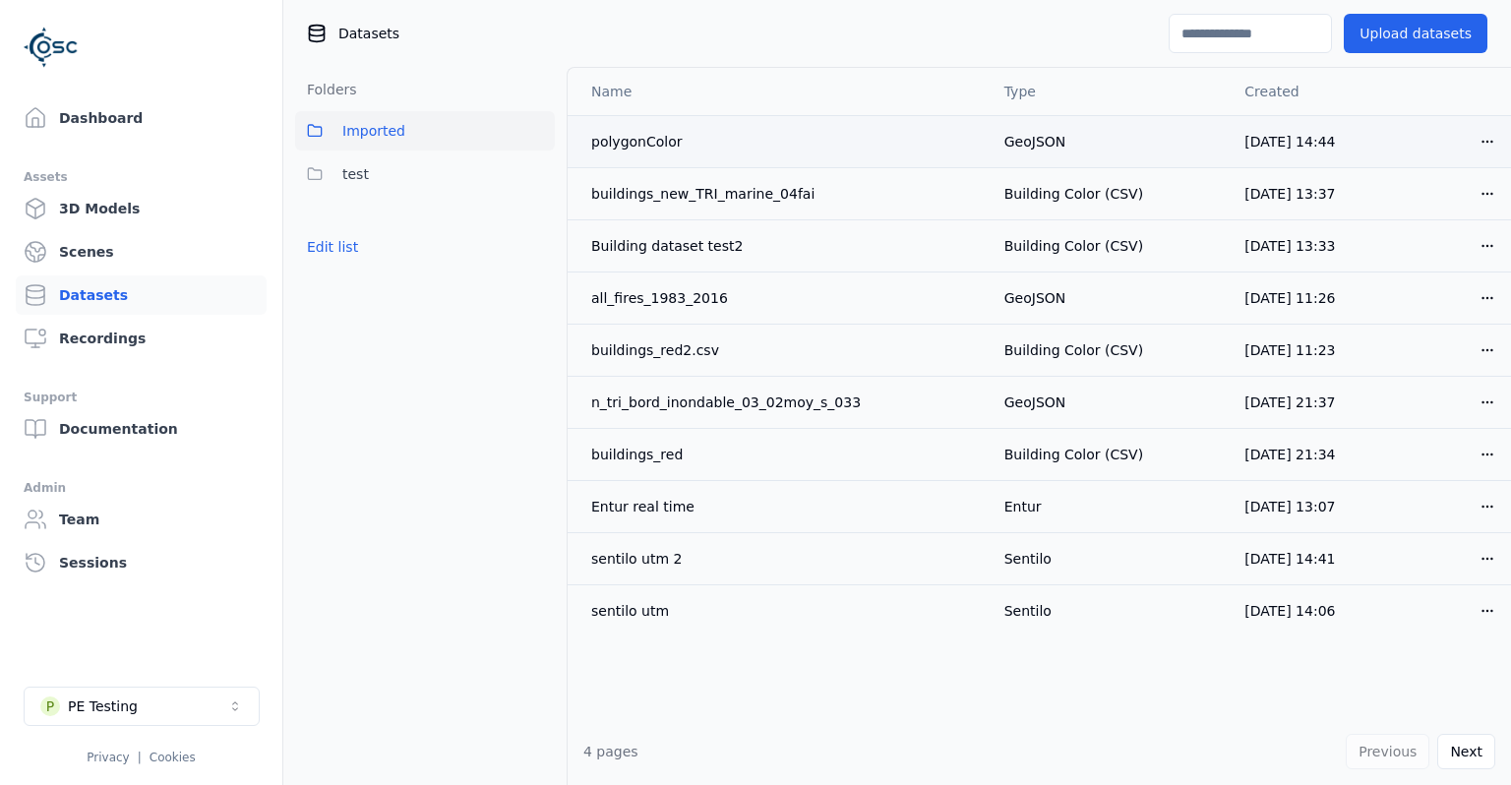
click at [1493, 144] on html "Support Dashboard Assets 3D Models Scenes Datasets Recordings Support Documenta…" at bounding box center [755, 392] width 1511 height 785
click at [1434, 285] on div "Download" at bounding box center [1444, 279] width 116 height 31
click at [112, 124] on link "Dashboard" at bounding box center [141, 117] width 251 height 39
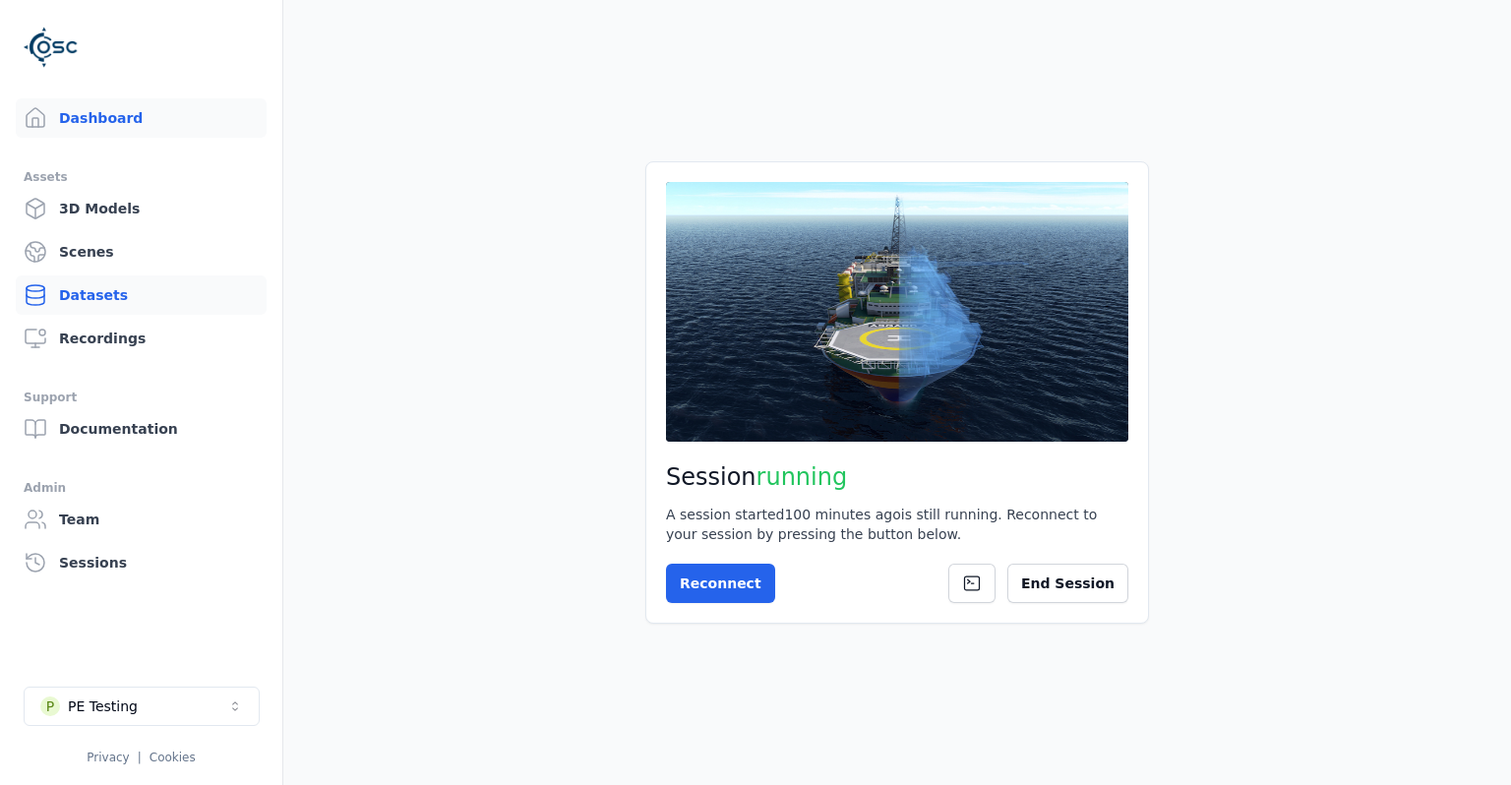
click at [102, 293] on link "Datasets" at bounding box center [141, 294] width 251 height 39
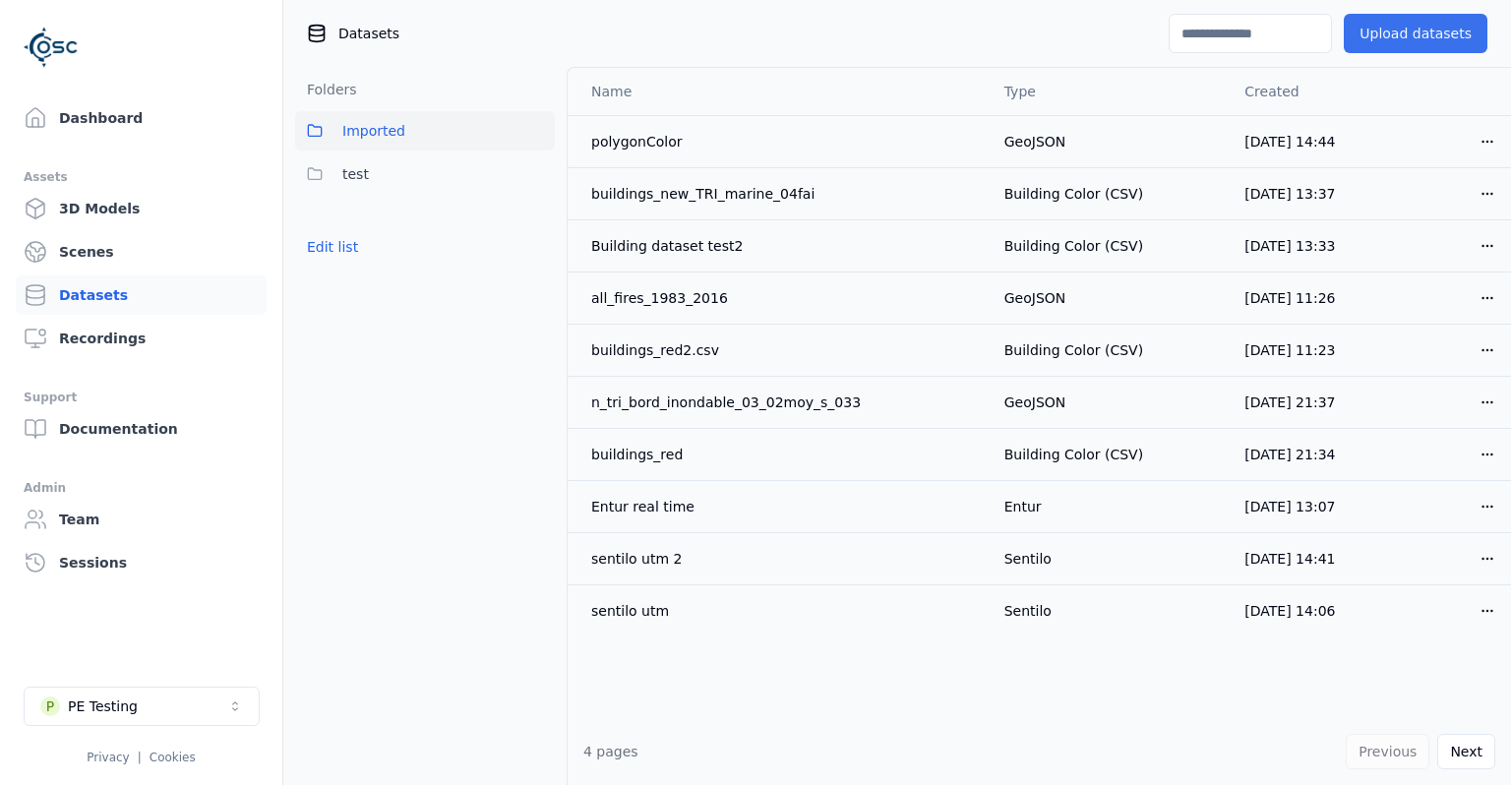
click at [1428, 30] on button "Upload datasets" at bounding box center [1416, 33] width 144 height 39
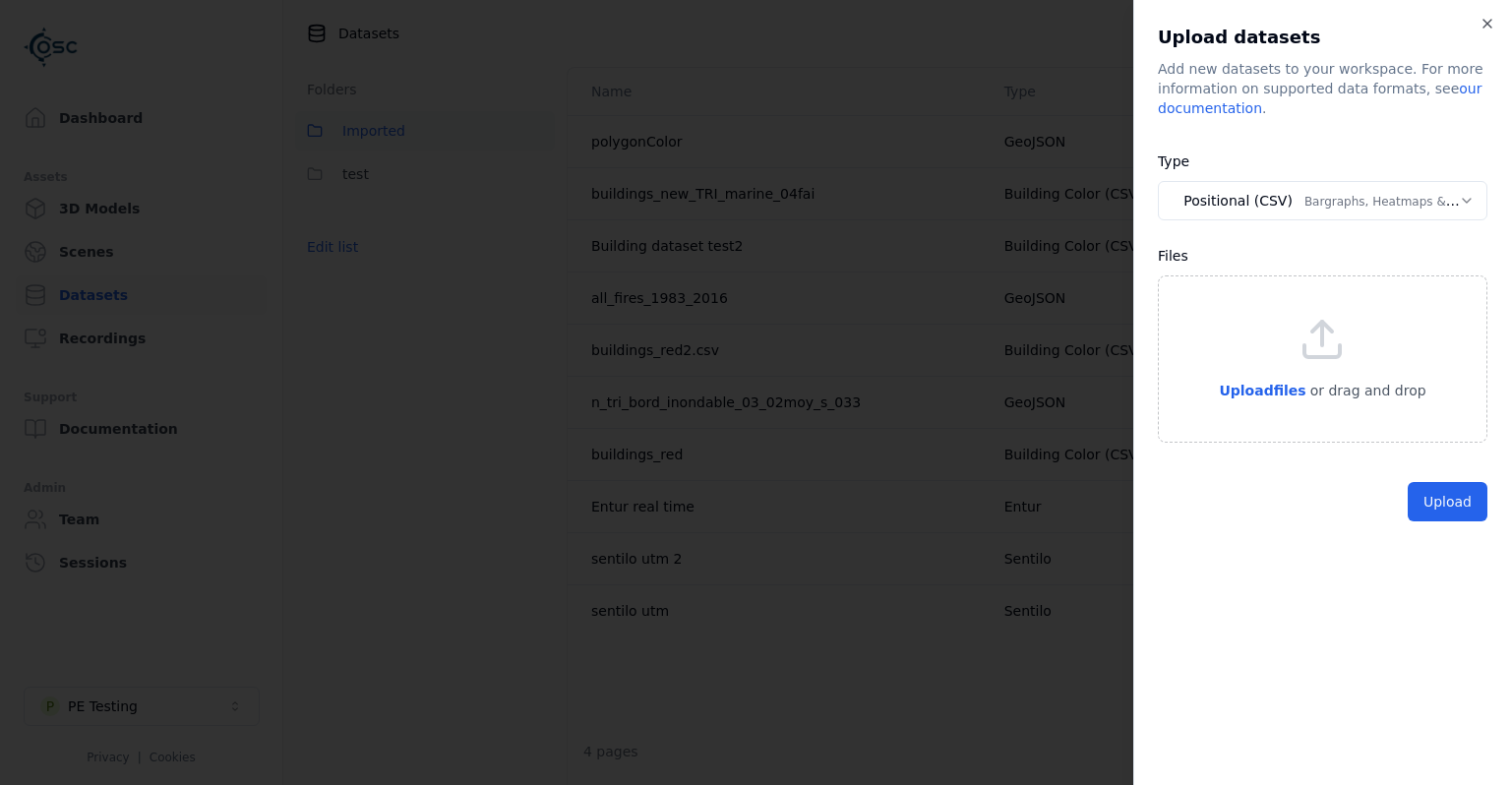
click at [1285, 227] on div "**********" at bounding box center [1322, 189] width 329 height 79
click at [1292, 201] on body "Support Dashboard Assets 3D Models Scenes Datasets Recordings Support Documenta…" at bounding box center [755, 392] width 1511 height 785
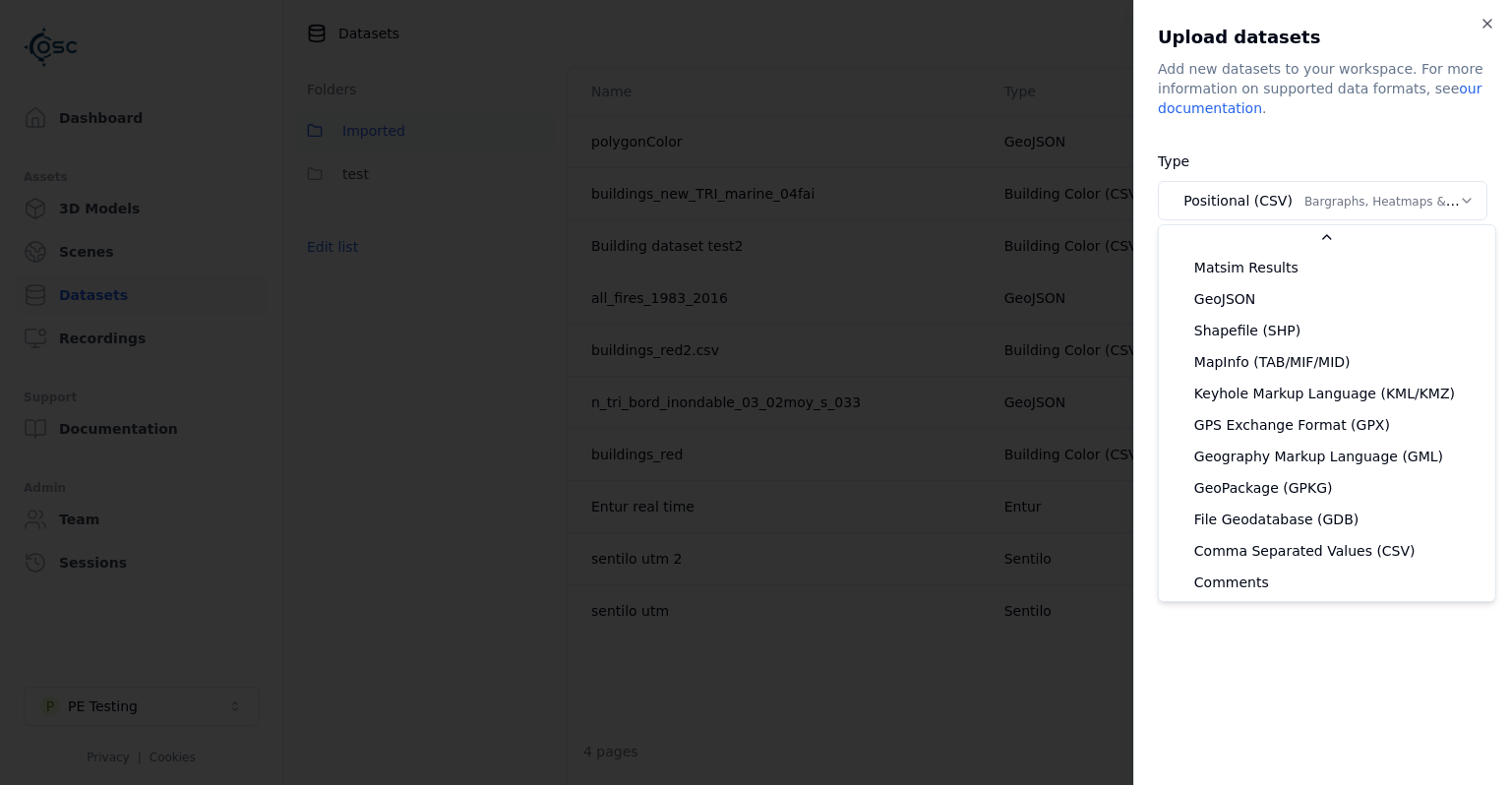
scroll to position [379, 0]
select select "*******"
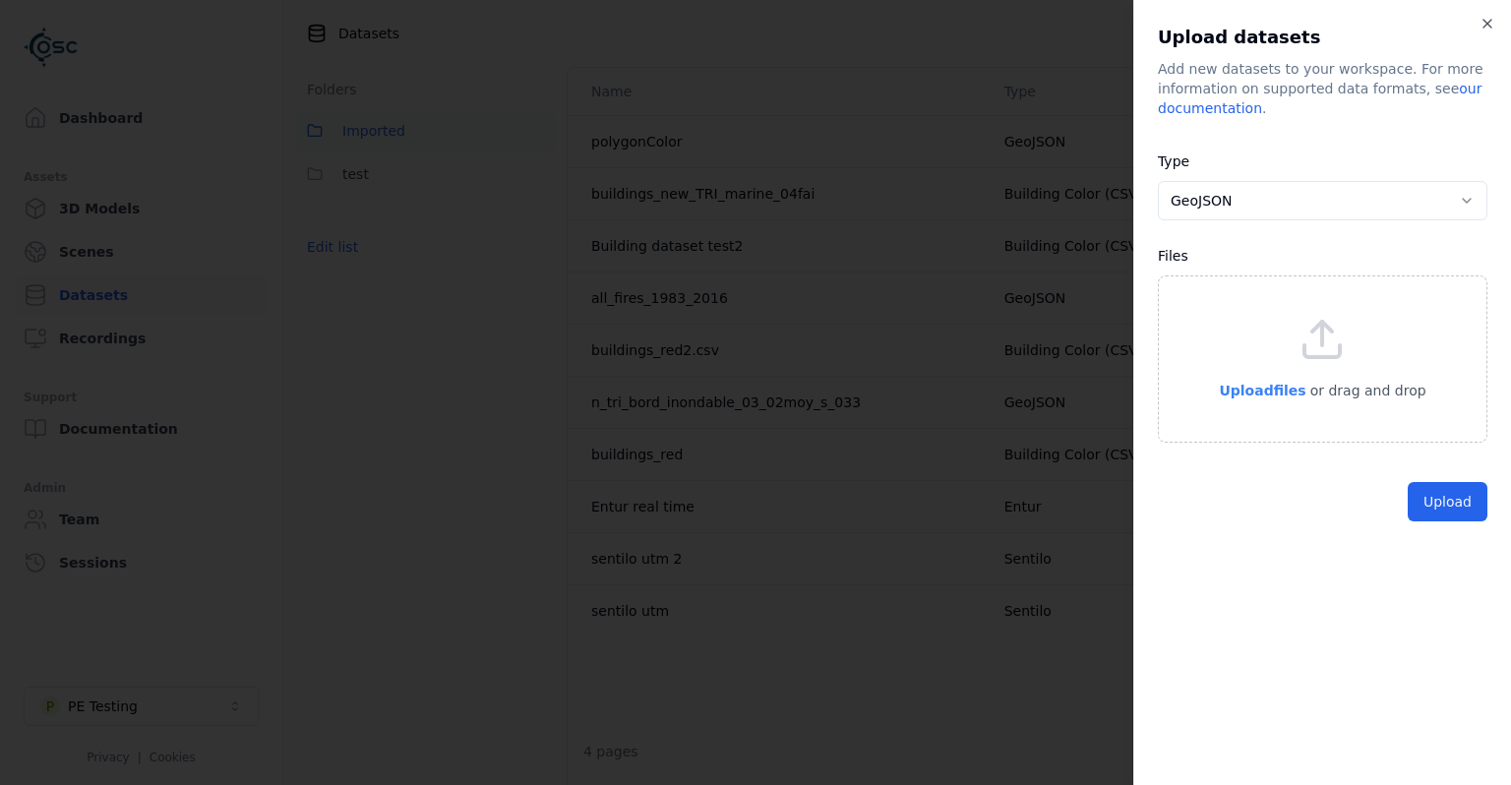
click at [1259, 392] on span "Upload files" at bounding box center [1262, 391] width 87 height 16
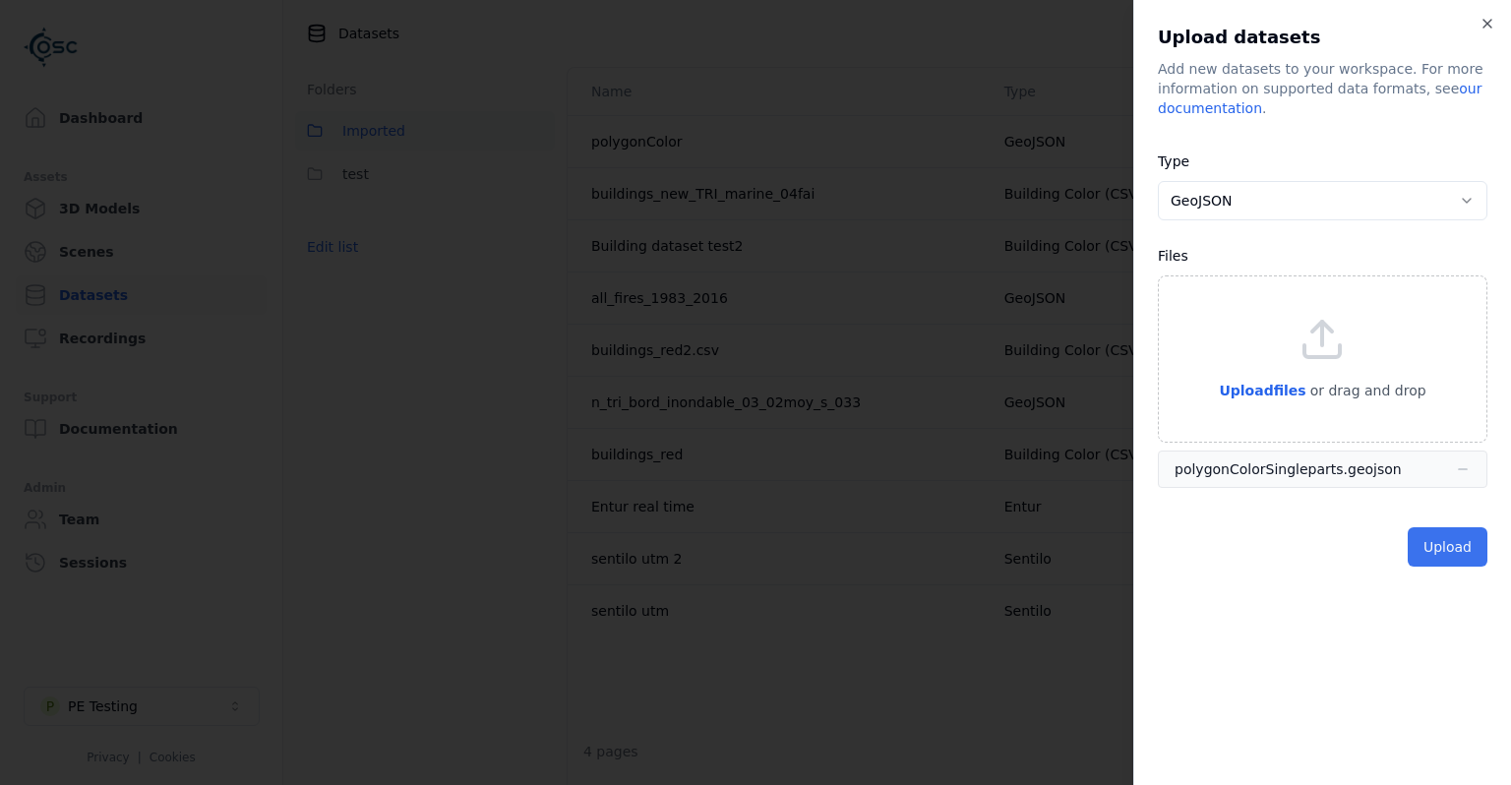
click at [1447, 564] on button "Upload" at bounding box center [1447, 546] width 80 height 39
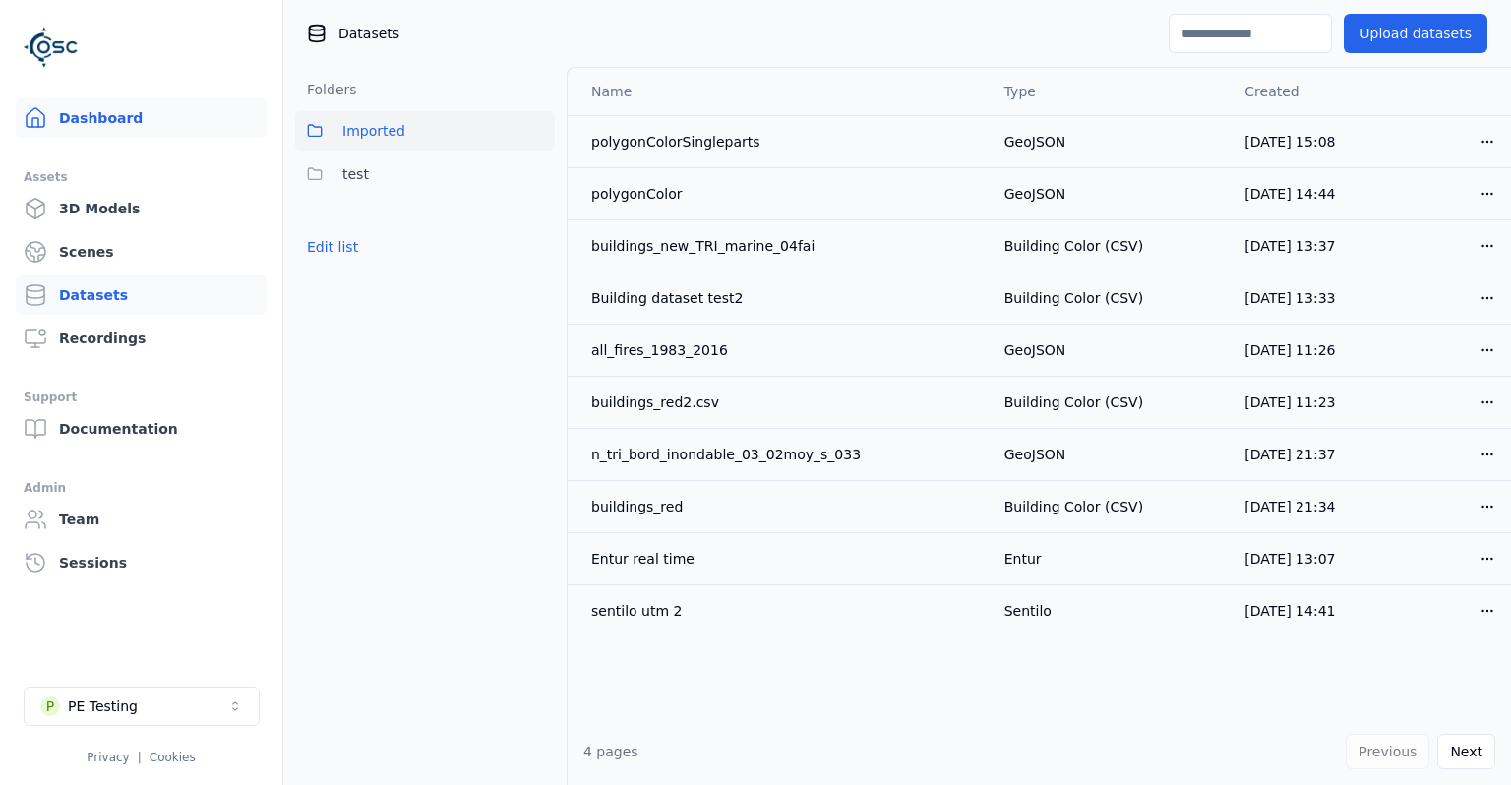
click at [104, 116] on link "Dashboard" at bounding box center [141, 117] width 251 height 39
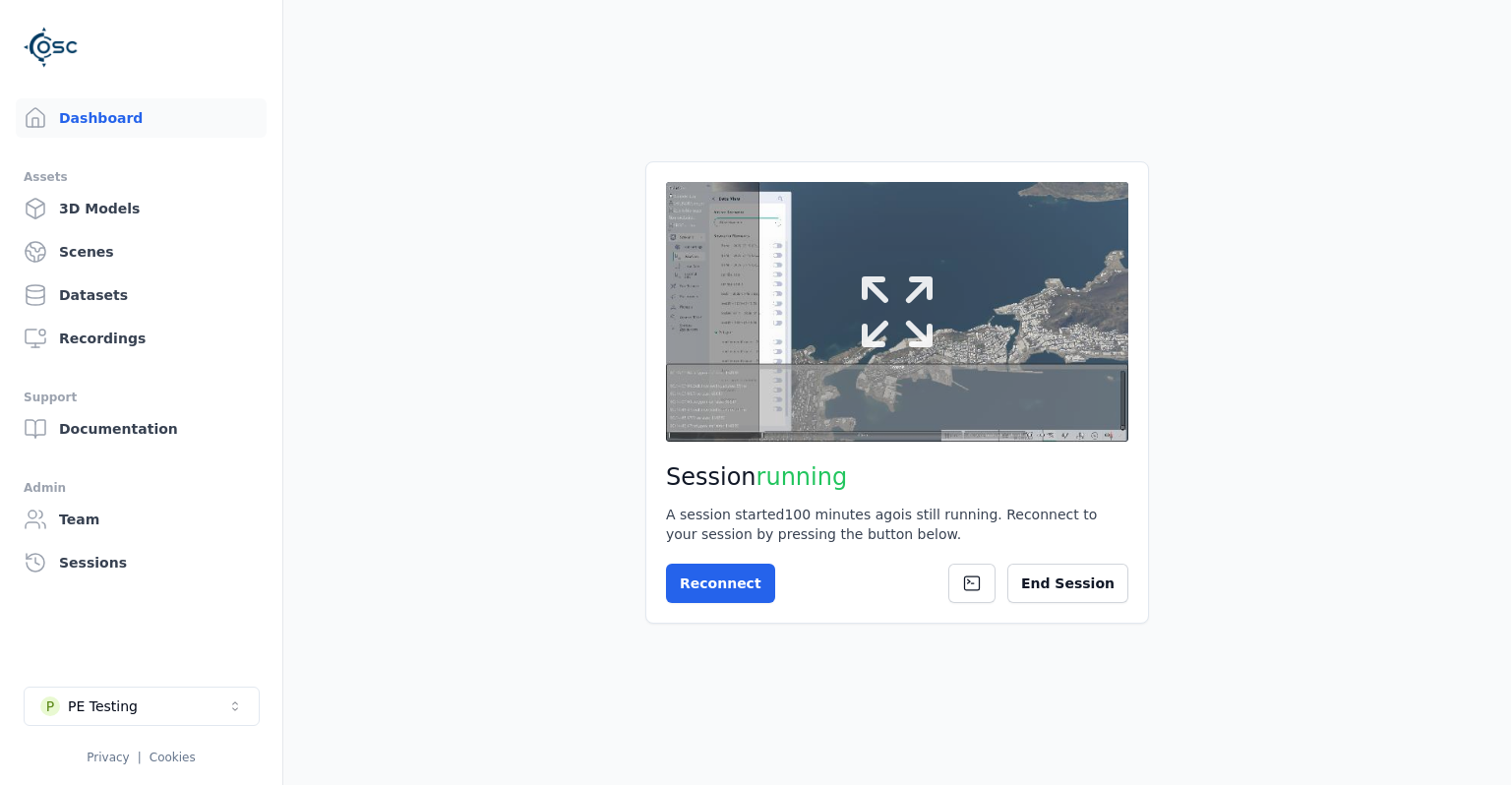
click at [911, 343] on icon at bounding box center [897, 311] width 71 height 71
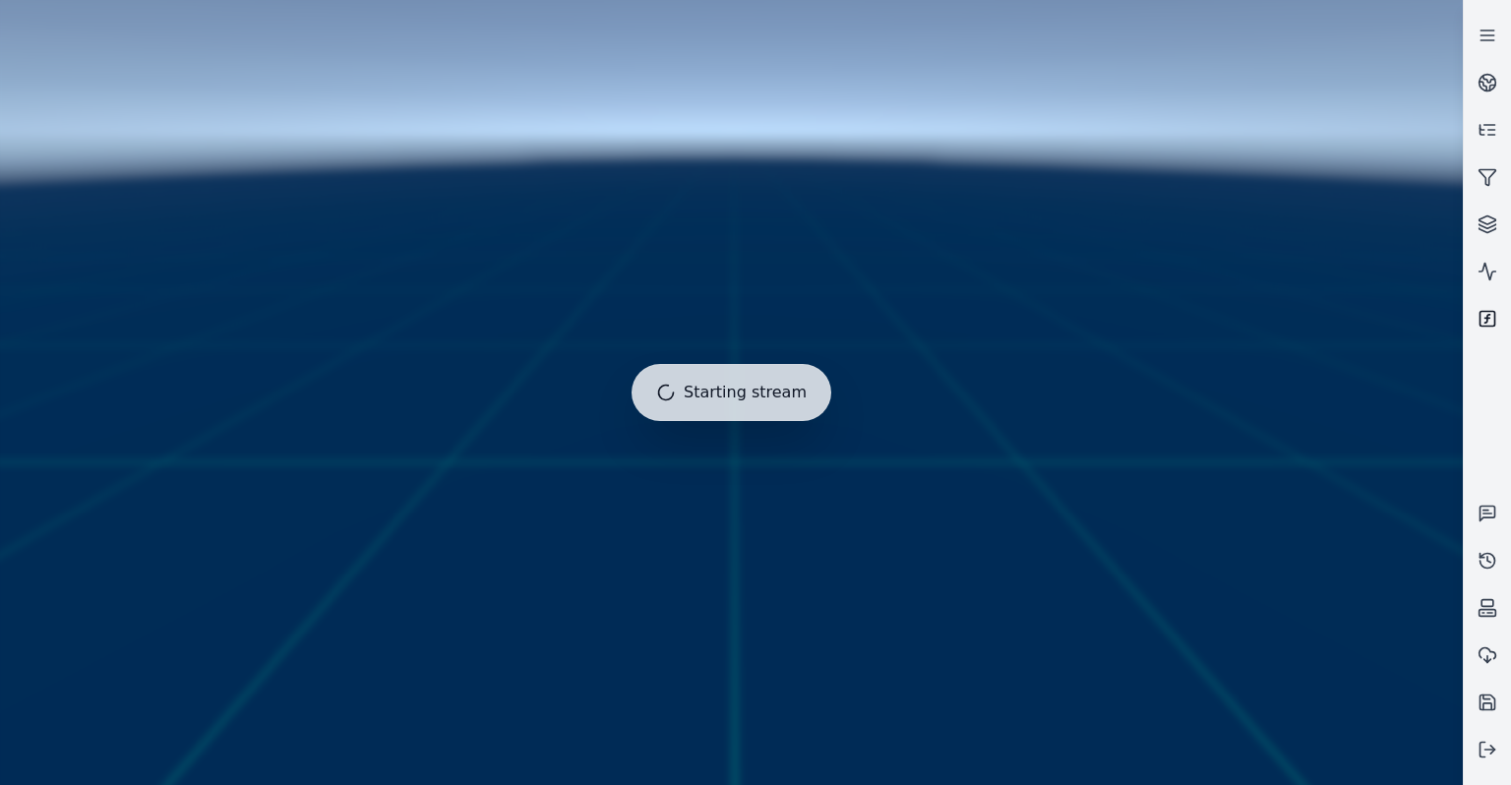
click at [1494, 311] on icon at bounding box center [1487, 319] width 20 height 20
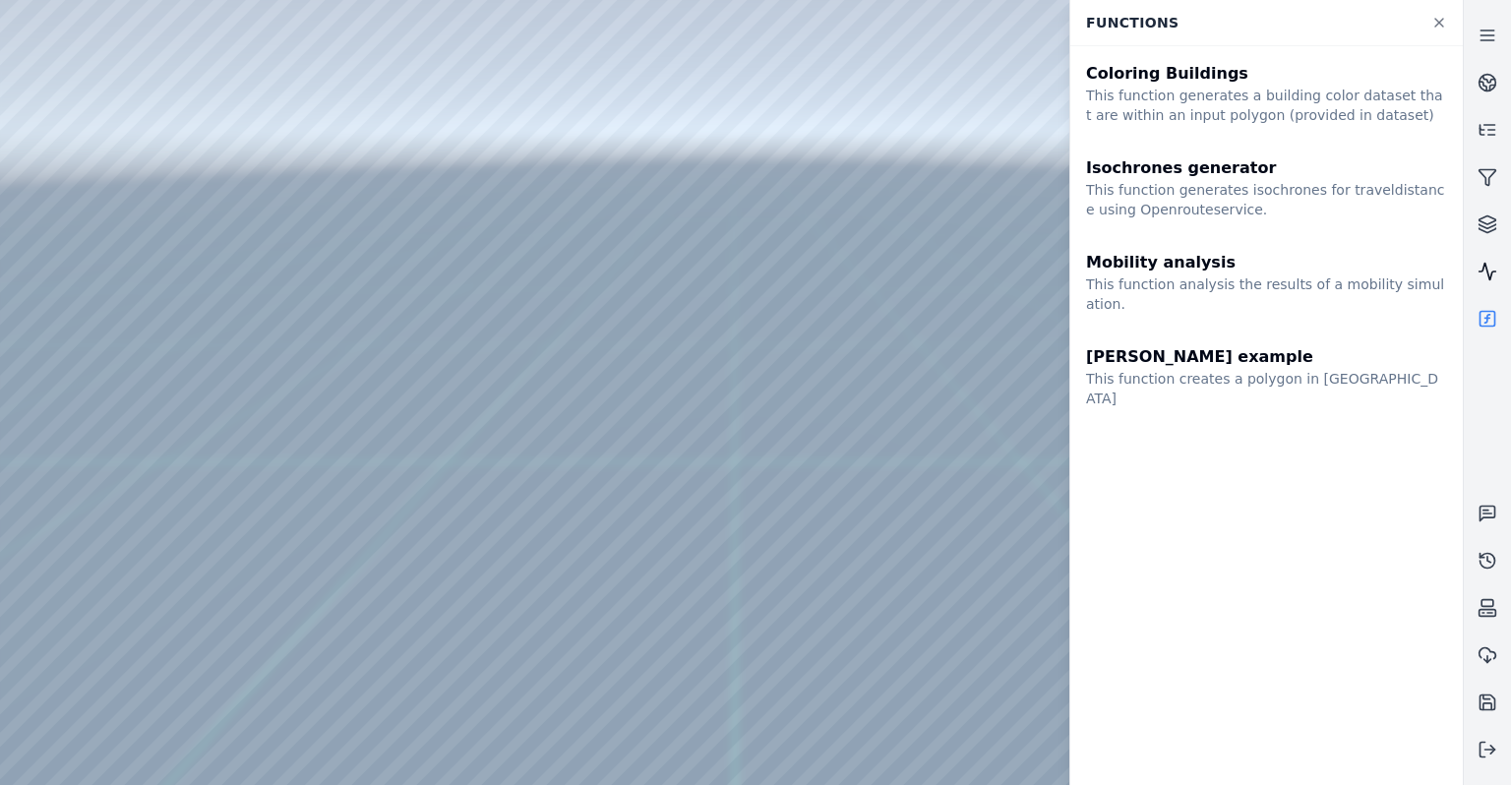
click at [1499, 269] on link at bounding box center [1487, 271] width 47 height 47
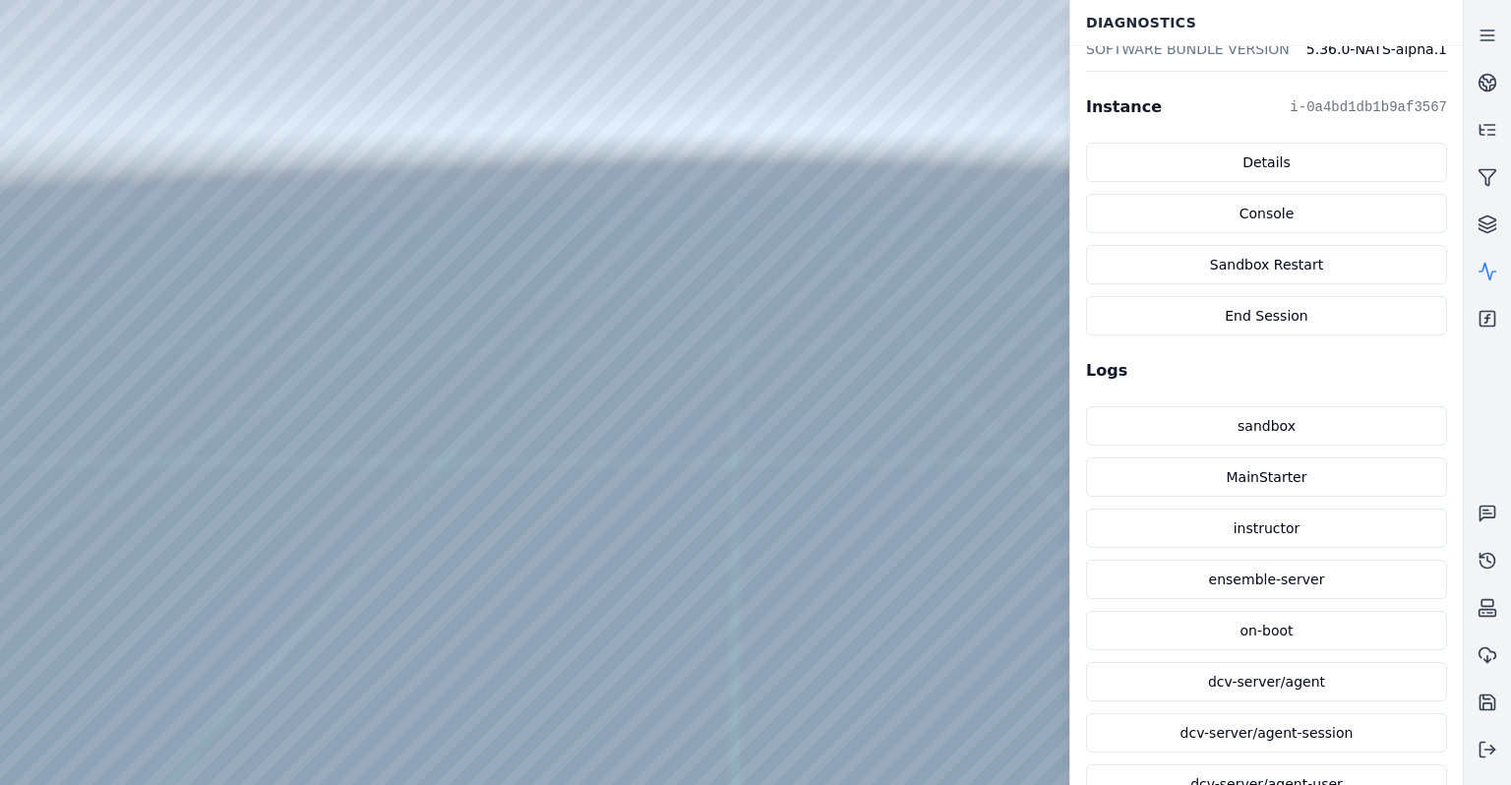
scroll to position [720, 0]
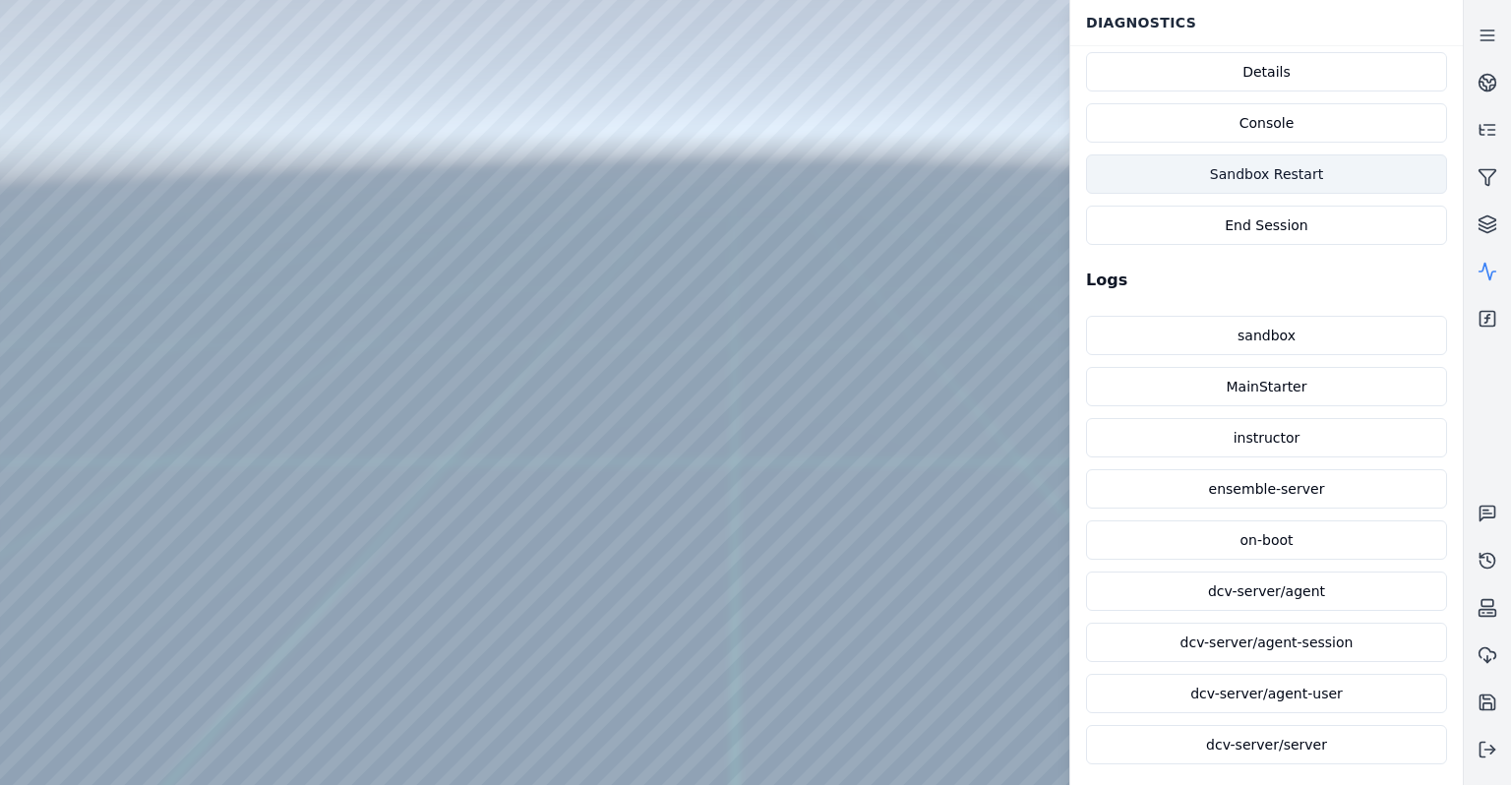
click at [1363, 175] on button "Sandbox Restart" at bounding box center [1266, 173] width 361 height 39
click at [146, 443] on div at bounding box center [731, 392] width 1462 height 785
click at [53, 204] on div at bounding box center [731, 392] width 1462 height 785
click at [52, 165] on div at bounding box center [731, 392] width 1462 height 785
click at [89, 222] on div at bounding box center [731, 392] width 1462 height 785
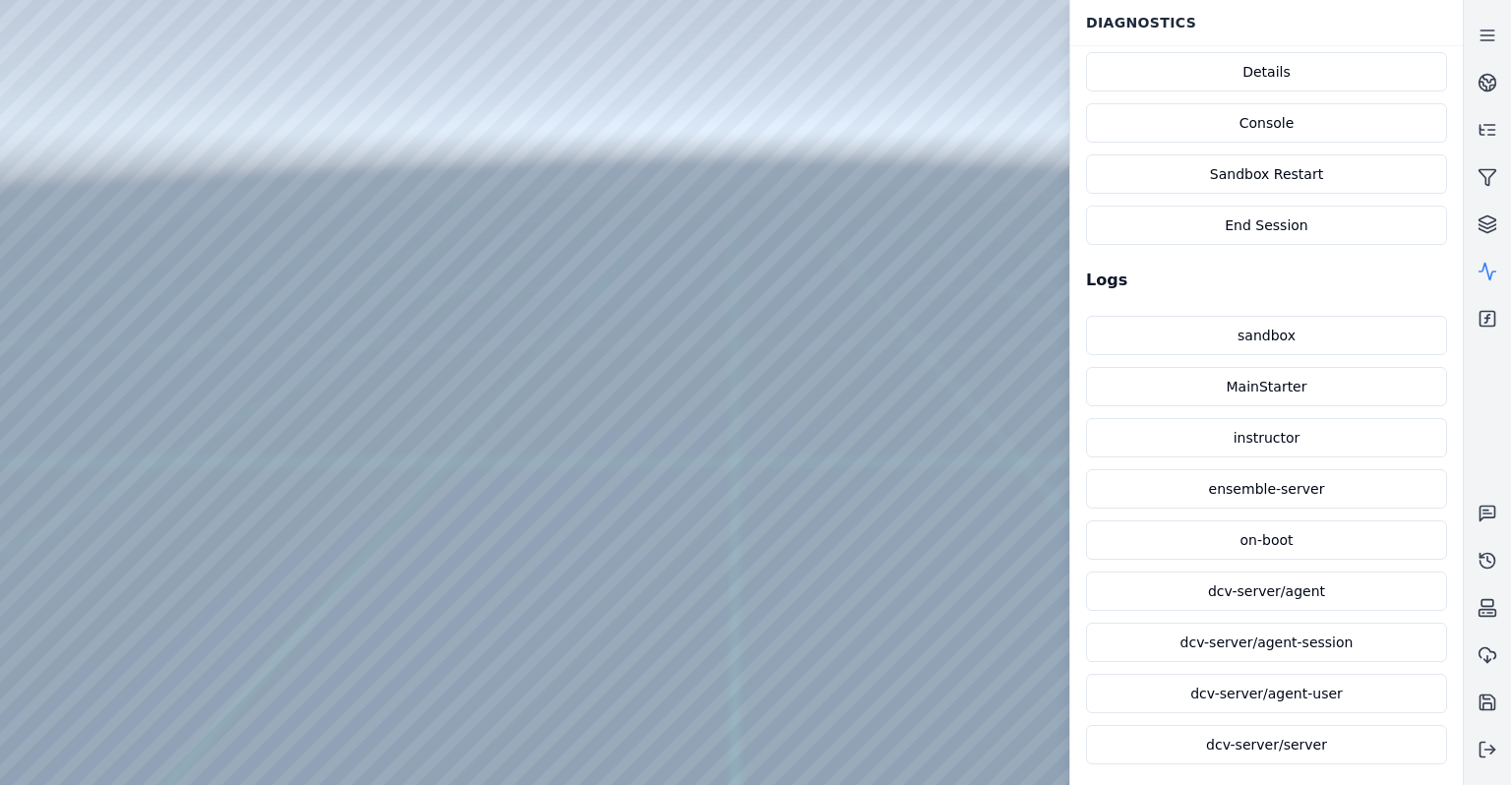
click at [352, 690] on div at bounding box center [731, 392] width 1462 height 785
drag, startPoint x: 638, startPoint y: 643, endPoint x: 470, endPoint y: 640, distance: 168.2
click at [654, 664] on div at bounding box center [731, 392] width 1462 height 785
drag, startPoint x: 664, startPoint y: 654, endPoint x: 680, endPoint y: 805, distance: 151.3
drag, startPoint x: 662, startPoint y: 604, endPoint x: 785, endPoint y: 655, distance: 133.2
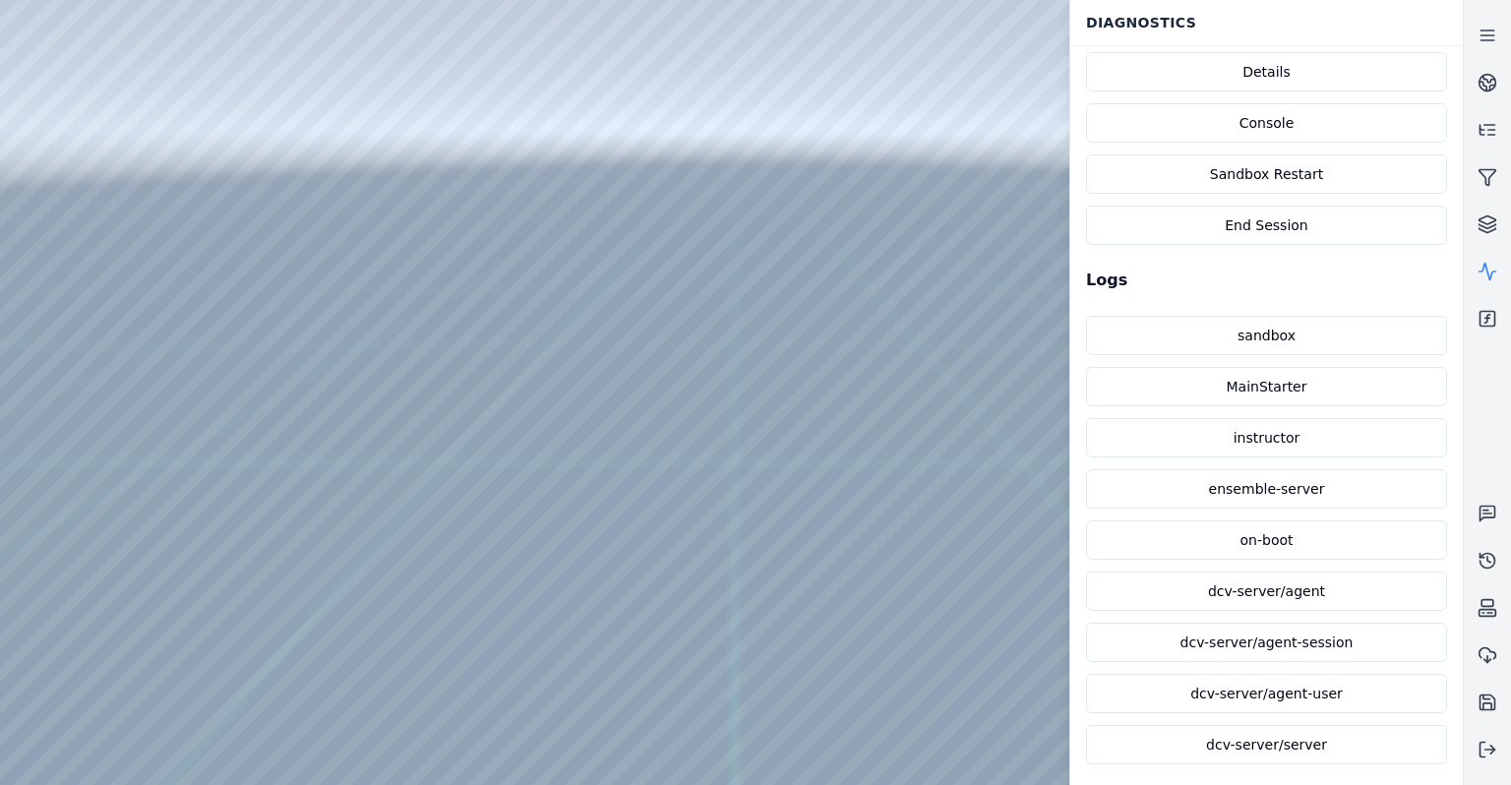
click at [344, 691] on div at bounding box center [731, 392] width 1462 height 785
click at [344, 690] on div at bounding box center [731, 392] width 1462 height 785
click at [1489, 748] on icon at bounding box center [1487, 750] width 20 height 20
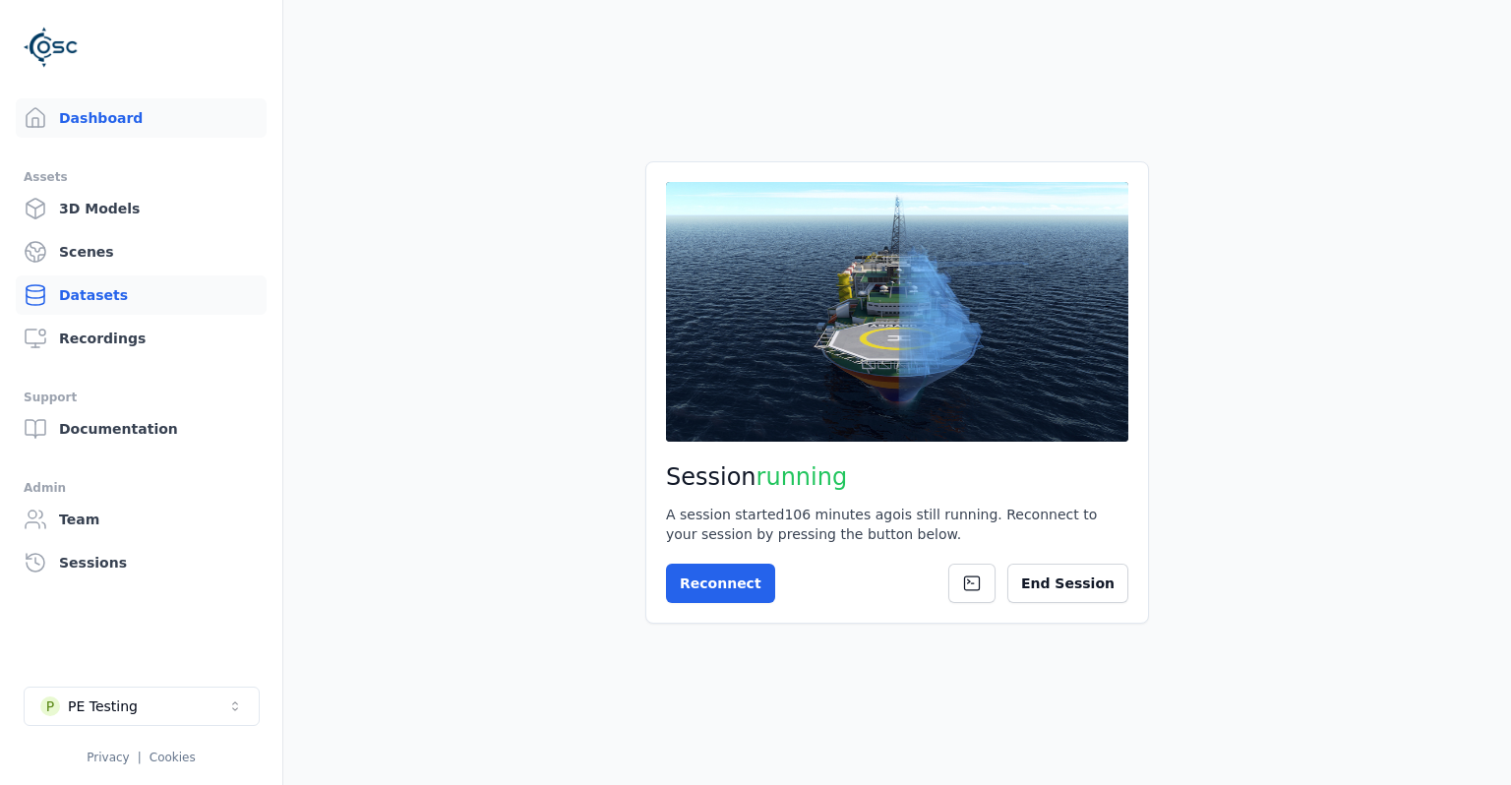
click at [144, 296] on link "Datasets" at bounding box center [141, 294] width 251 height 39
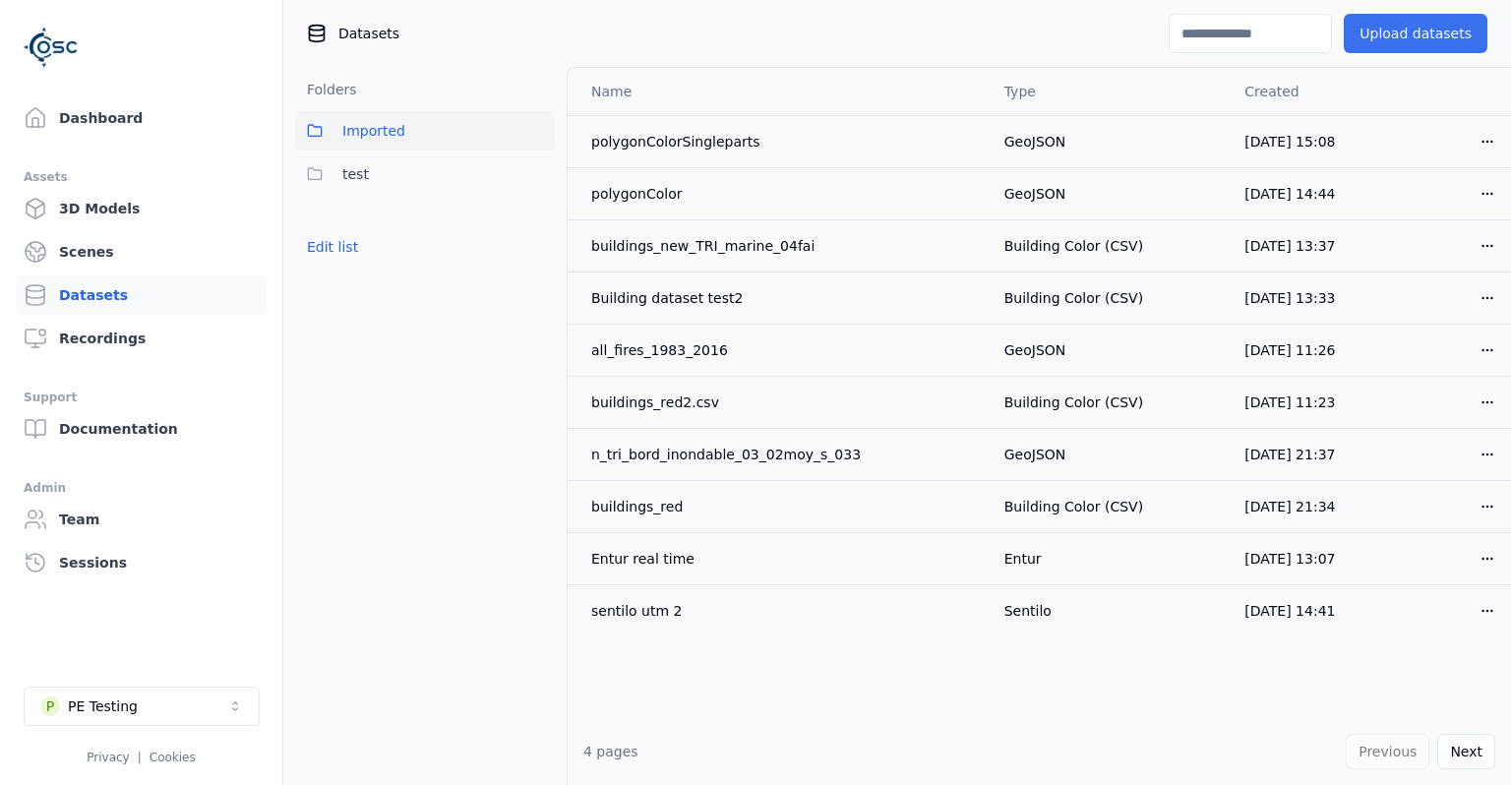
click at [1419, 26] on button "Upload datasets" at bounding box center [1416, 33] width 144 height 39
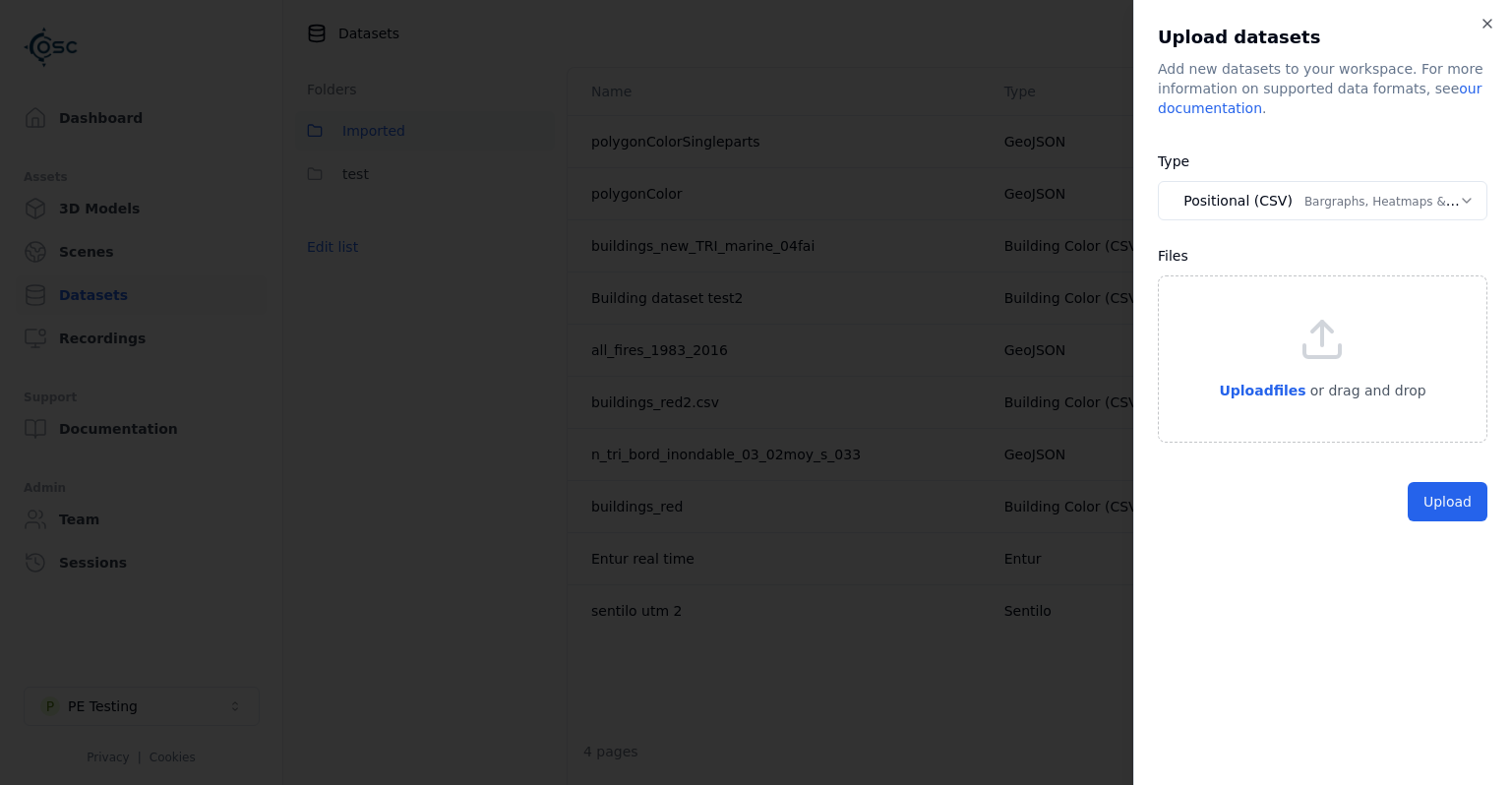
click at [1319, 199] on body "Support Dashboard Assets 3D Models Scenes Datasets Recordings Support Documenta…" at bounding box center [755, 392] width 1511 height 785
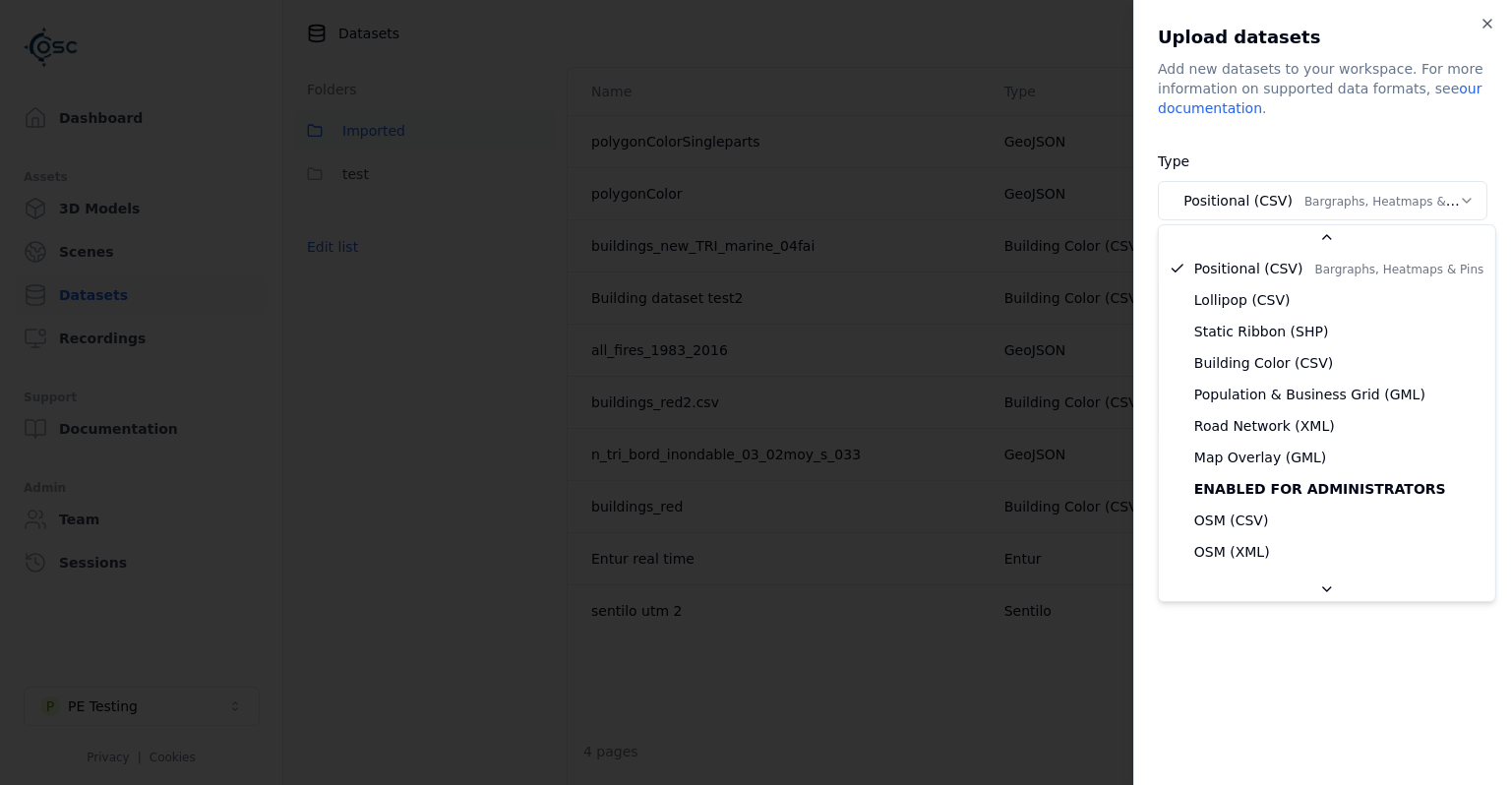
scroll to position [379, 0]
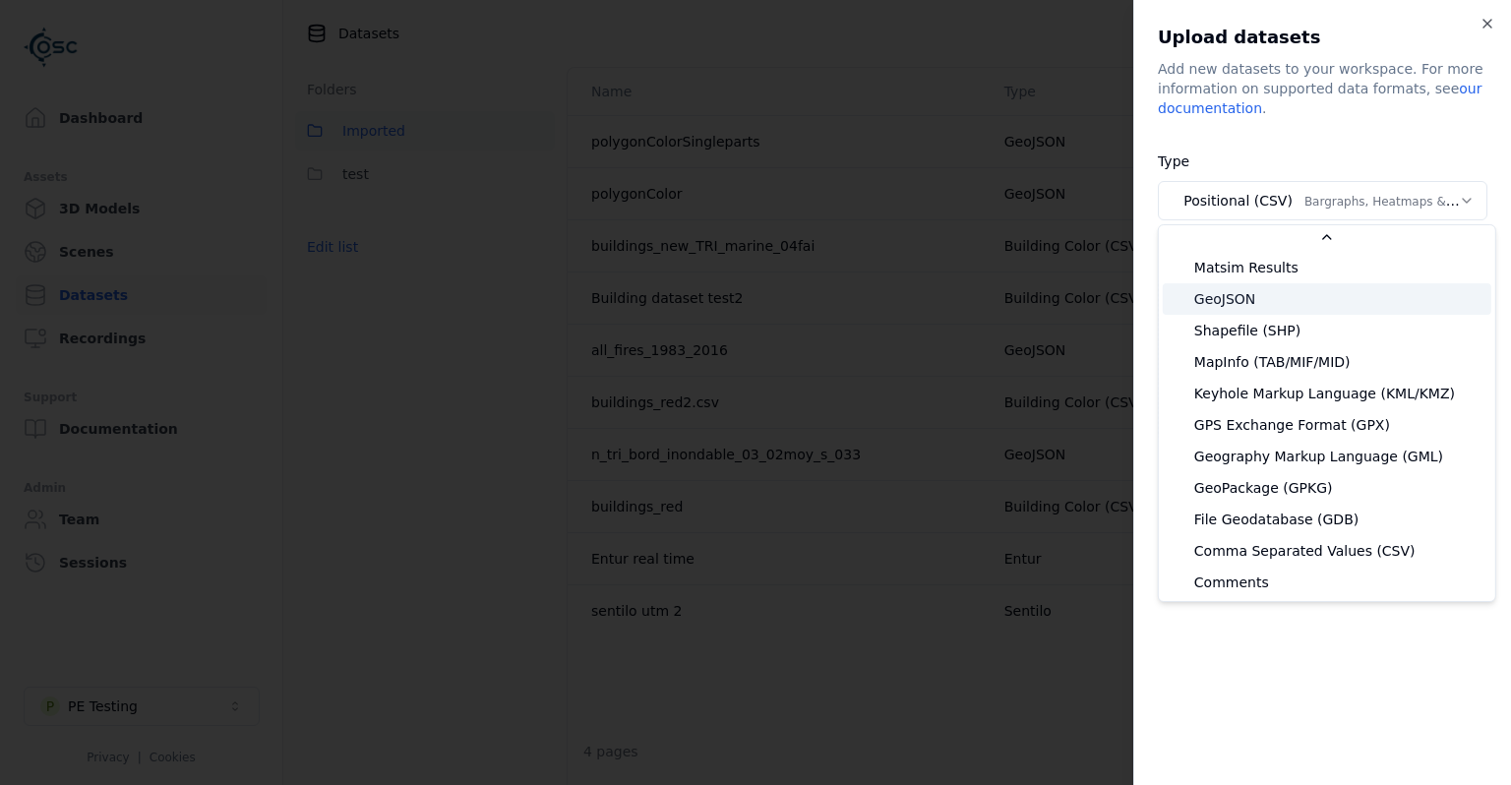
select select "*******"
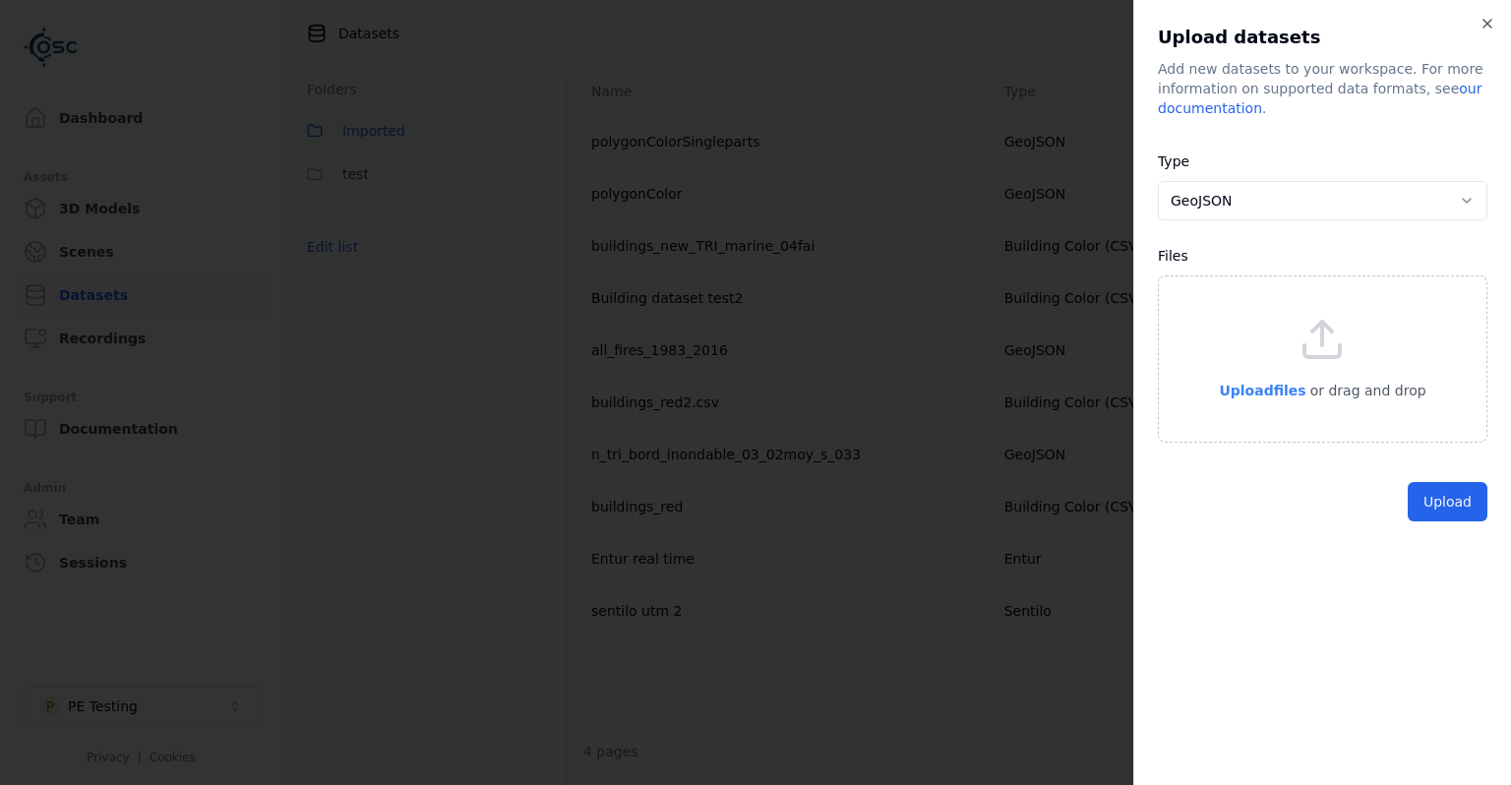
click at [1261, 397] on span "Upload files" at bounding box center [1262, 391] width 87 height 16
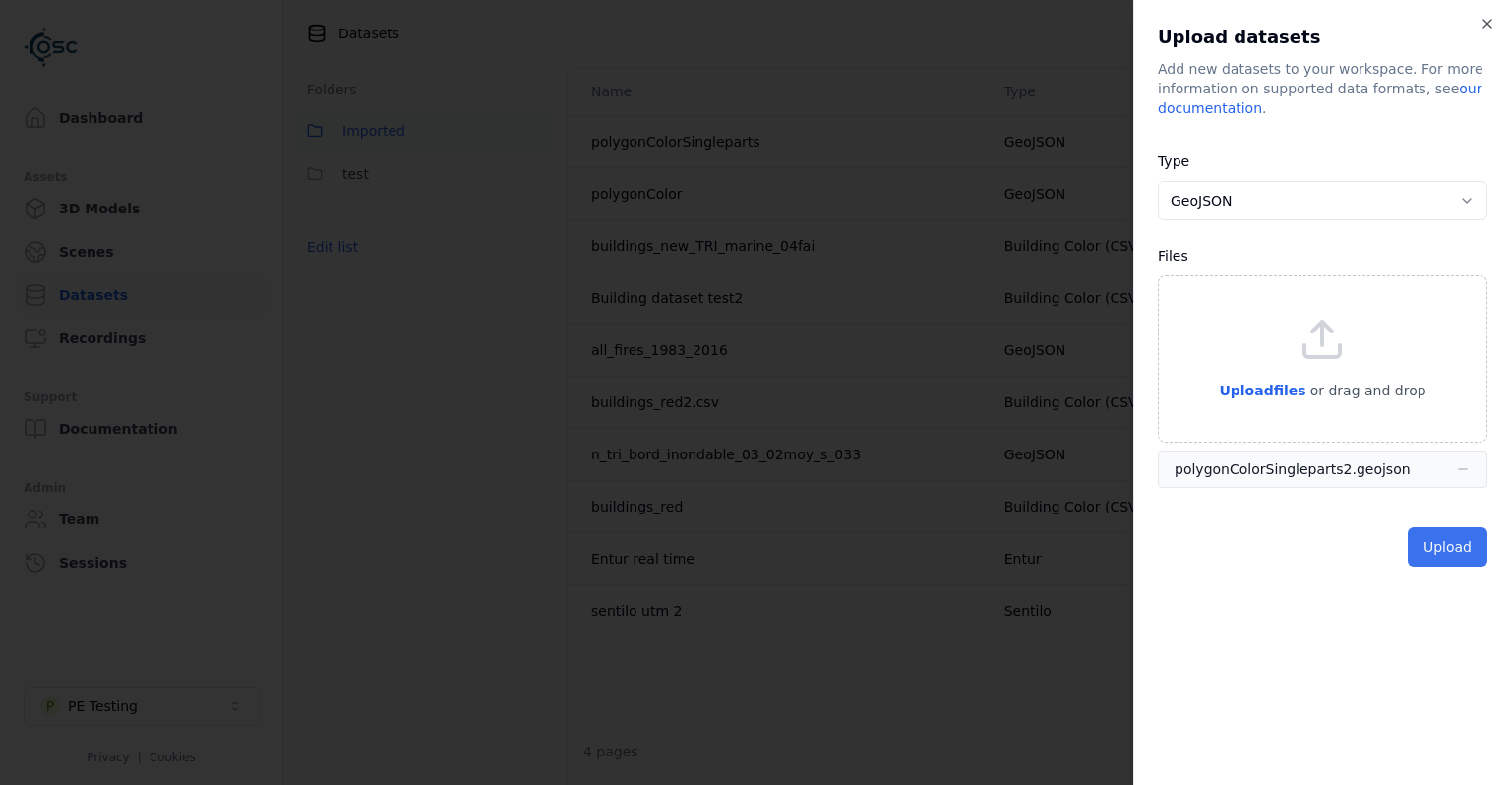
click at [1441, 545] on button "Upload" at bounding box center [1447, 546] width 80 height 39
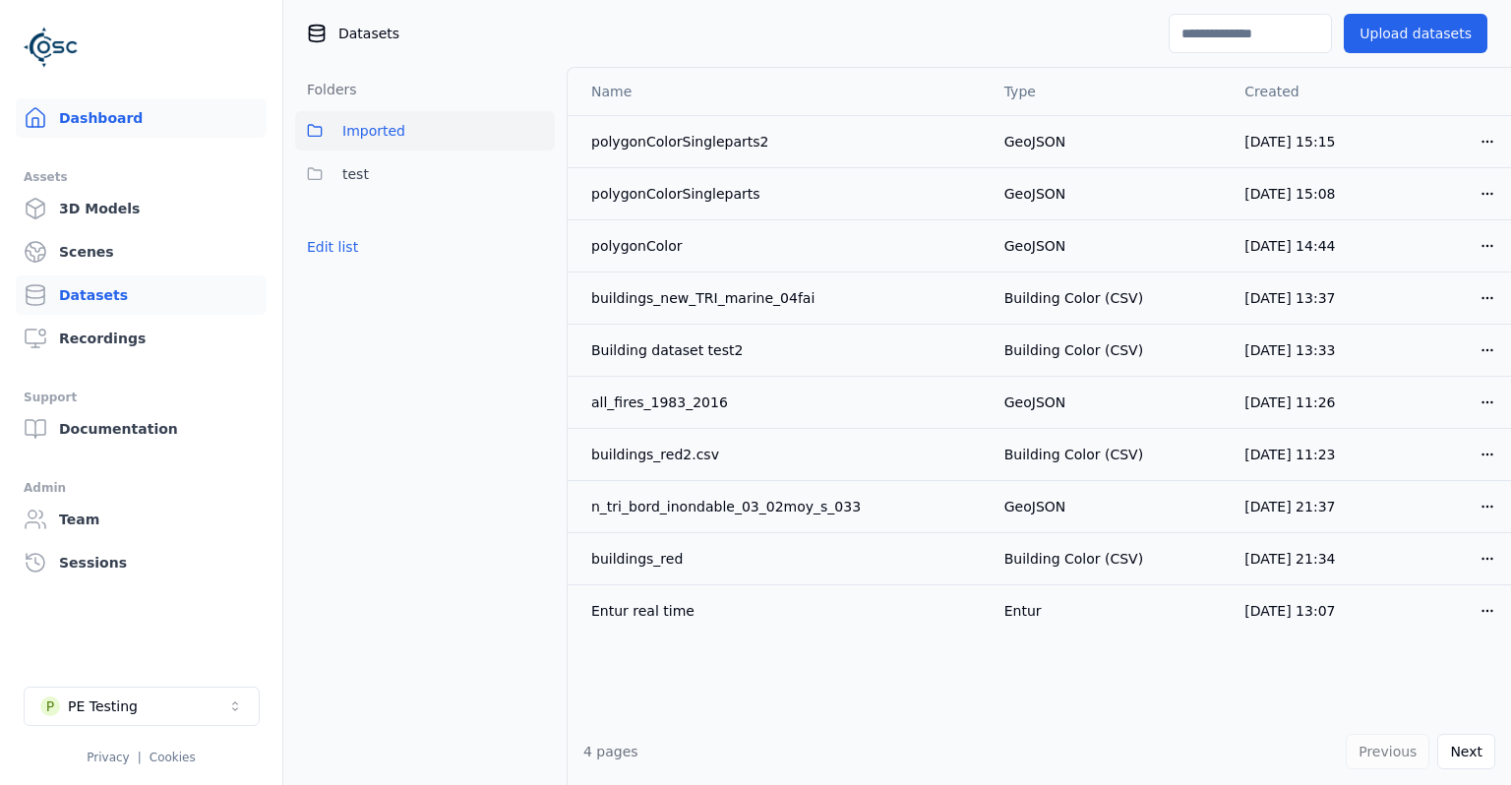
click at [146, 113] on link "Dashboard" at bounding box center [141, 117] width 251 height 39
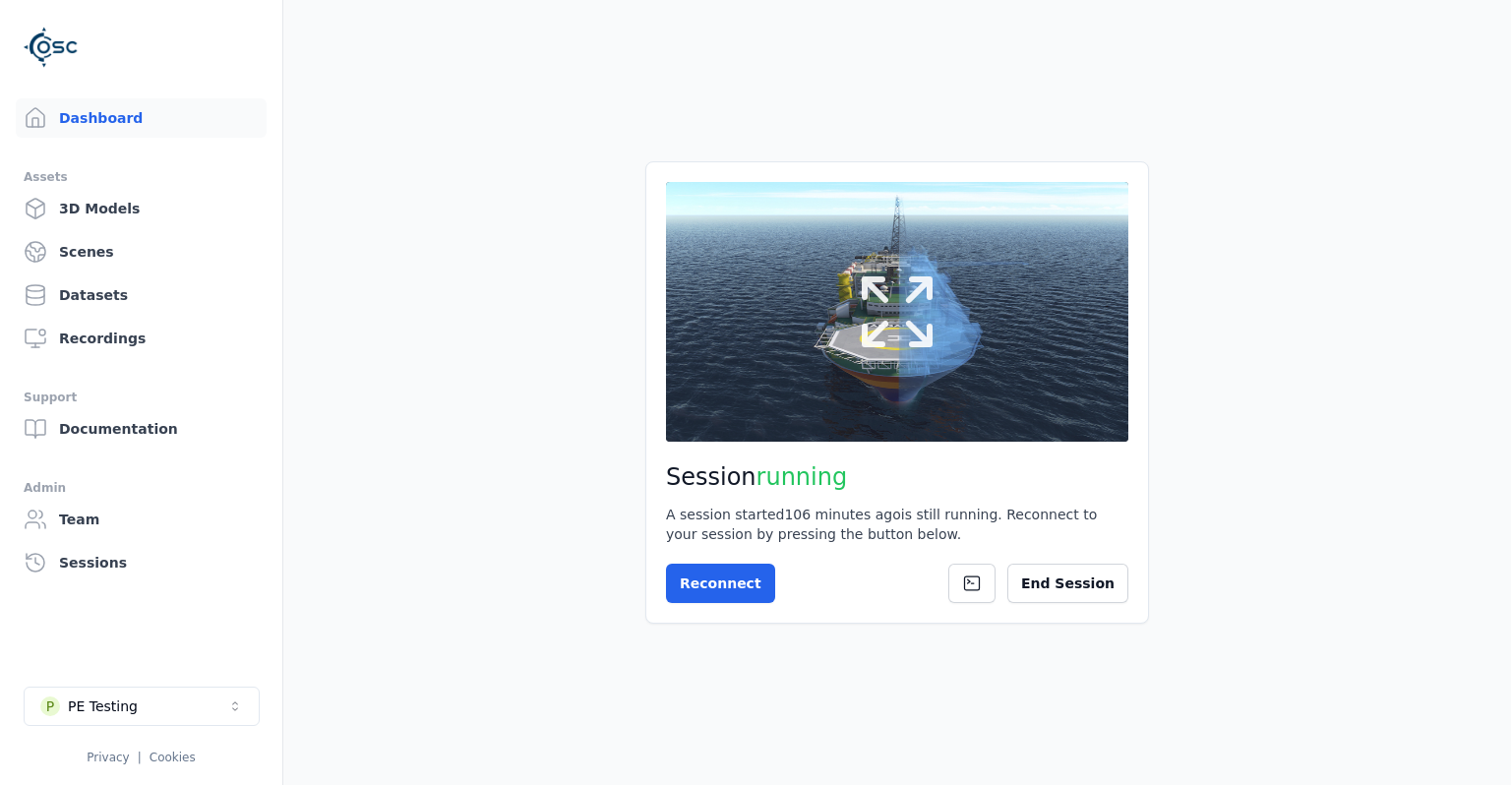
click at [795, 380] on button at bounding box center [897, 312] width 462 height 260
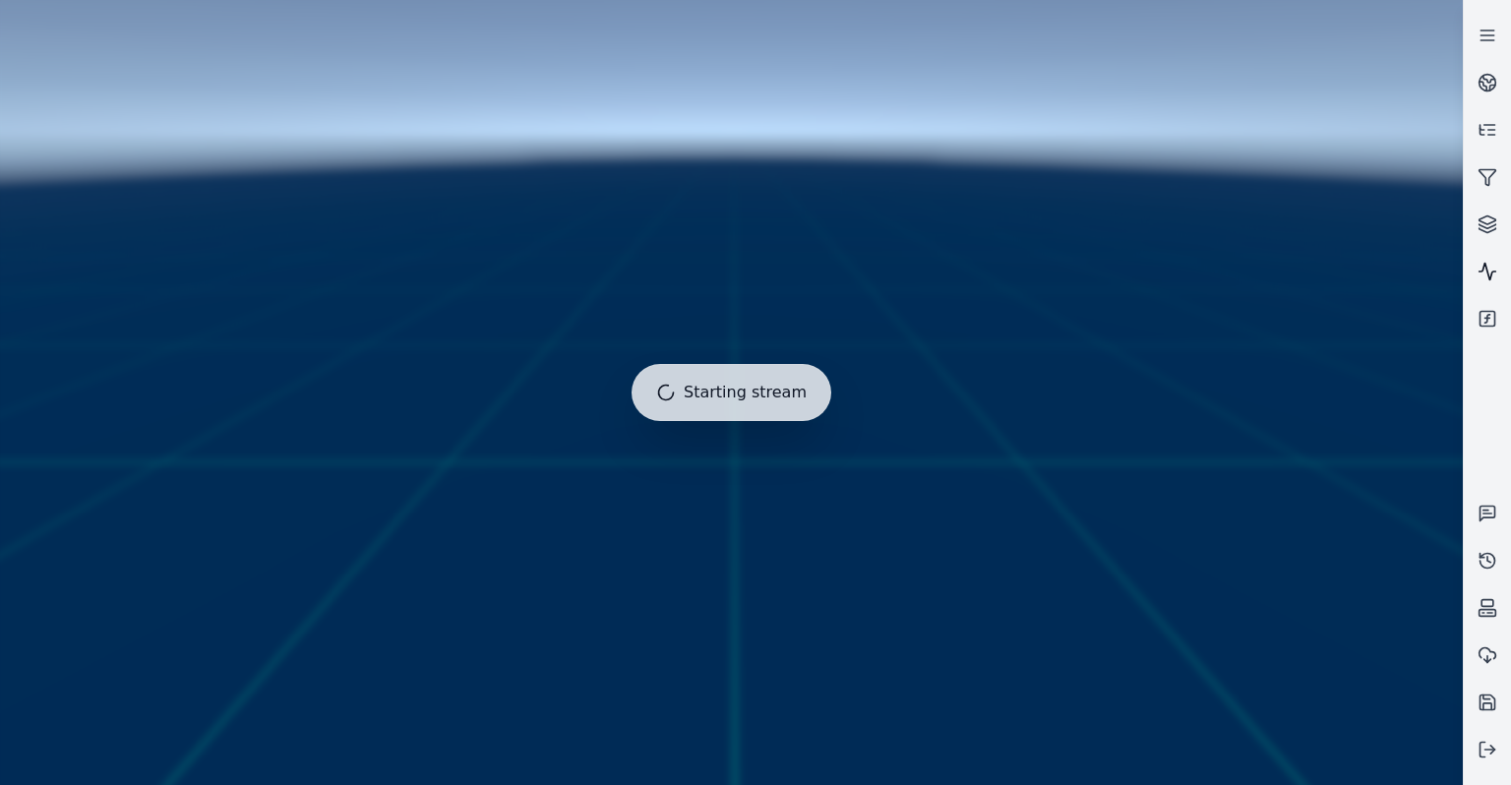
click at [1492, 273] on icon at bounding box center [1487, 272] width 17 height 17
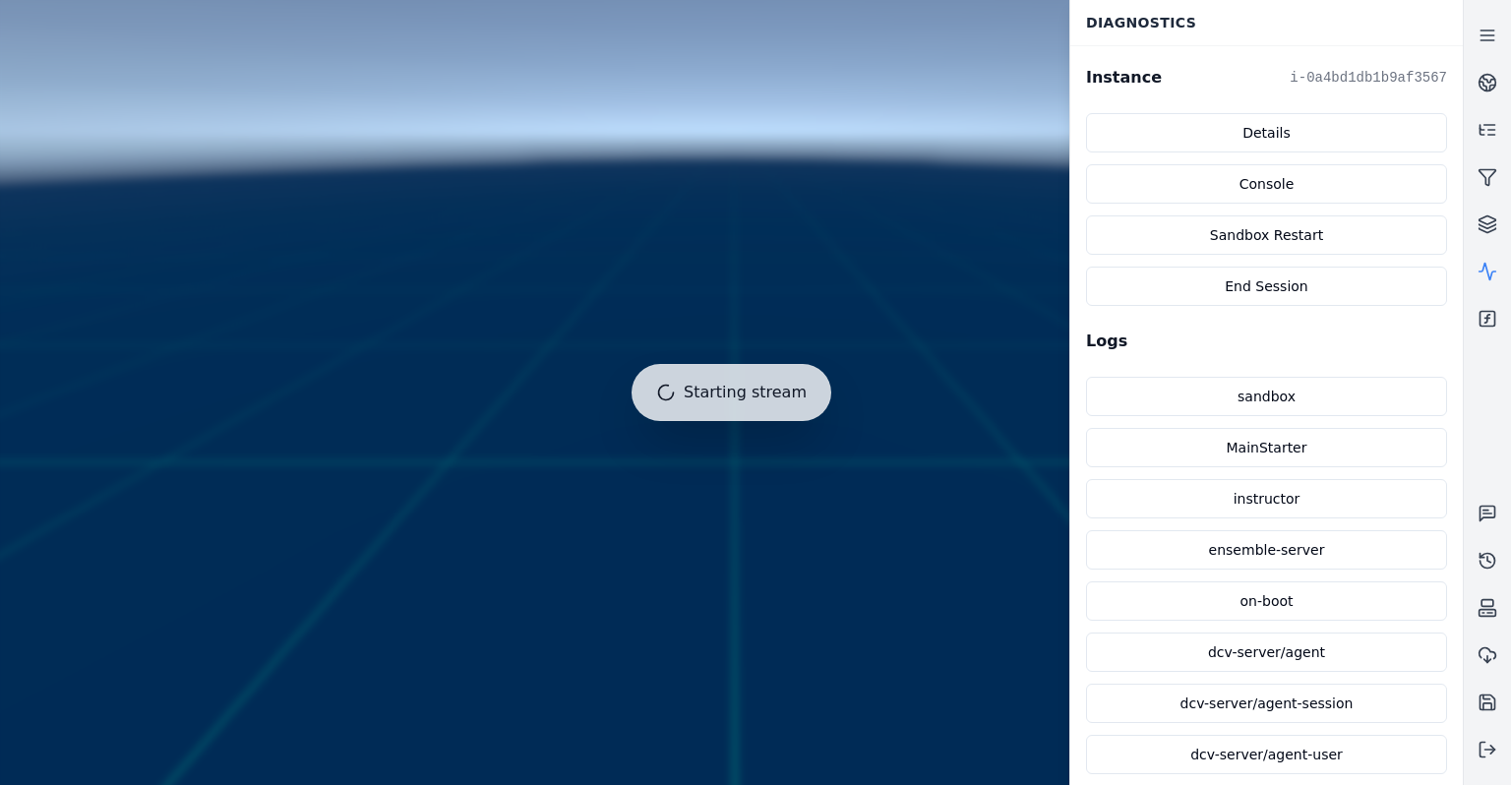
scroll to position [720, 0]
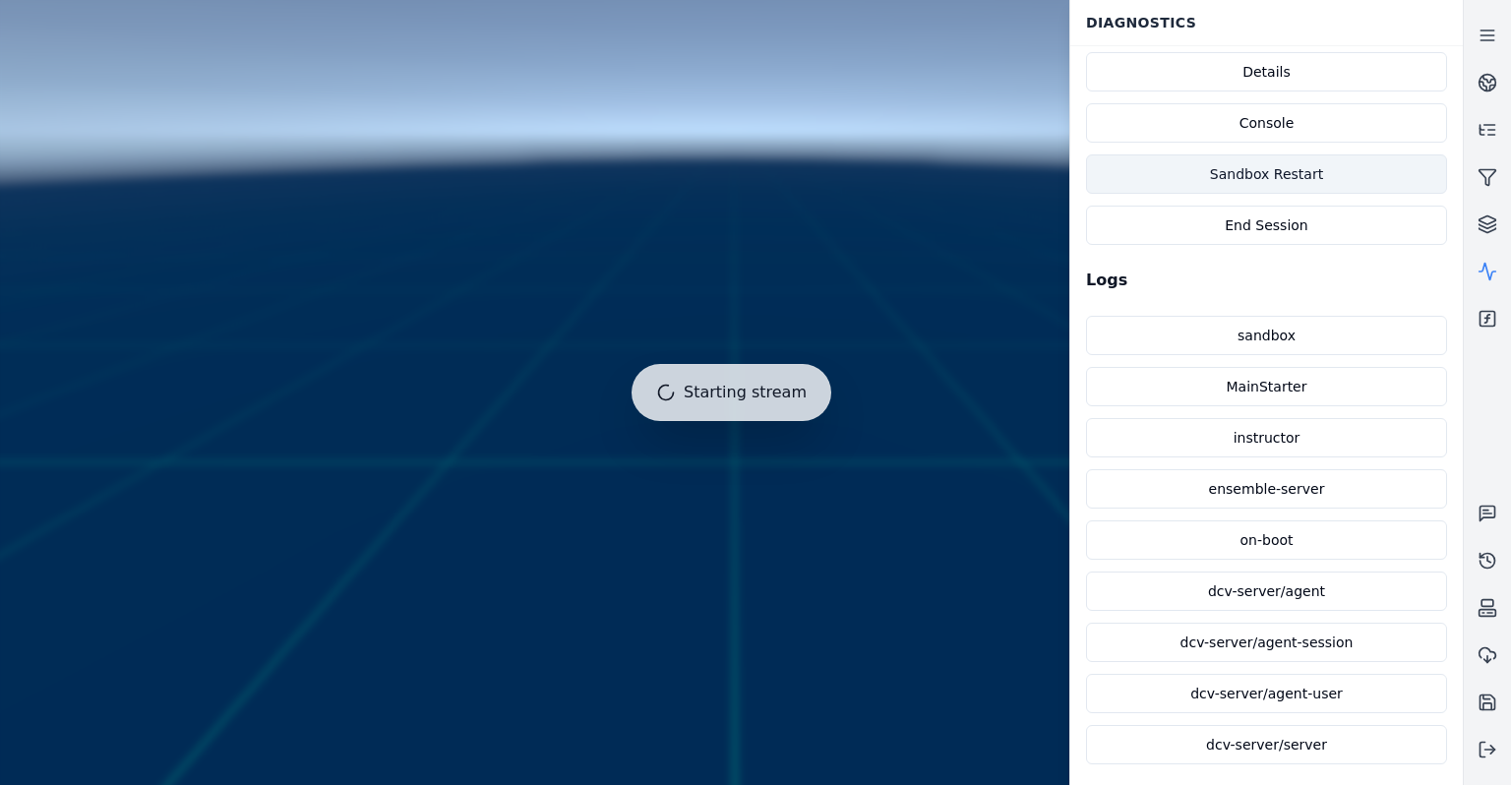
click at [1285, 174] on button "Sandbox Restart" at bounding box center [1266, 173] width 361 height 39
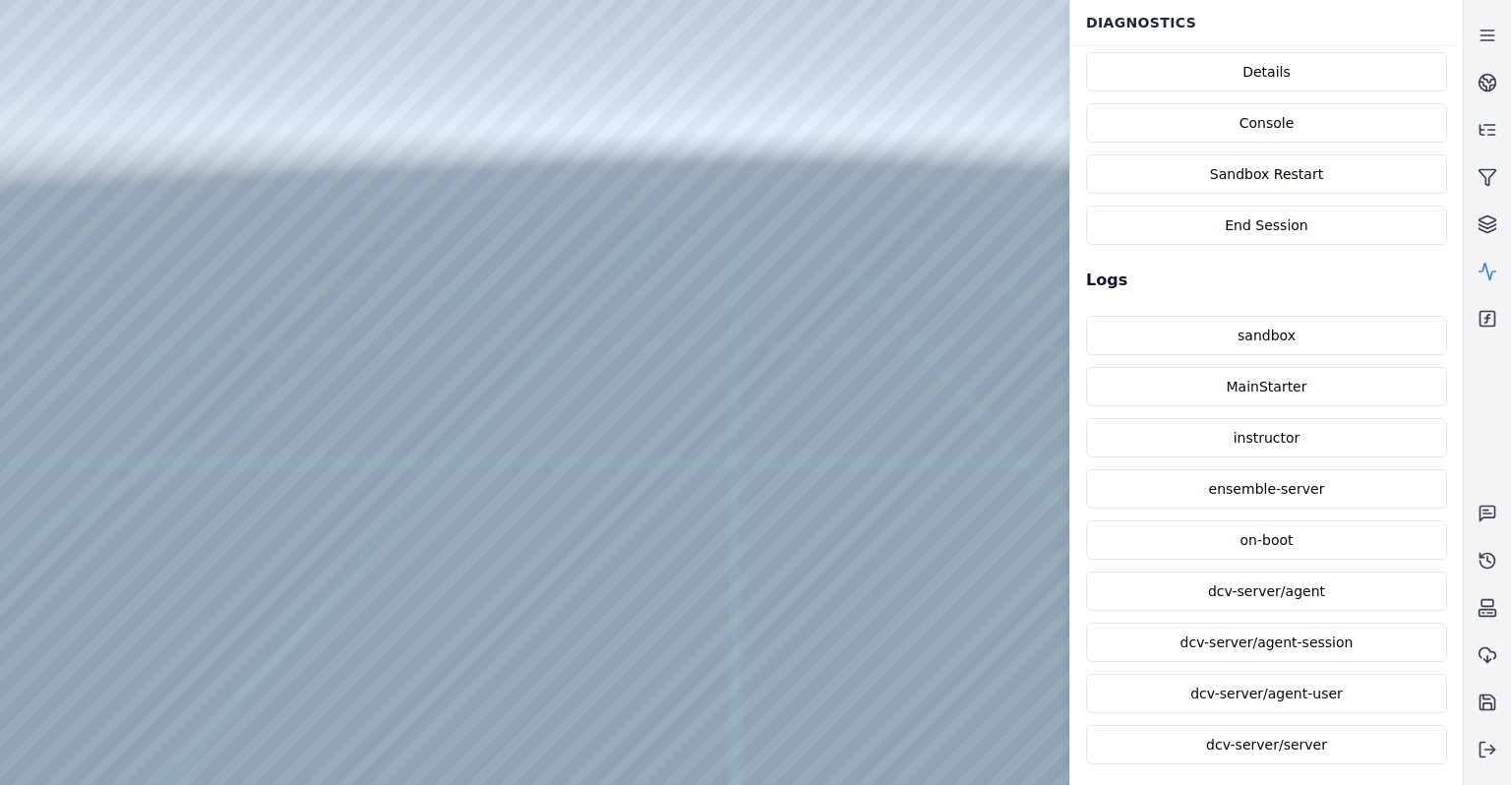
click at [699, 281] on div at bounding box center [731, 392] width 1462 height 785
drag, startPoint x: 691, startPoint y: 306, endPoint x: 597, endPoint y: 504, distance: 219.1
click at [75, 198] on div at bounding box center [731, 392] width 1462 height 785
click at [53, 178] on div at bounding box center [731, 392] width 1462 height 785
click at [73, 222] on div at bounding box center [731, 392] width 1462 height 785
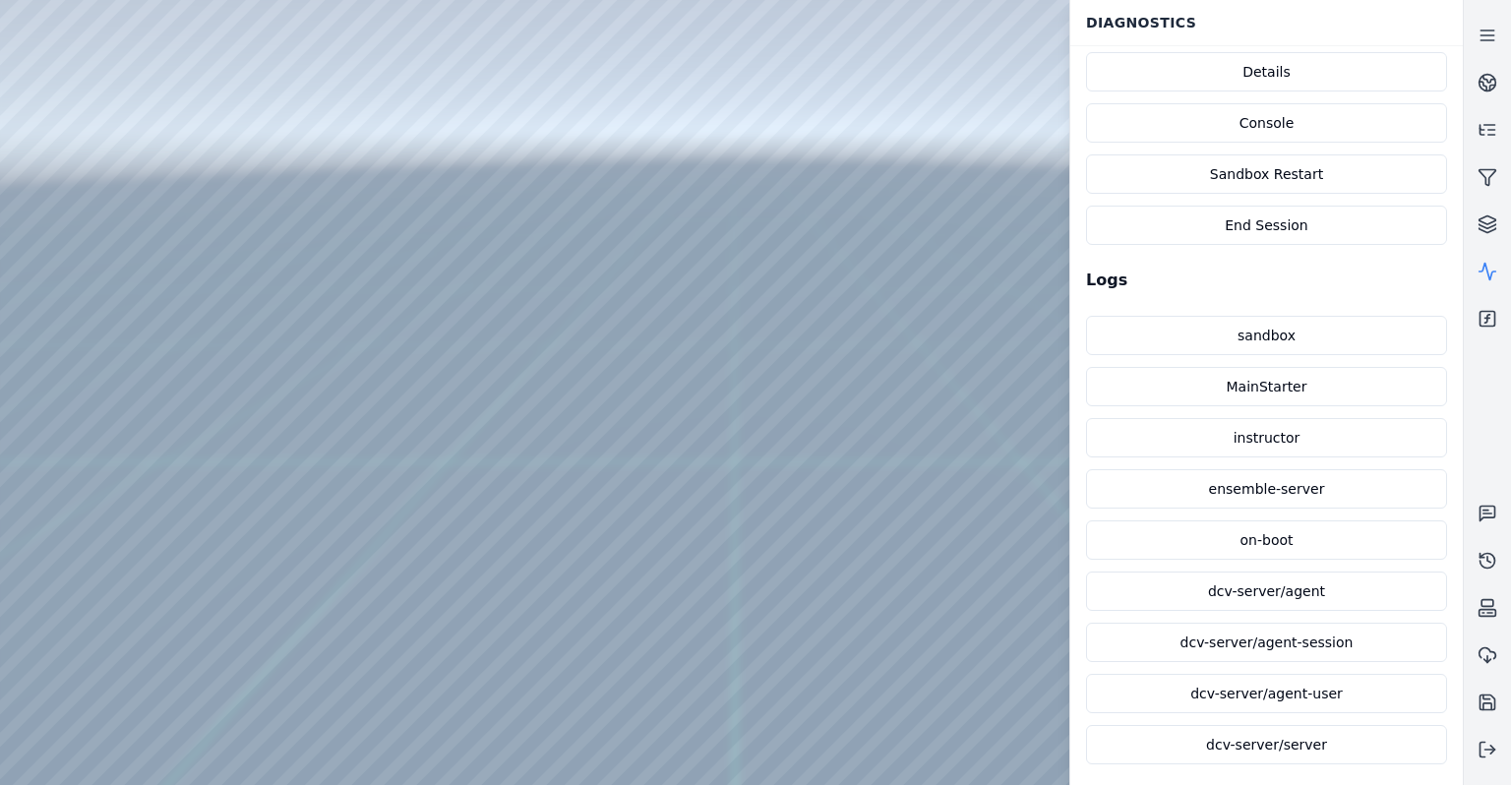
click at [345, 659] on div at bounding box center [731, 392] width 1462 height 785
click at [346, 683] on div at bounding box center [731, 392] width 1462 height 785
drag, startPoint x: 502, startPoint y: 600, endPoint x: 596, endPoint y: 579, distance: 96.7
click at [1497, 319] on link at bounding box center [1487, 318] width 47 height 47
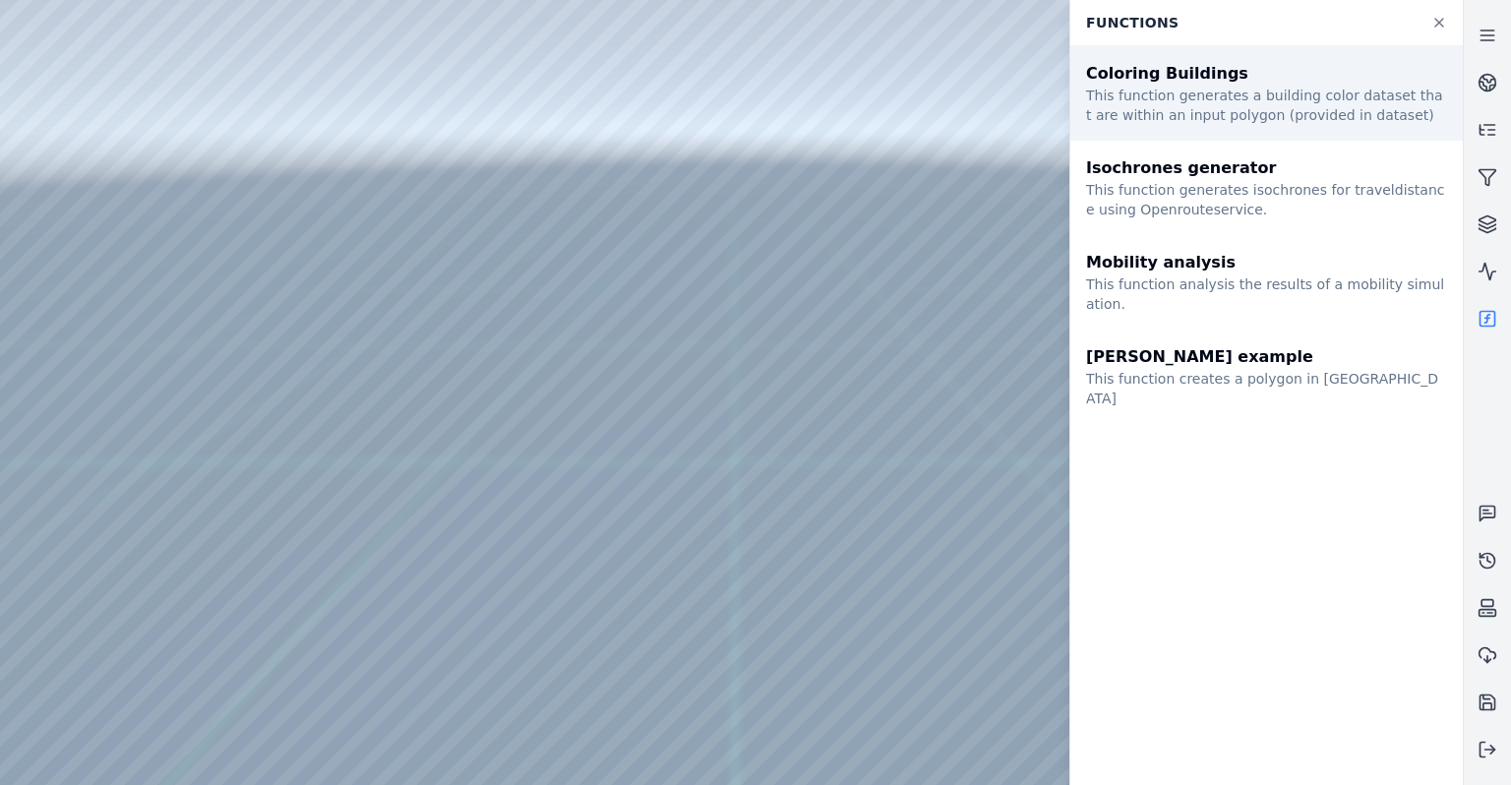
click at [1189, 100] on div "This function generates a building color dataset that are within an input polyg…" at bounding box center [1266, 105] width 361 height 39
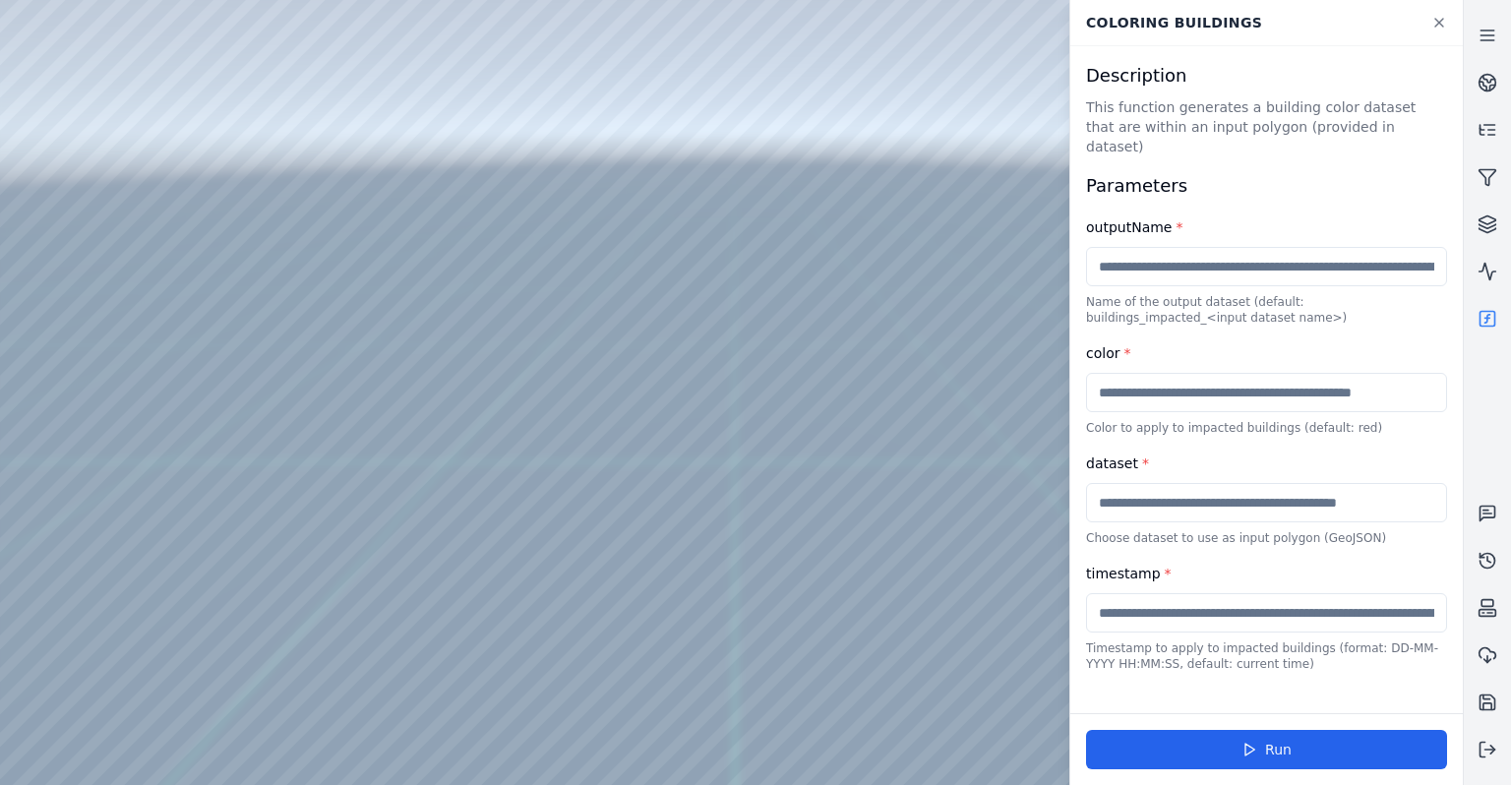
click at [1250, 247] on input "text" at bounding box center [1266, 266] width 361 height 39
type input "**********"
click at [1180, 376] on input "text" at bounding box center [1266, 392] width 361 height 39
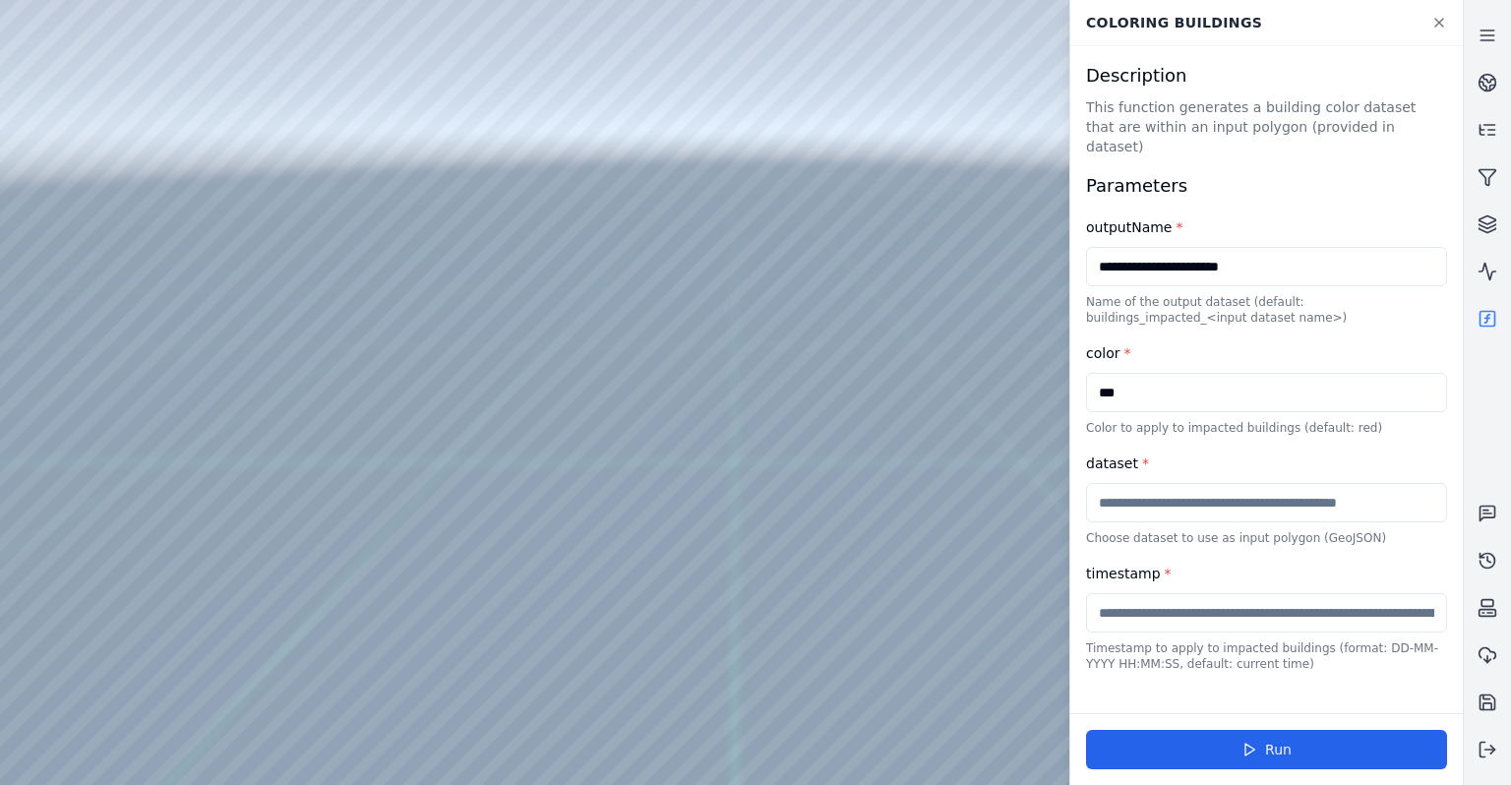
type input "***"
drag, startPoint x: 1288, startPoint y: 254, endPoint x: 1018, endPoint y: 256, distance: 270.5
click at [1086, 256] on input "**********" at bounding box center [1266, 266] width 361 height 39
click at [1175, 486] on input "text" at bounding box center [1266, 502] width 361 height 39
paste input "**********"
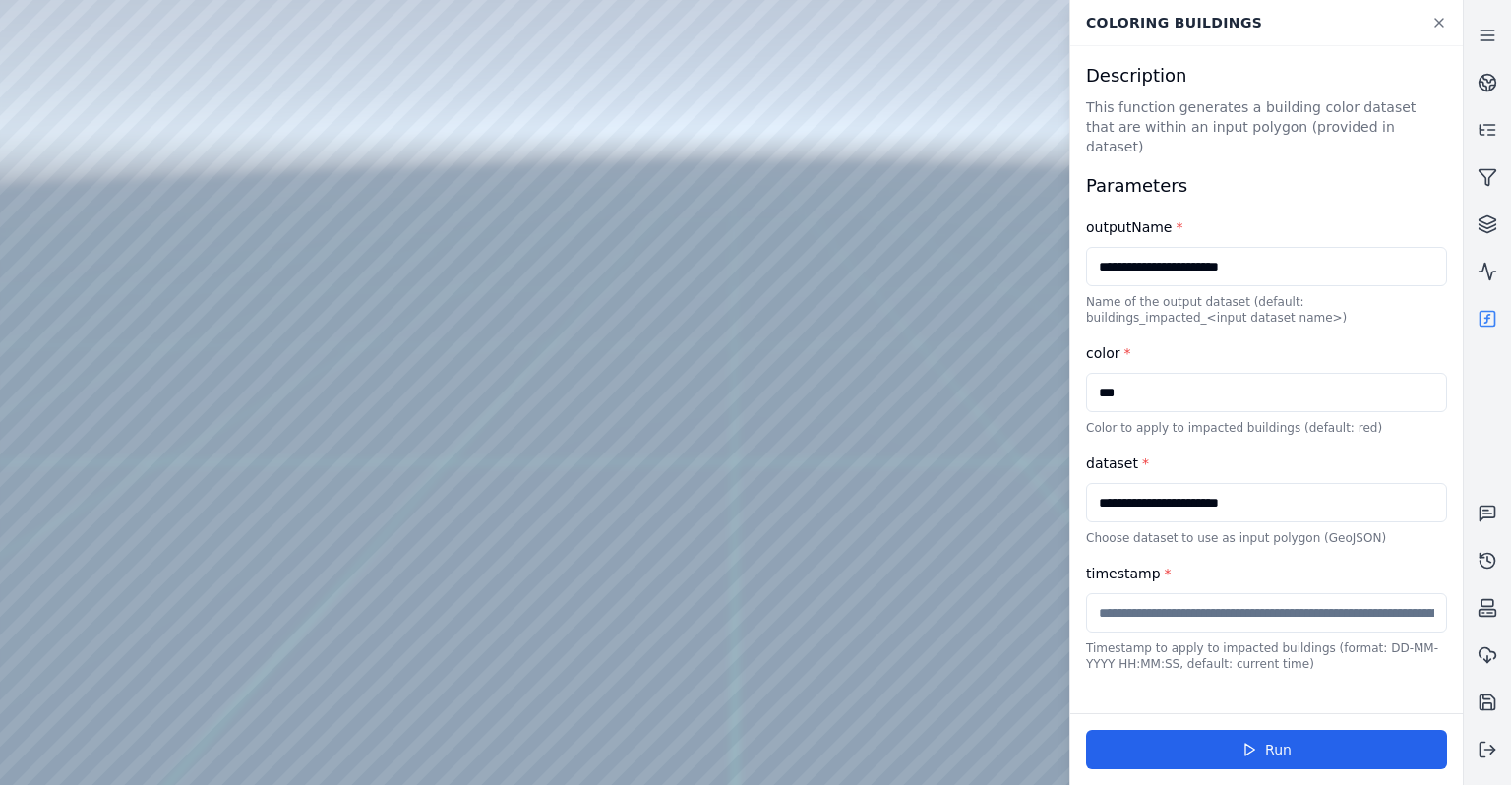
type input "**********"
drag, startPoint x: 1279, startPoint y: 241, endPoint x: 958, endPoint y: 254, distance: 320.9
click at [1086, 254] on input "**********" at bounding box center [1266, 266] width 361 height 39
type input "*********"
click at [1330, 593] on input "text" at bounding box center [1266, 612] width 361 height 39
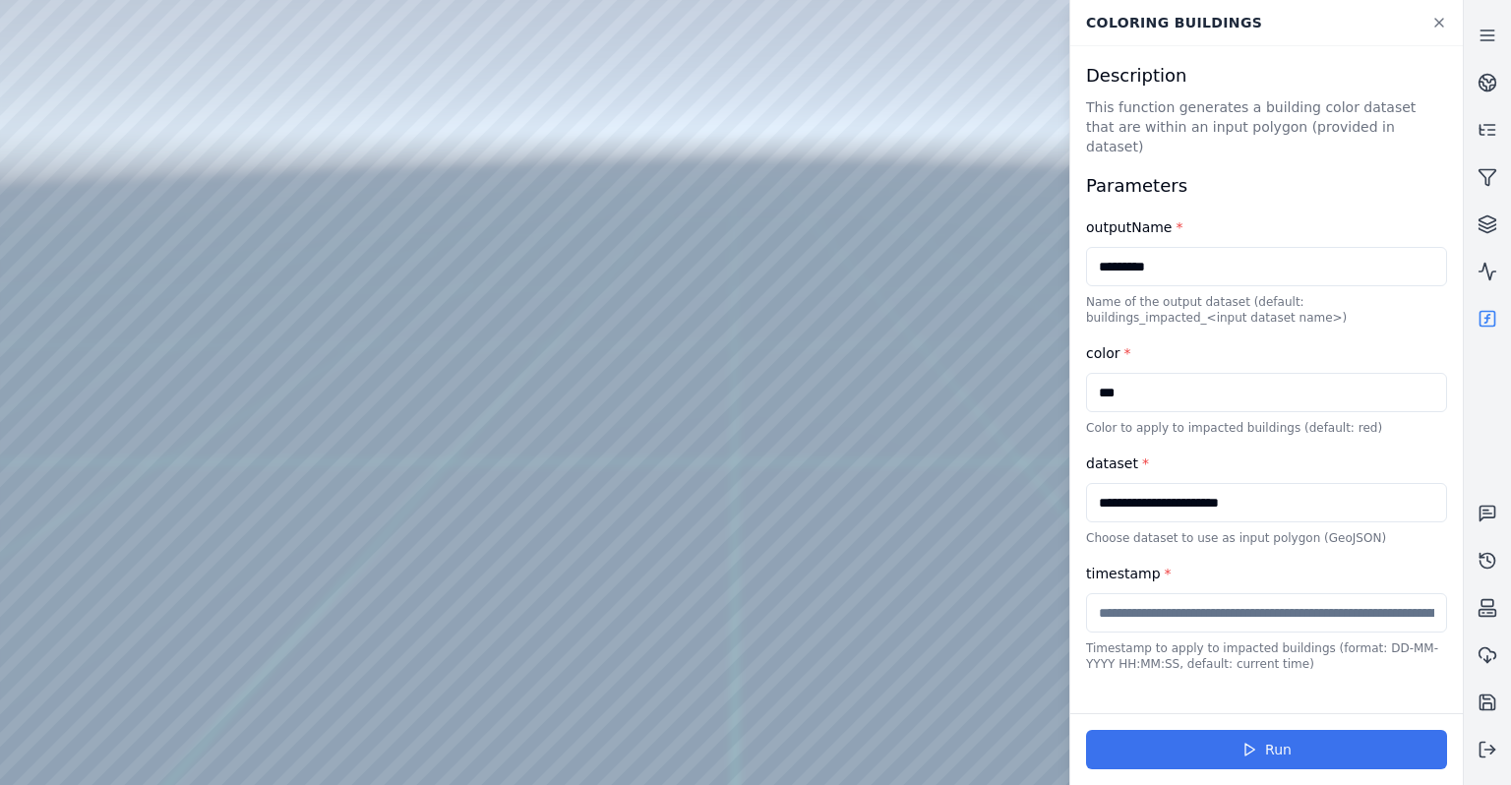
click at [1311, 753] on button "Run" at bounding box center [1266, 749] width 361 height 39
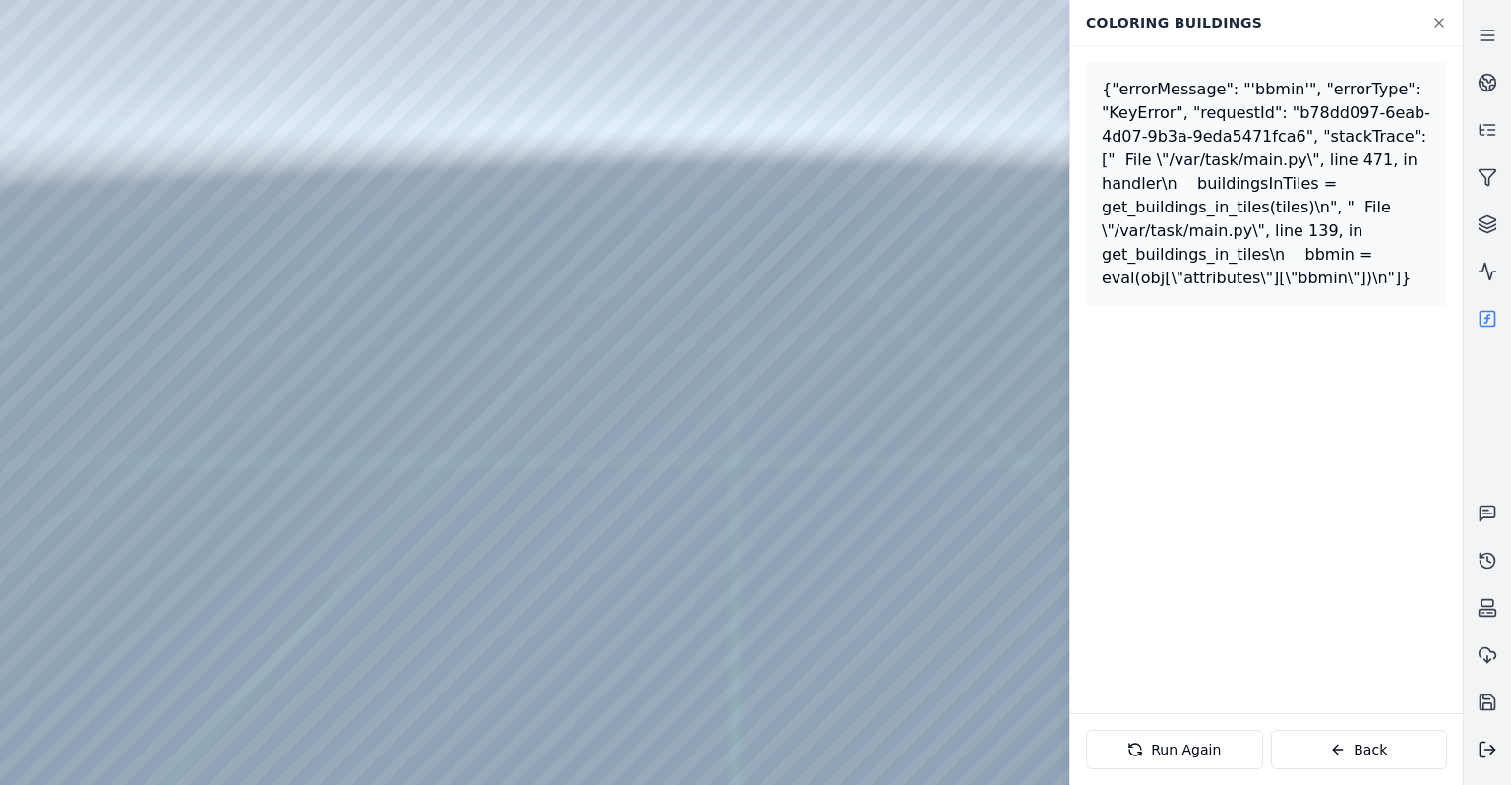
click at [1481, 742] on icon at bounding box center [1487, 750] width 20 height 20
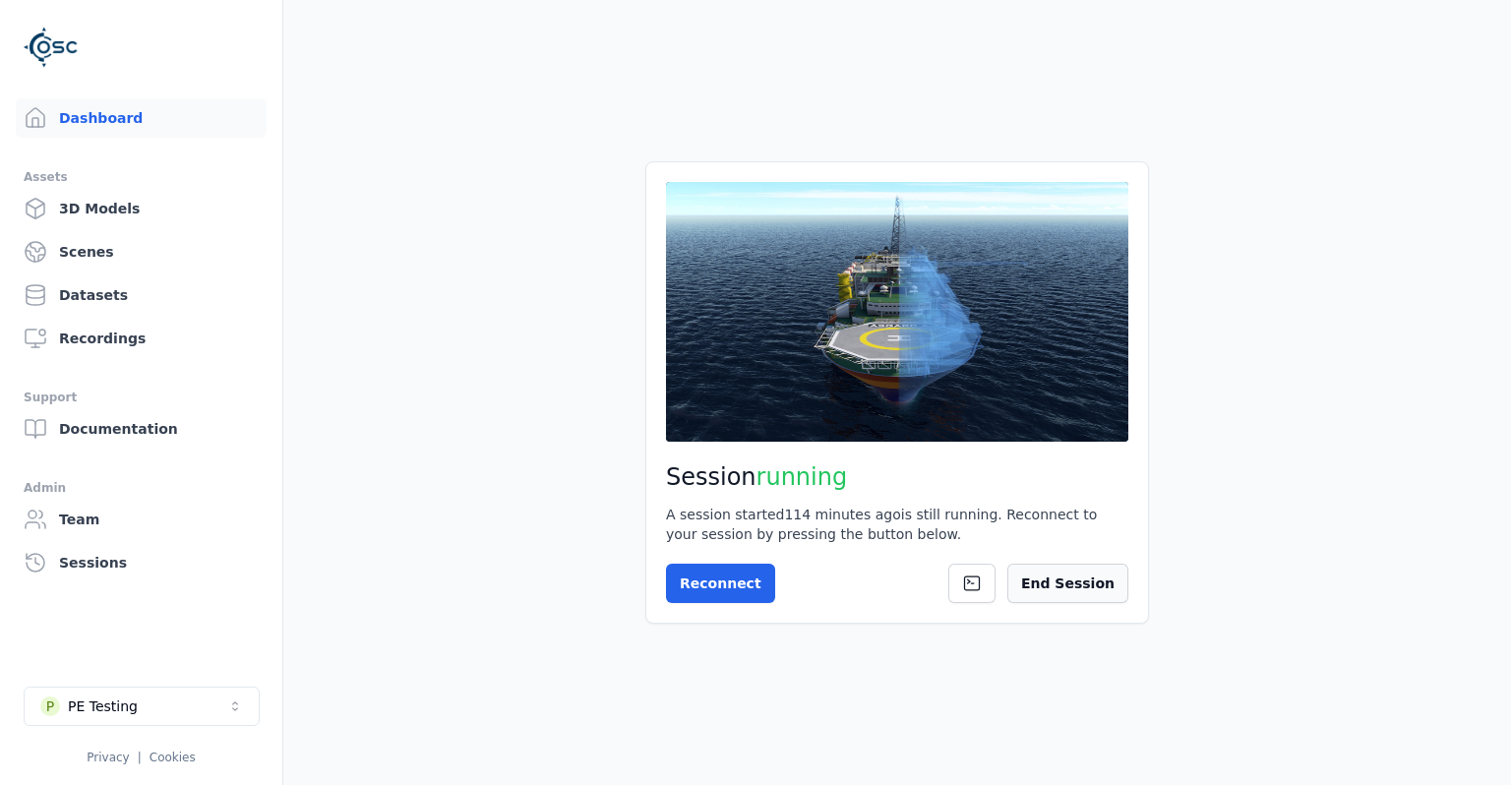
click at [1078, 584] on button "End Session" at bounding box center [1067, 583] width 121 height 39
click at [708, 589] on button "Start Session" at bounding box center [744, 583] width 156 height 39
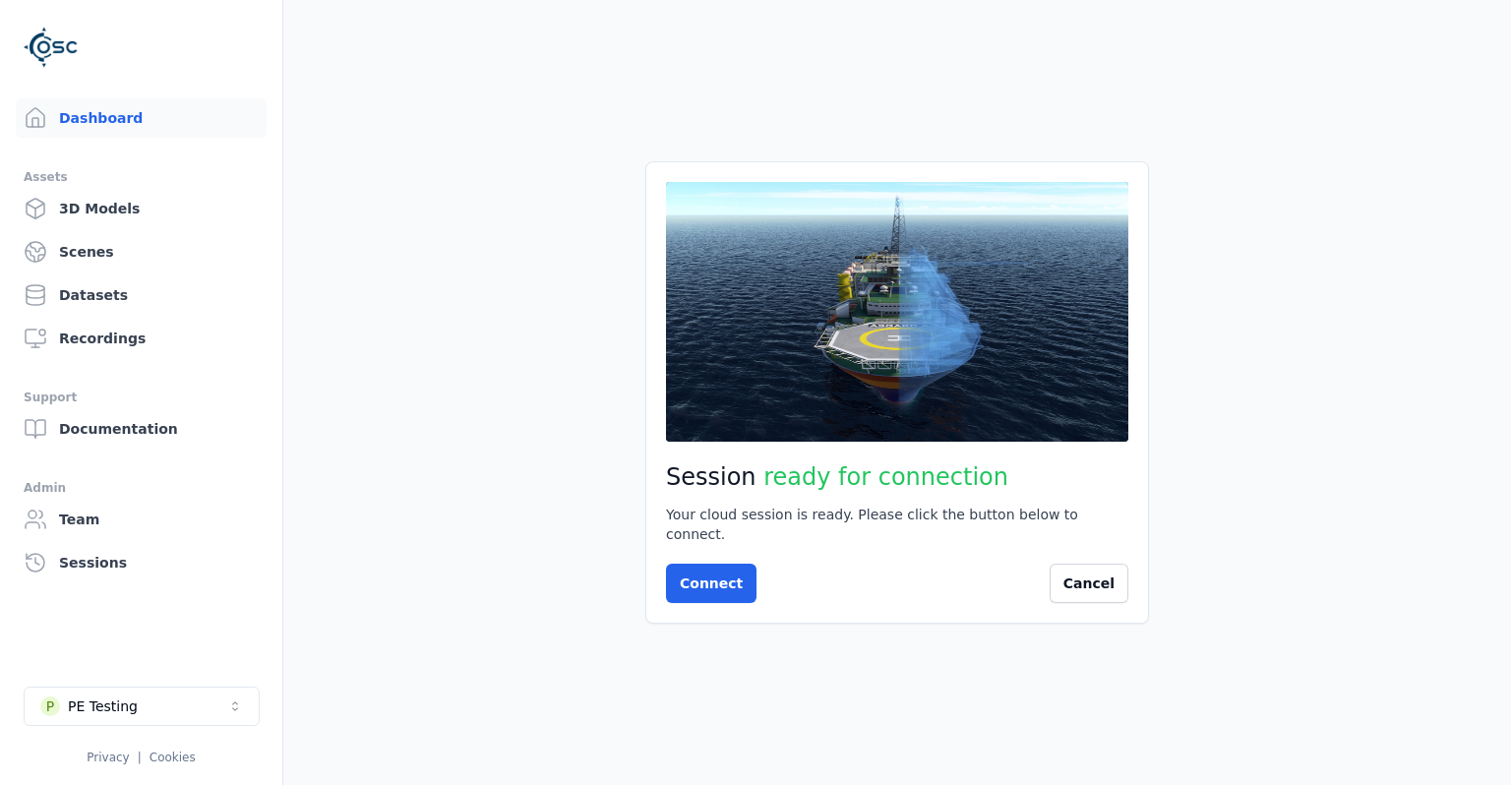
click at [1202, 458] on main "Session ready for connection Your cloud session is ready. Please click the butt…" at bounding box center [896, 392] width 1227 height 785
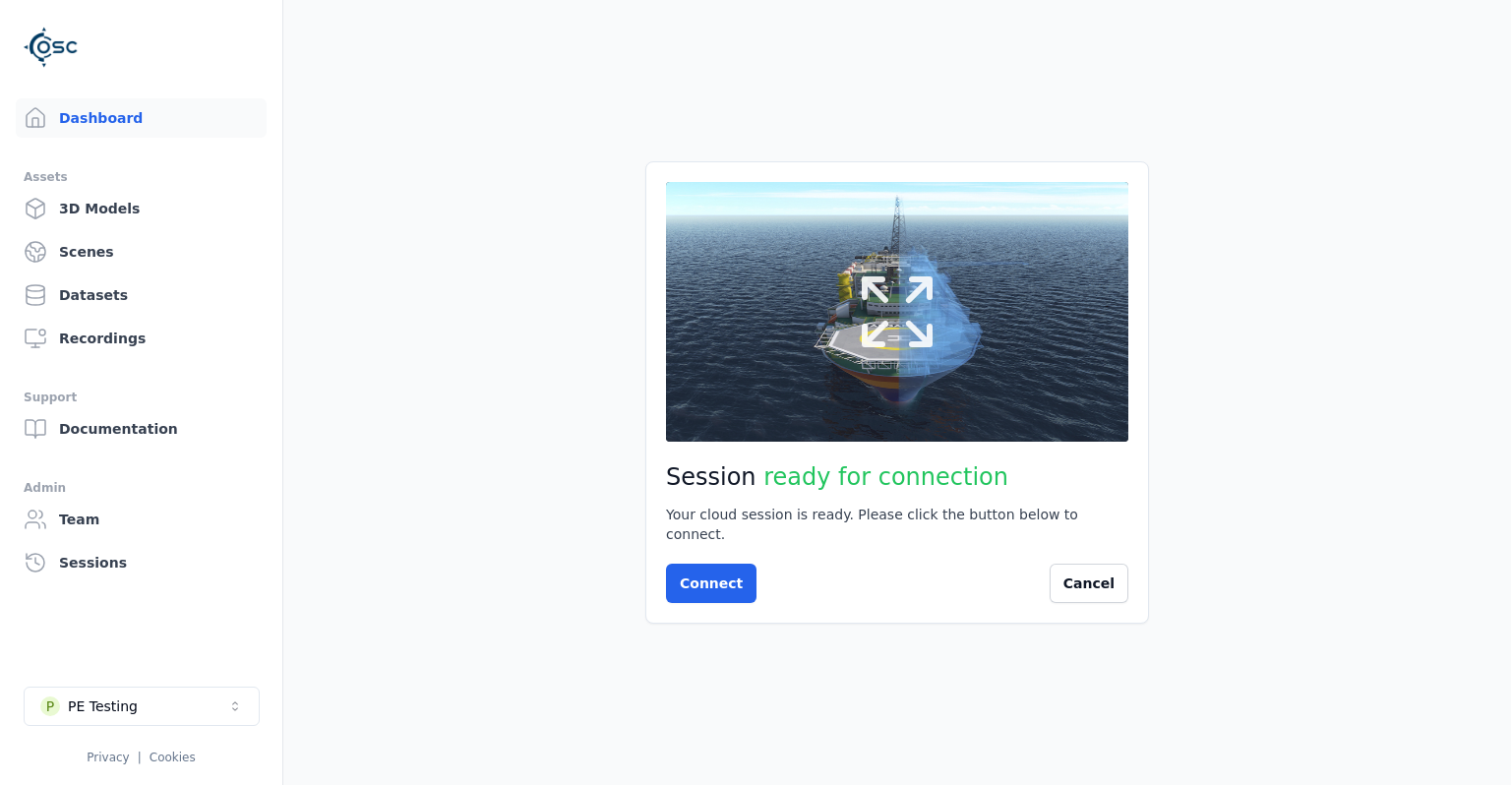
click at [1021, 389] on button at bounding box center [897, 312] width 462 height 260
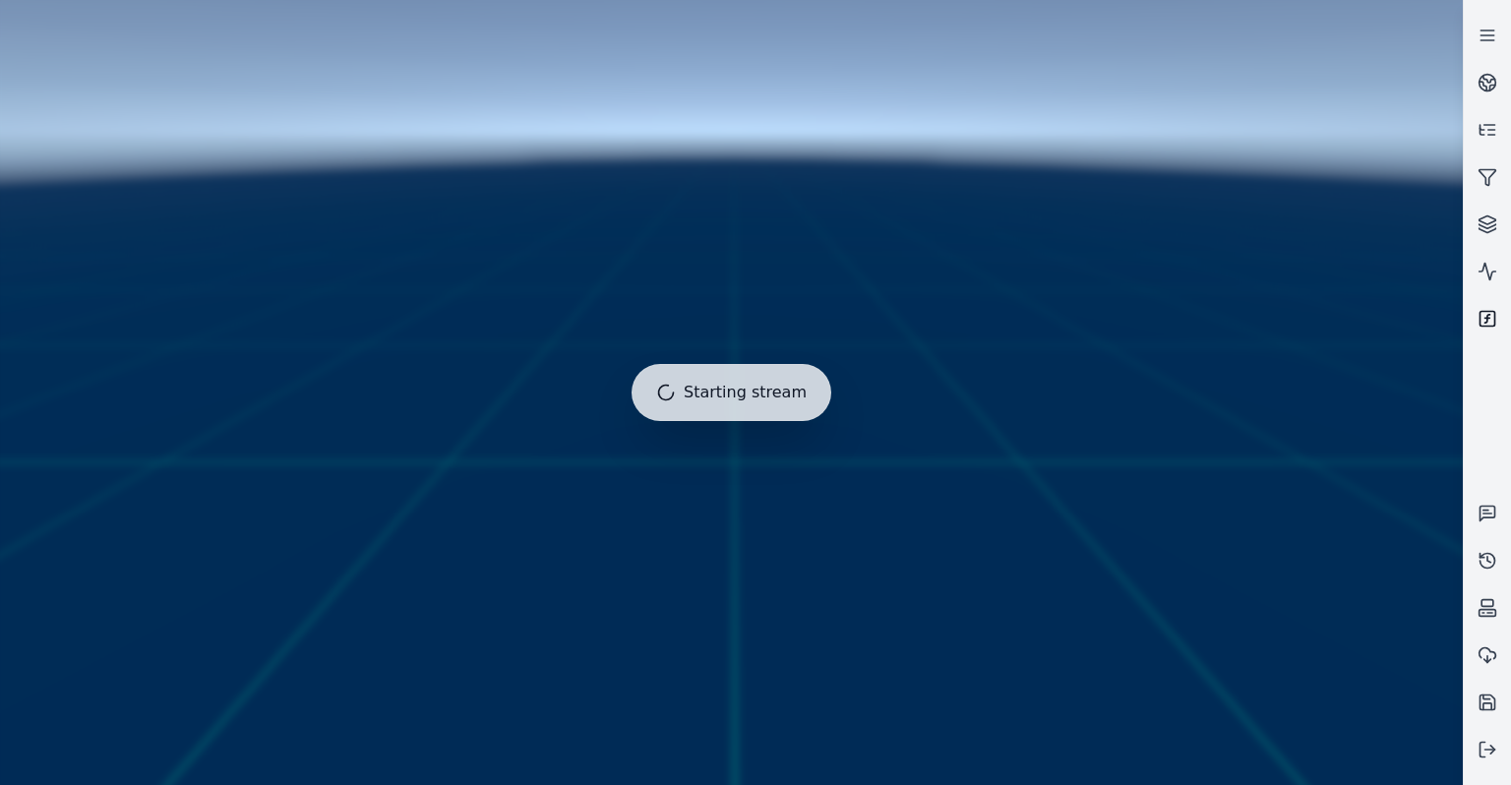
click at [1492, 313] on rect at bounding box center [1487, 319] width 15 height 15
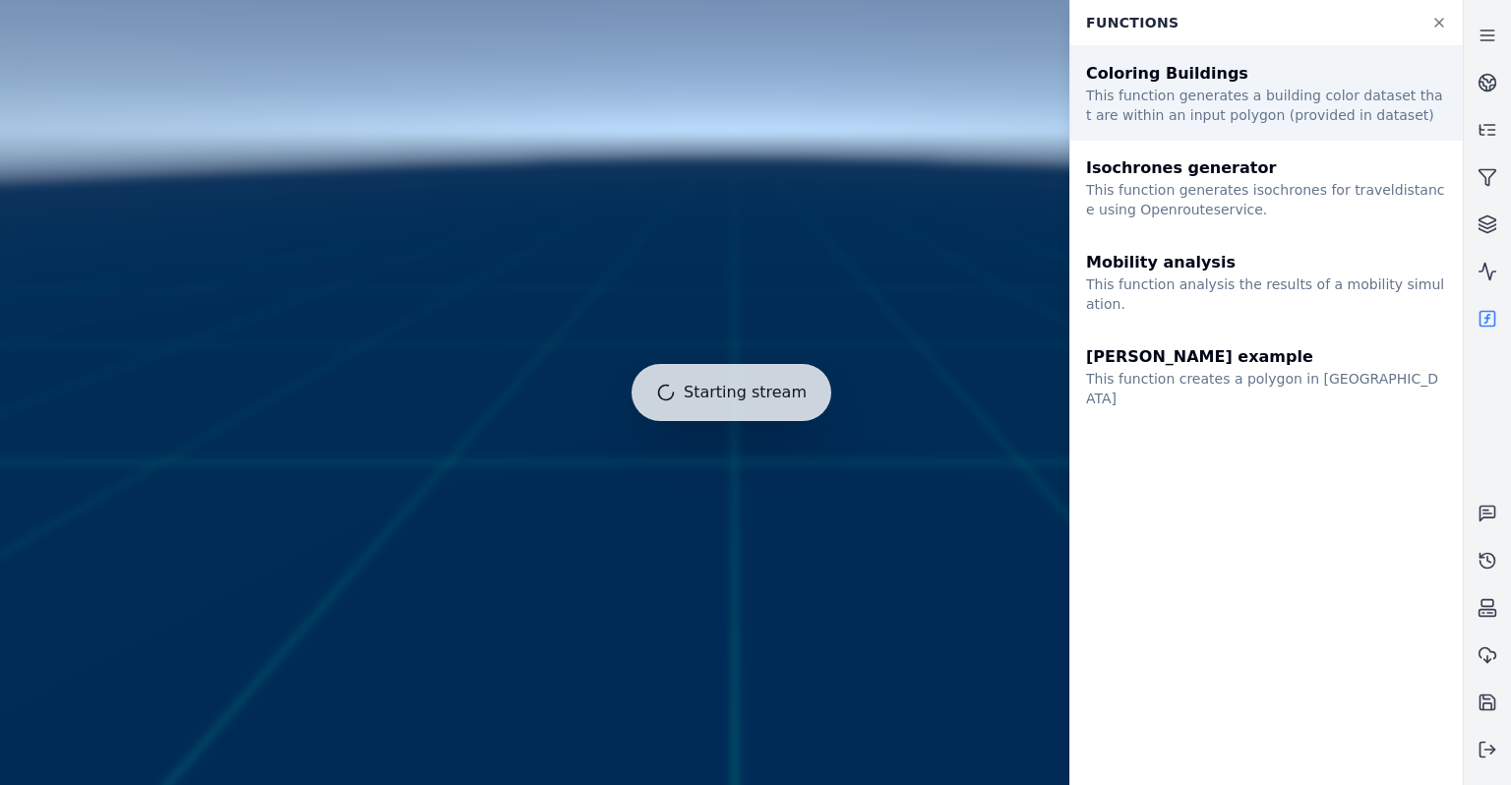
click at [1261, 104] on div "This function generates a building color dataset that are within an input polyg…" at bounding box center [1266, 105] width 361 height 39
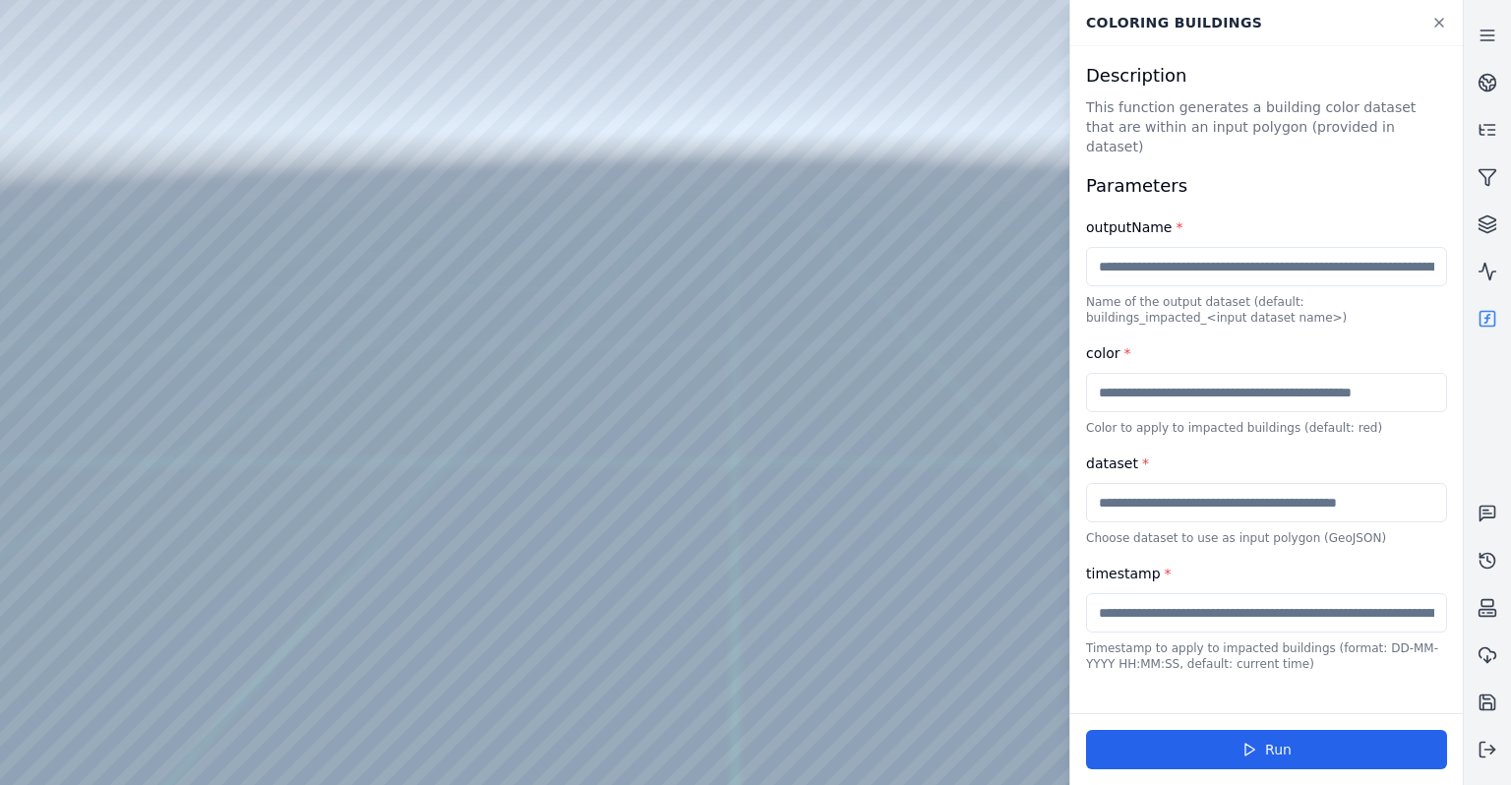
click at [1260, 250] on input "text" at bounding box center [1266, 266] width 361 height 39
click at [1204, 483] on input "text" at bounding box center [1266, 502] width 361 height 39
paste input "**********"
type input "**********"
click at [1167, 251] on input "text" at bounding box center [1266, 266] width 361 height 39
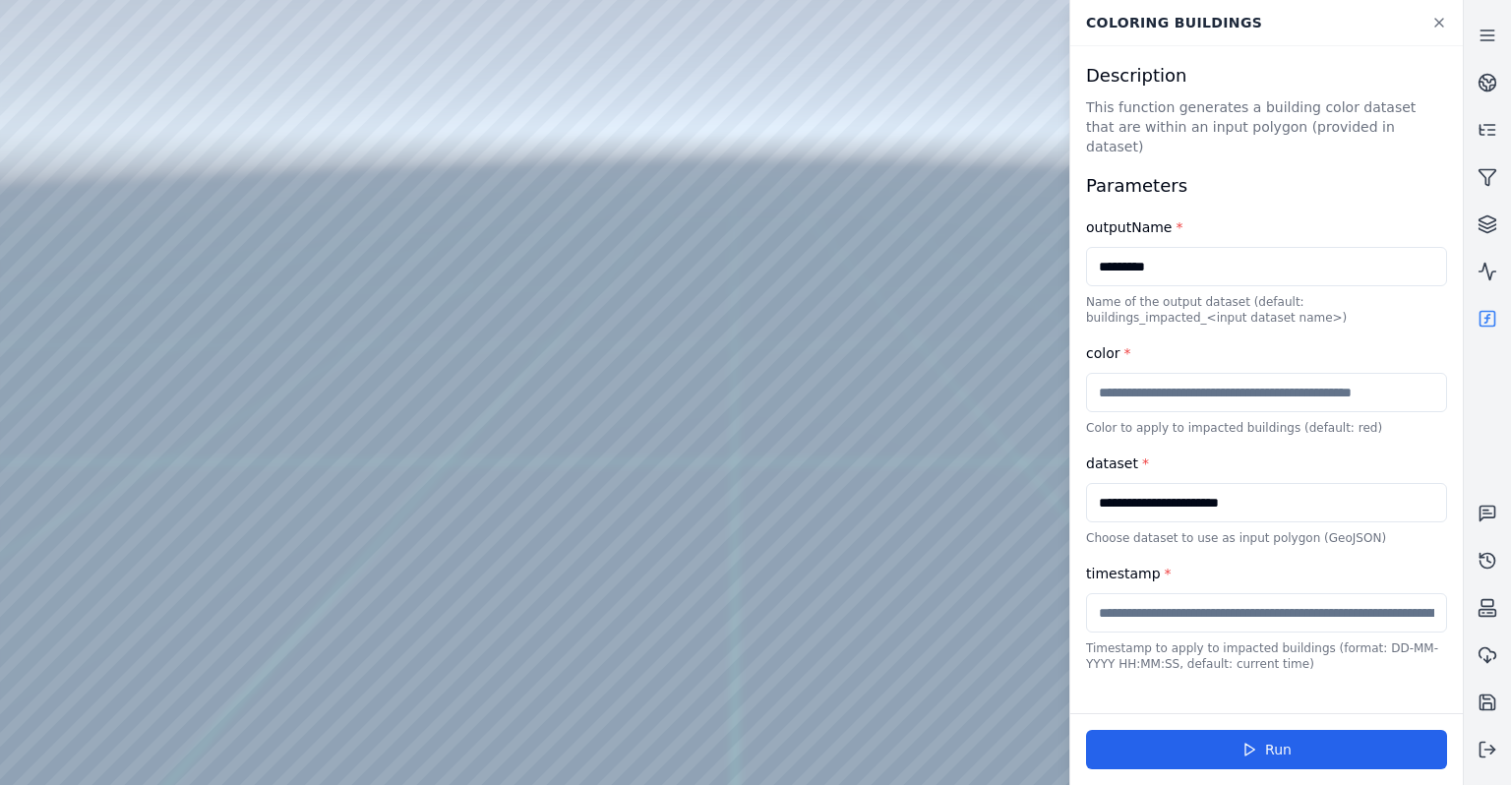
type input "*********"
click at [1191, 375] on input "text" at bounding box center [1266, 392] width 361 height 39
type input "***"
click at [1230, 593] on input "text" at bounding box center [1266, 612] width 361 height 39
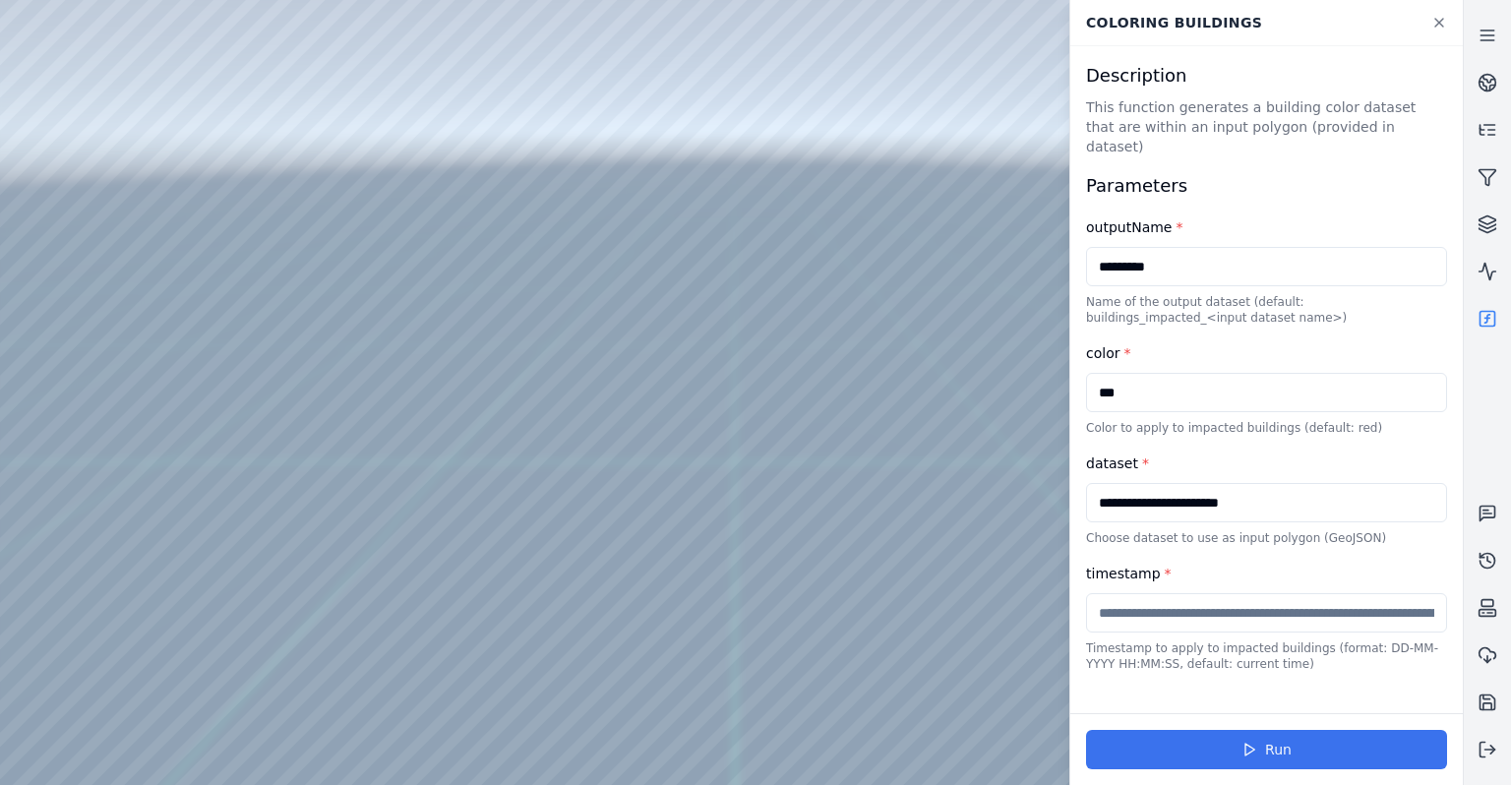
click at [1281, 740] on button "Run" at bounding box center [1266, 749] width 361 height 39
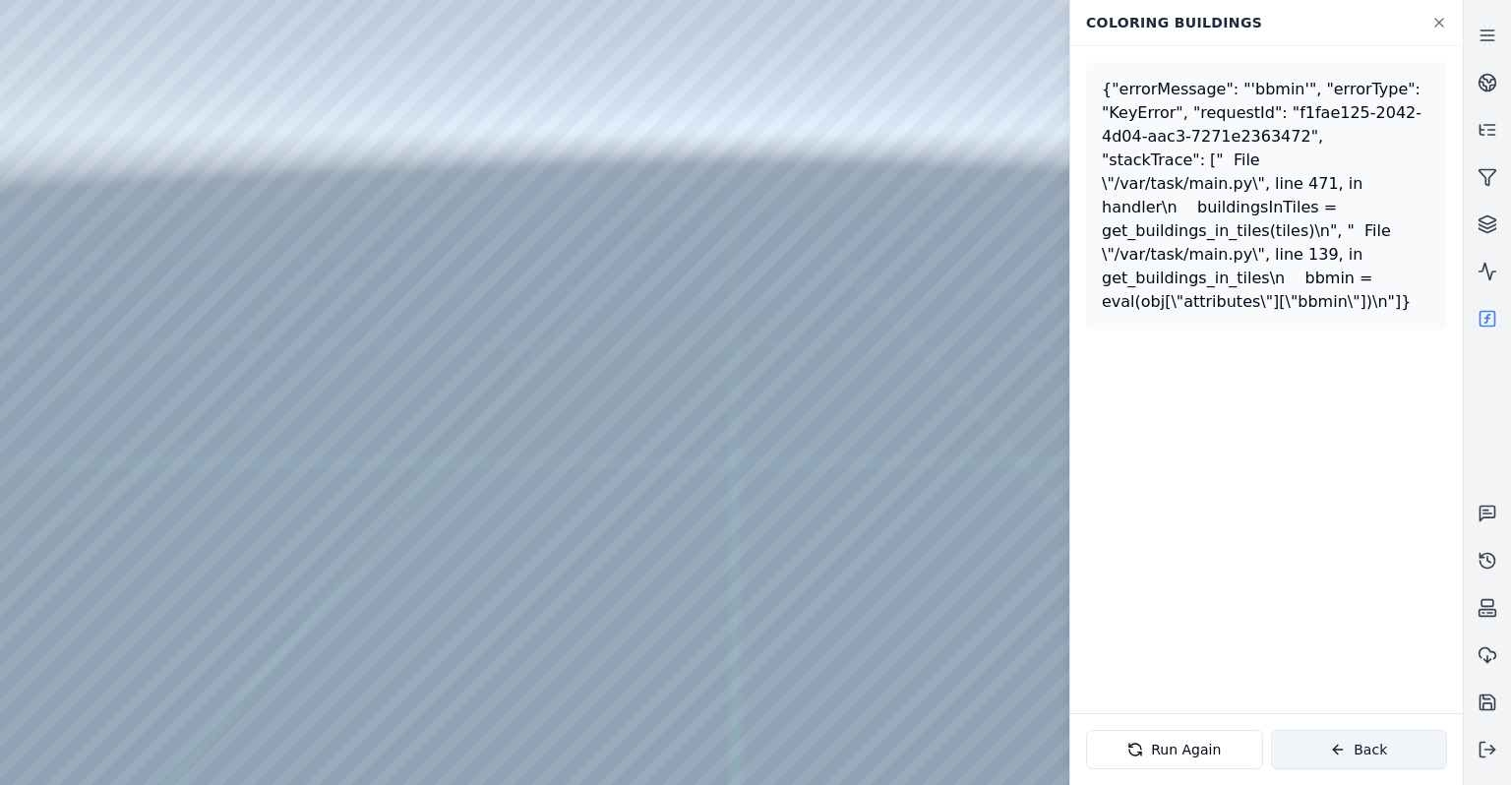
click at [1356, 751] on button "Back" at bounding box center [1359, 749] width 177 height 39
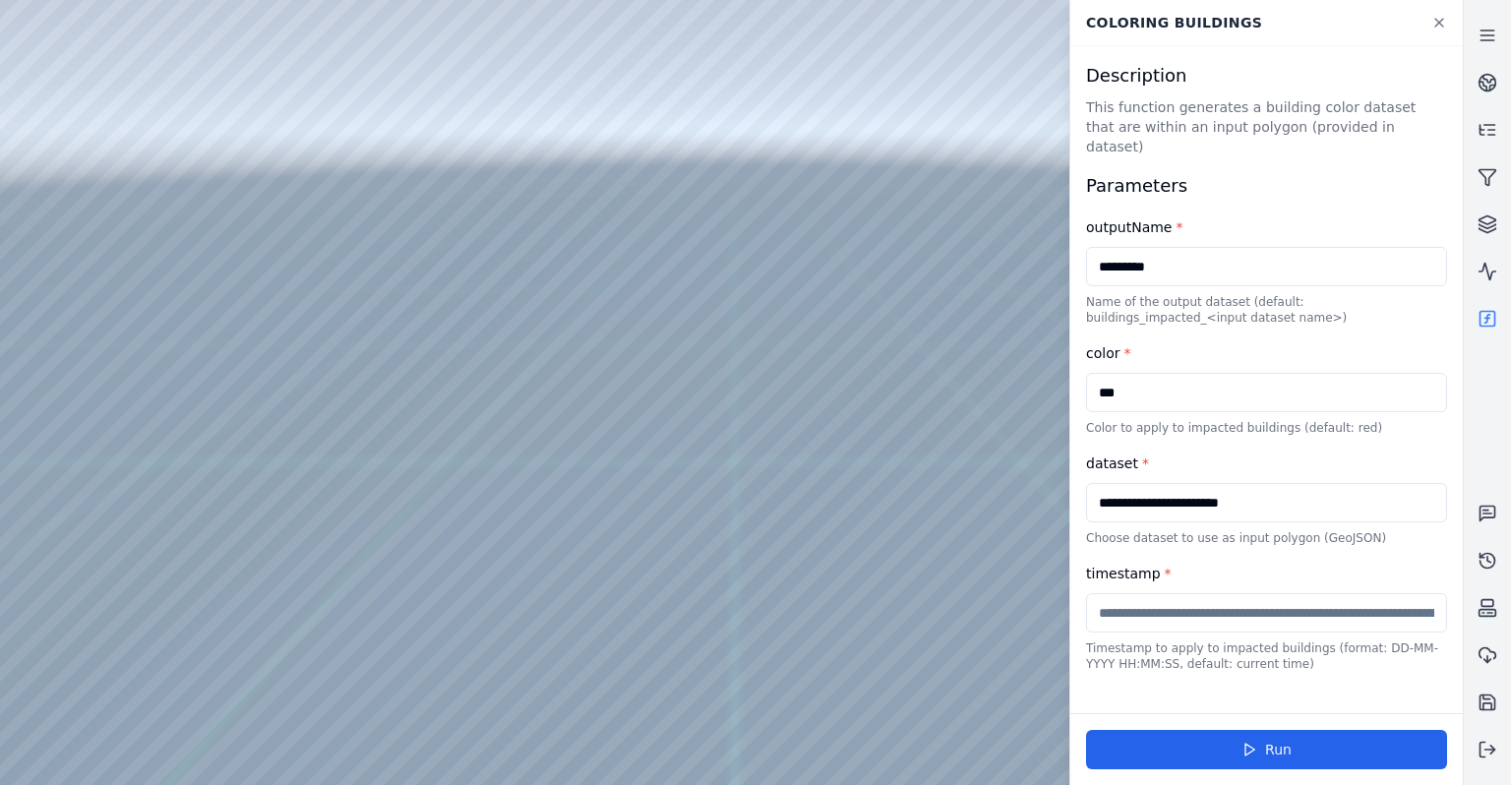
click at [1293, 483] on input "**********" at bounding box center [1266, 502] width 361 height 39
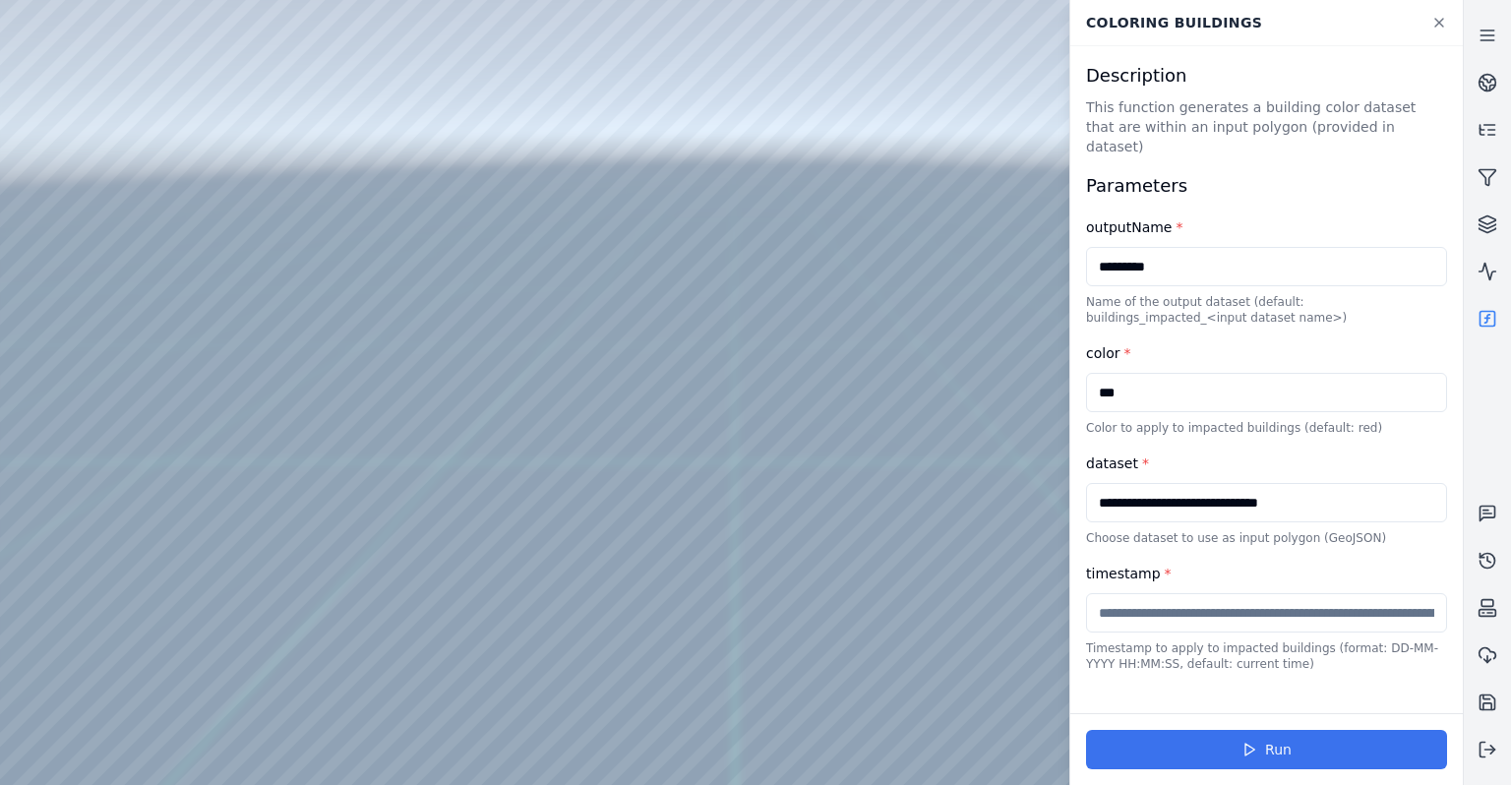
type input "**********"
click at [1252, 739] on button "Run" at bounding box center [1266, 749] width 361 height 39
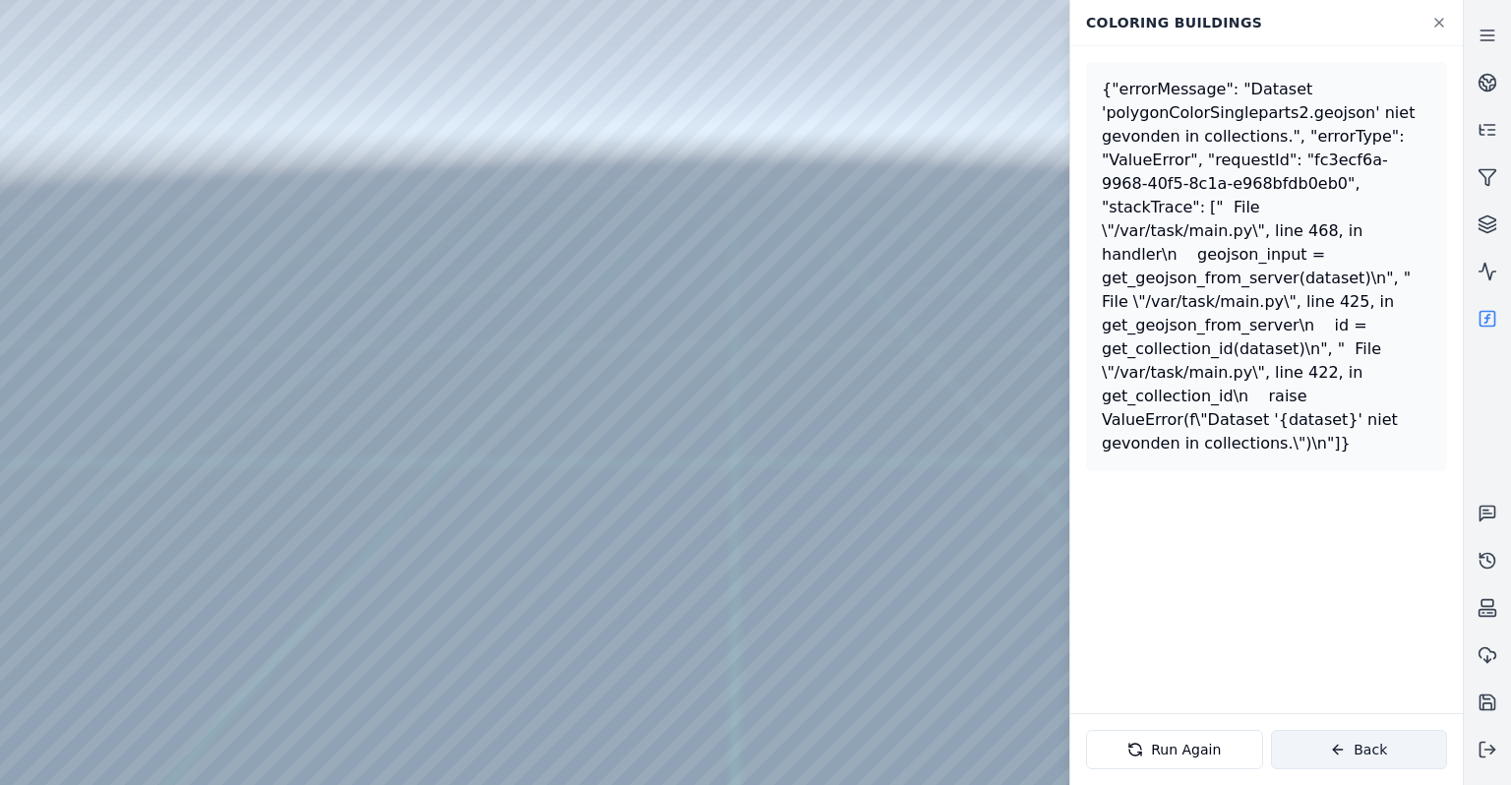
click at [1285, 753] on button "Back" at bounding box center [1359, 749] width 177 height 39
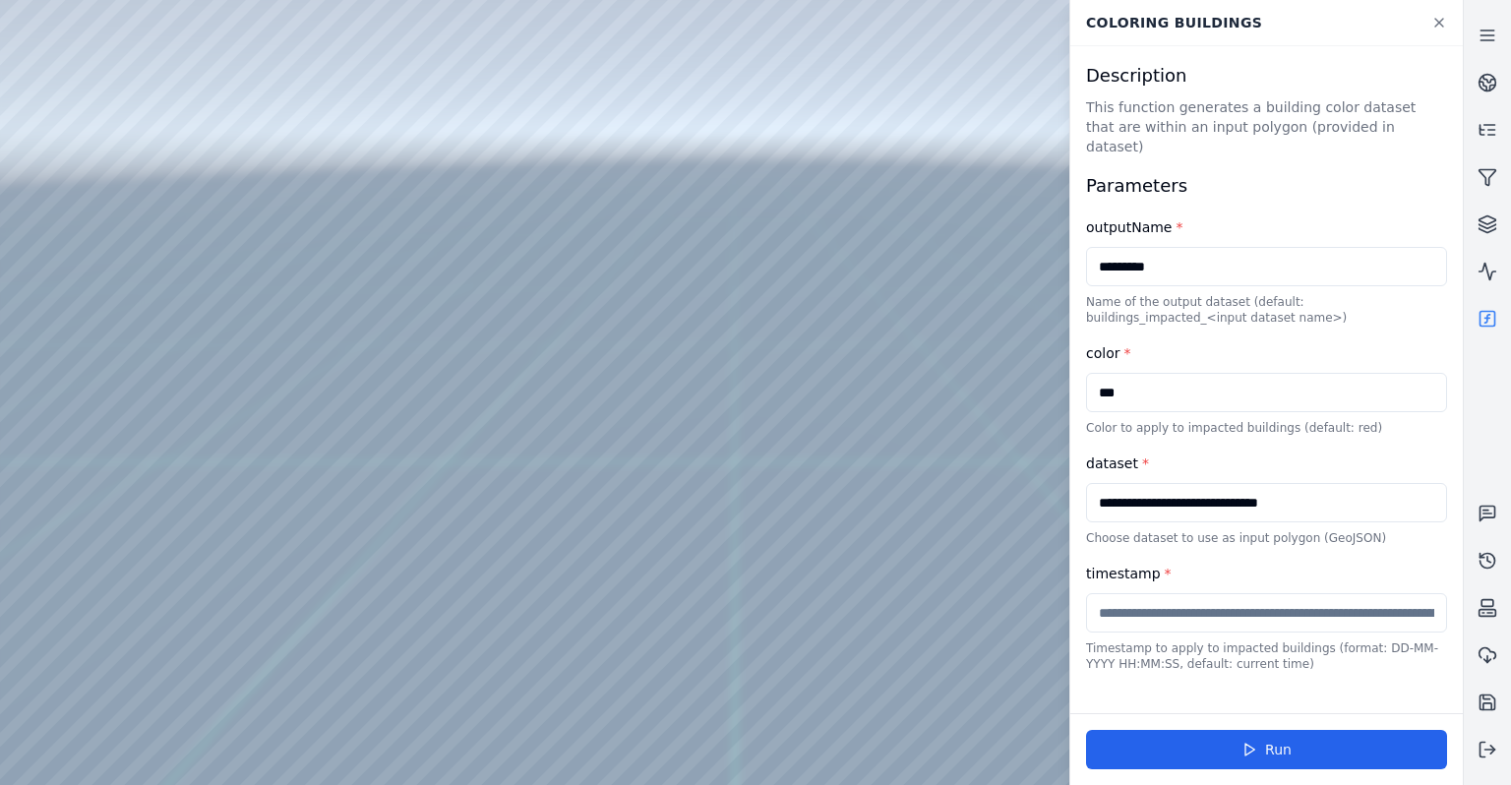
click at [1341, 487] on input "**********" at bounding box center [1266, 502] width 361 height 39
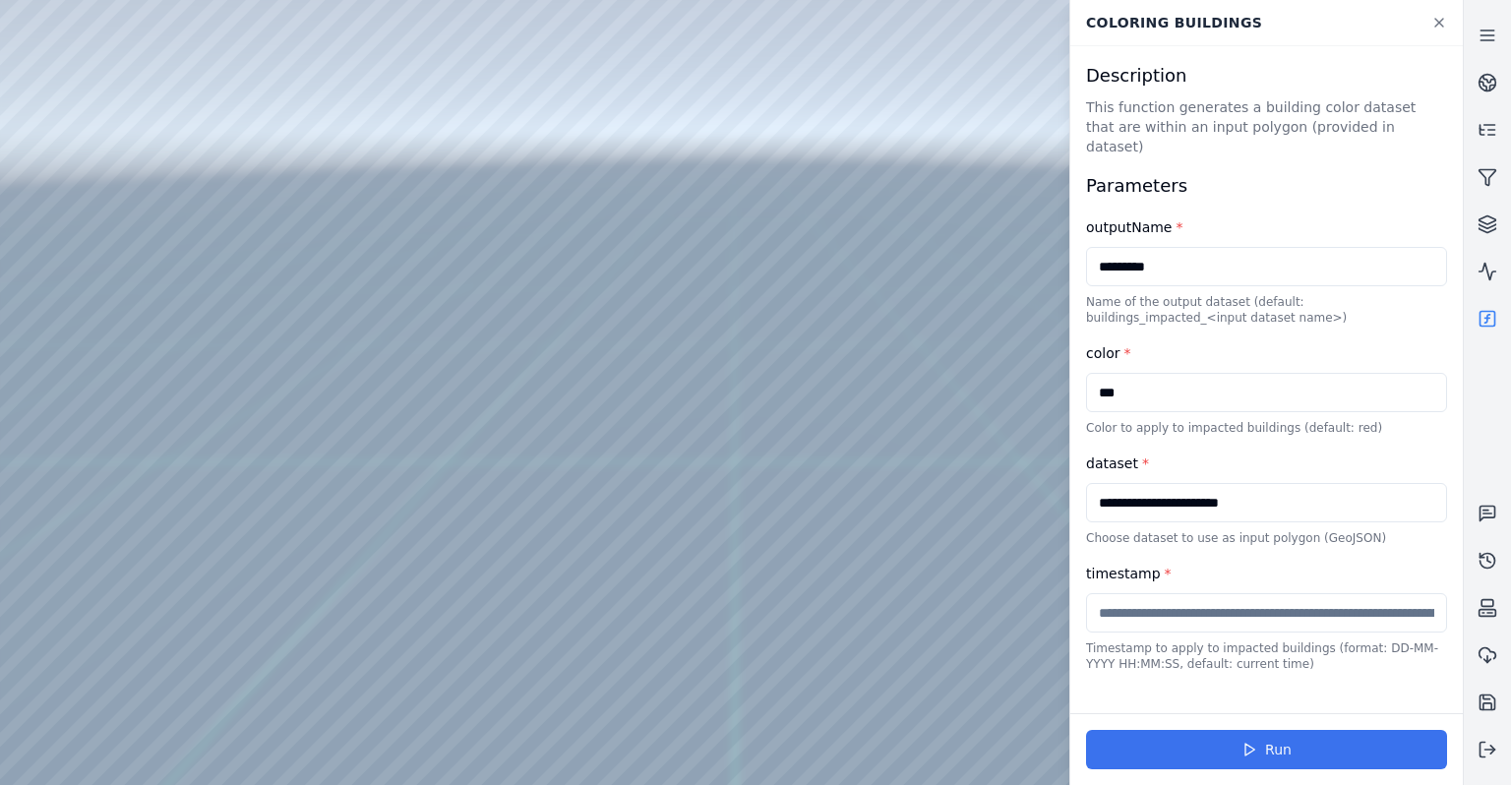
type input "**********"
click at [1287, 740] on button "Run" at bounding box center [1266, 749] width 361 height 39
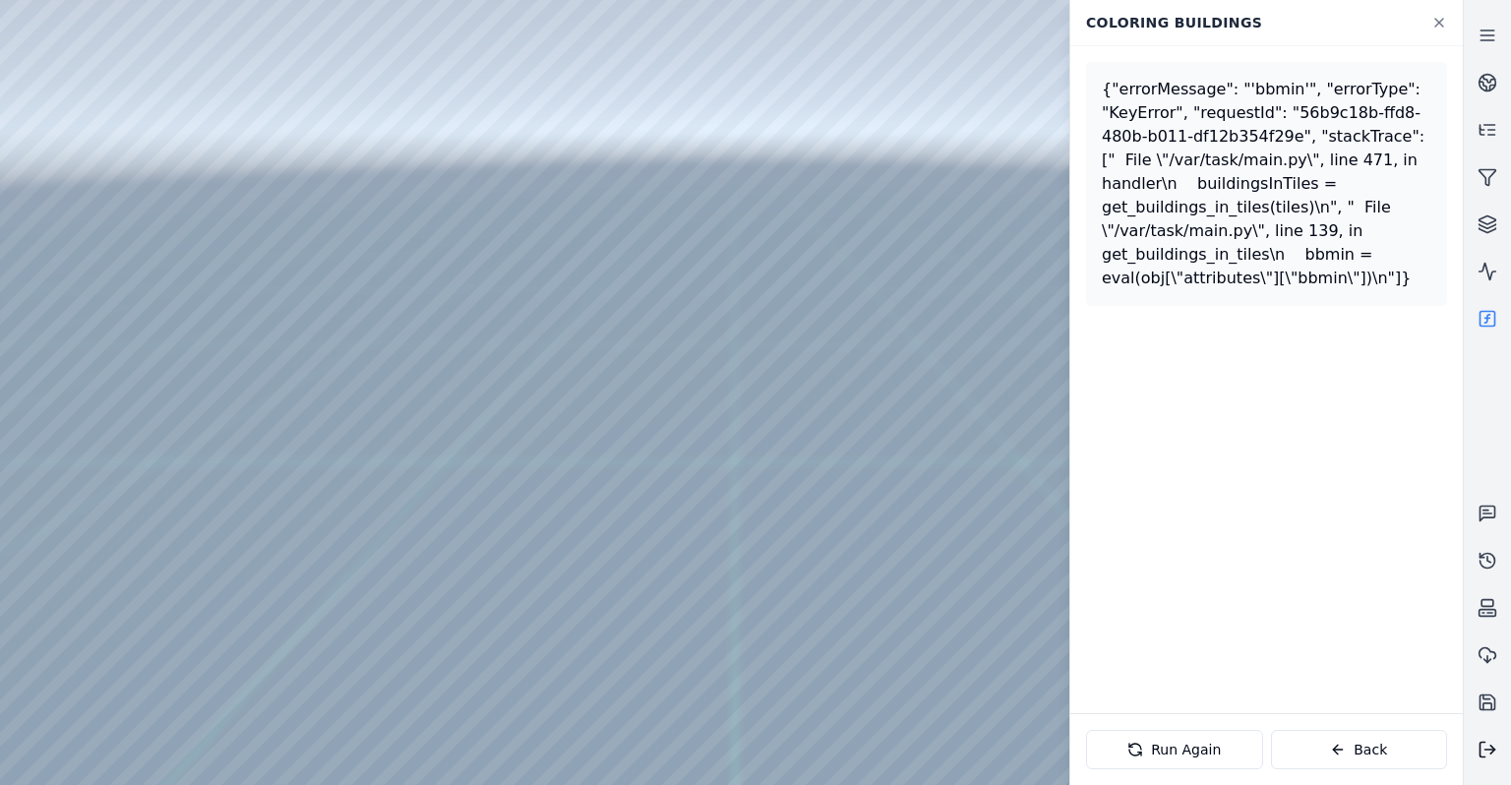
click at [1492, 744] on icon at bounding box center [1487, 750] width 20 height 20
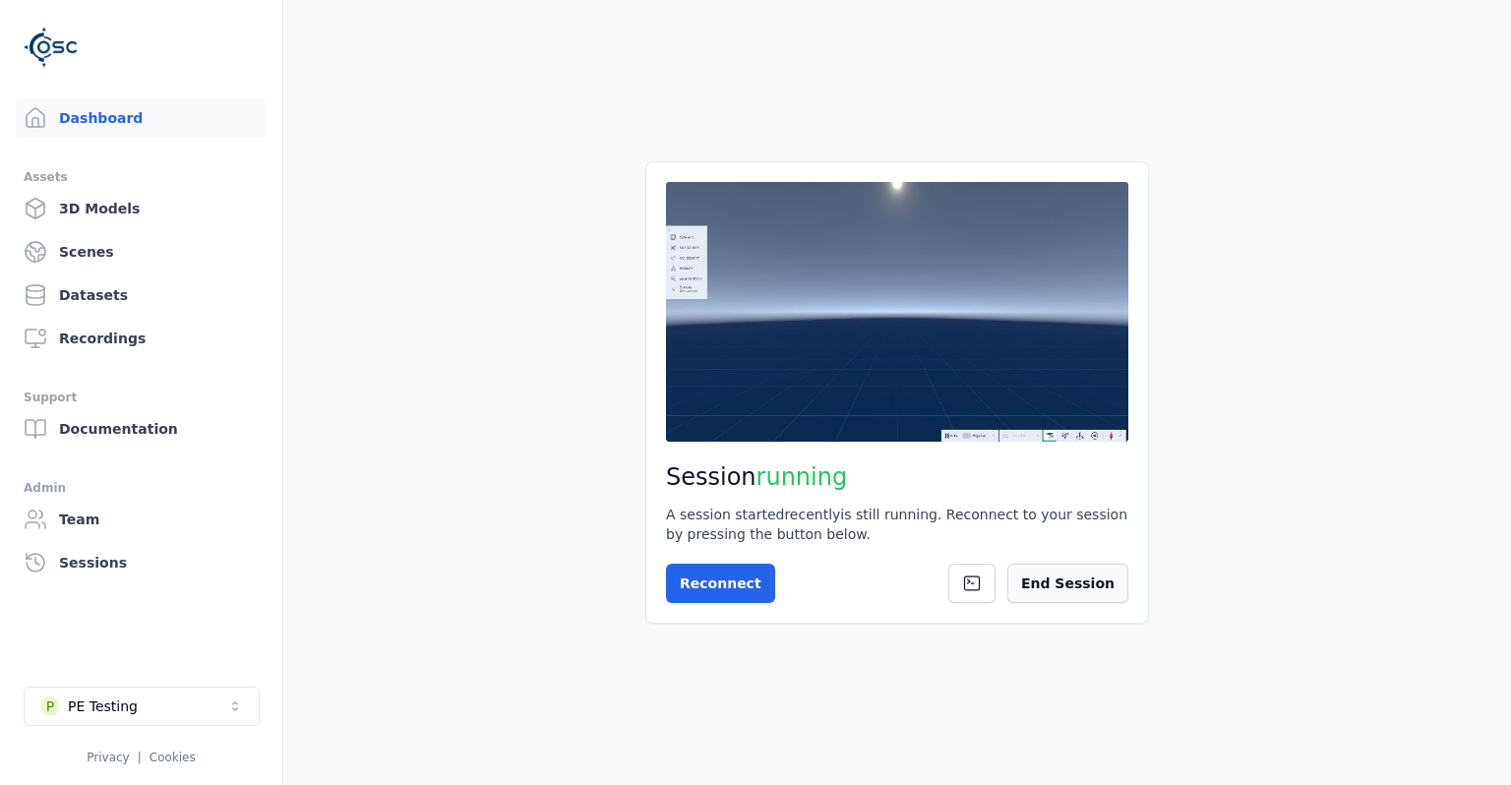
click at [1054, 583] on button "End Session" at bounding box center [1067, 583] width 121 height 39
